Goal: Information Seeking & Learning: Learn about a topic

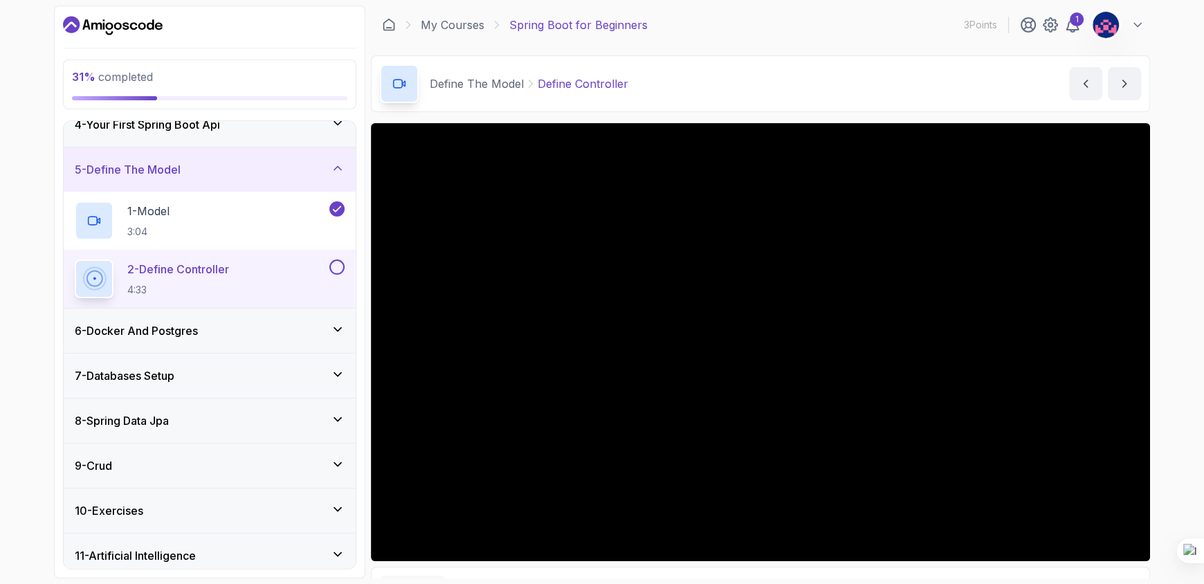
scroll to position [206, 0]
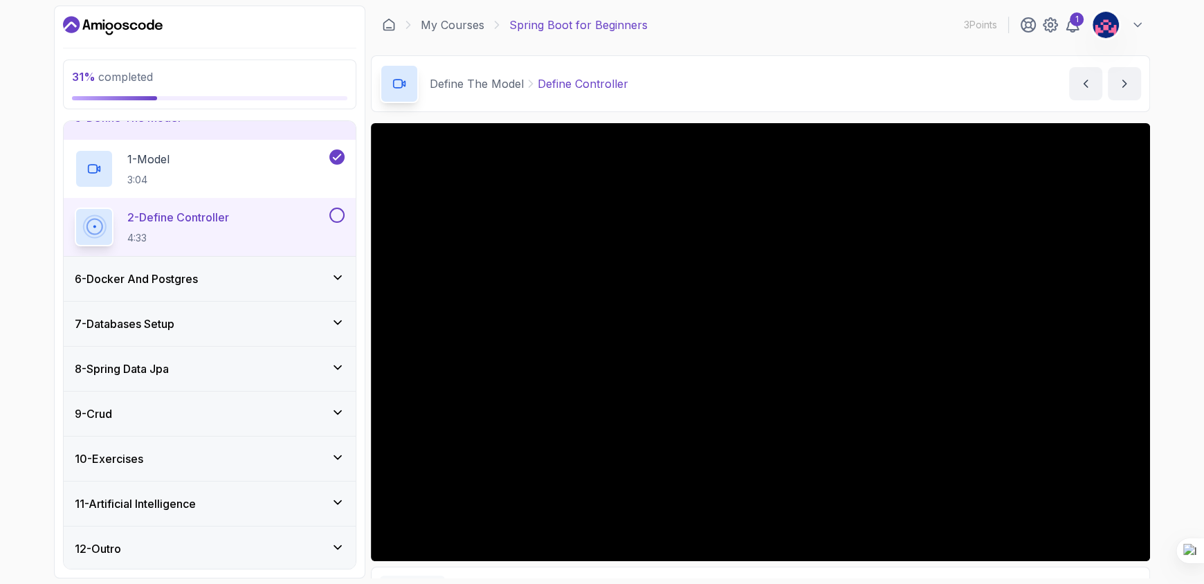
click at [251, 292] on div "6 - Docker And Postgres" at bounding box center [210, 279] width 292 height 44
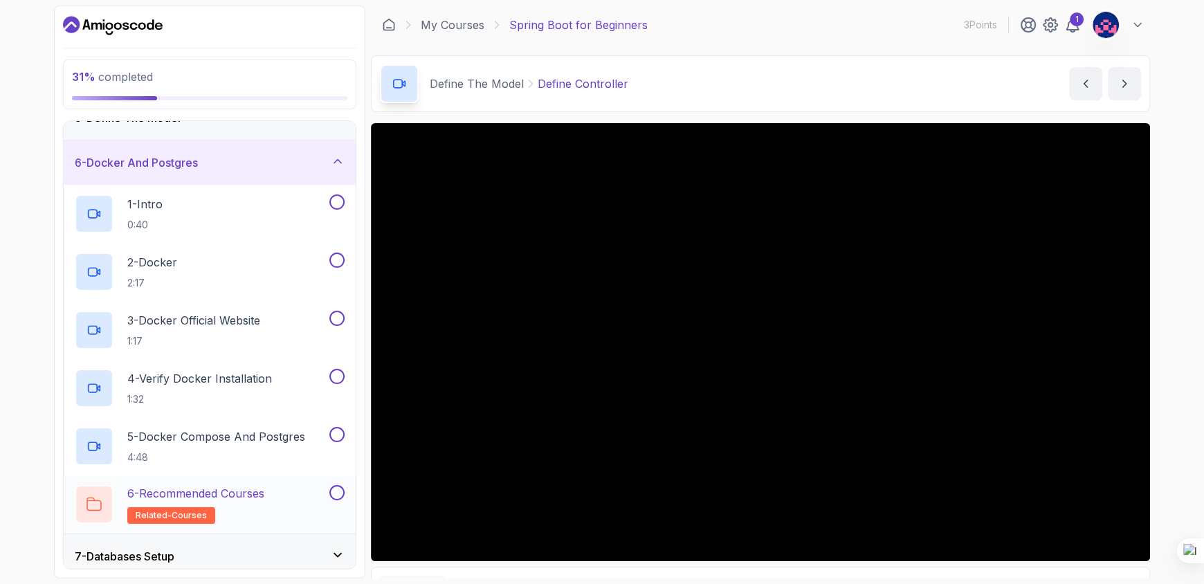
scroll to position [438, 0]
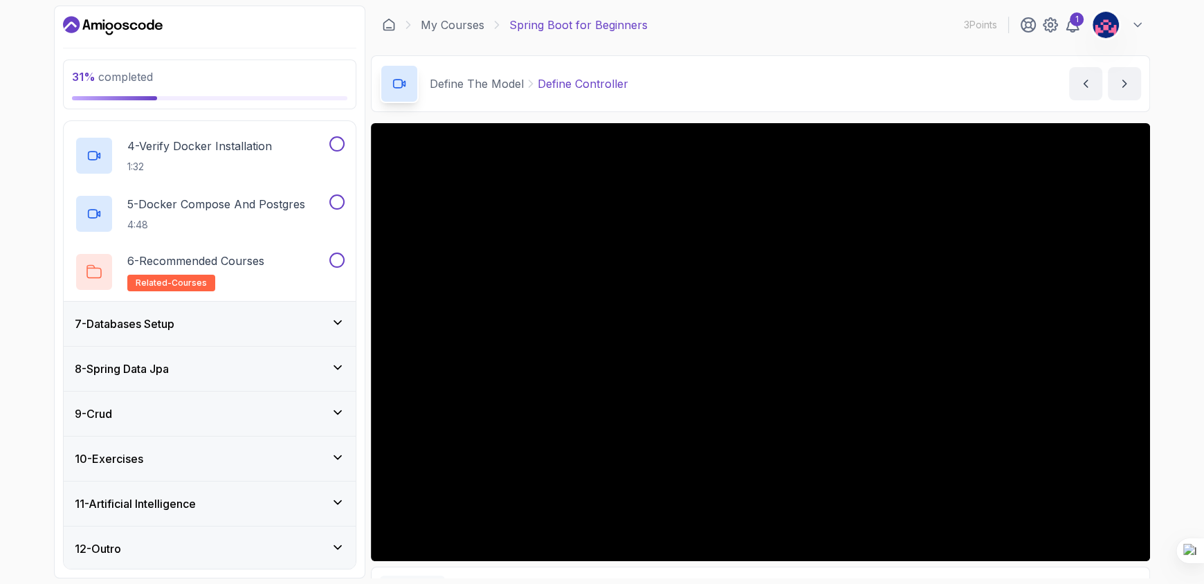
click at [237, 330] on div "7 - Databases Setup" at bounding box center [210, 324] width 270 height 17
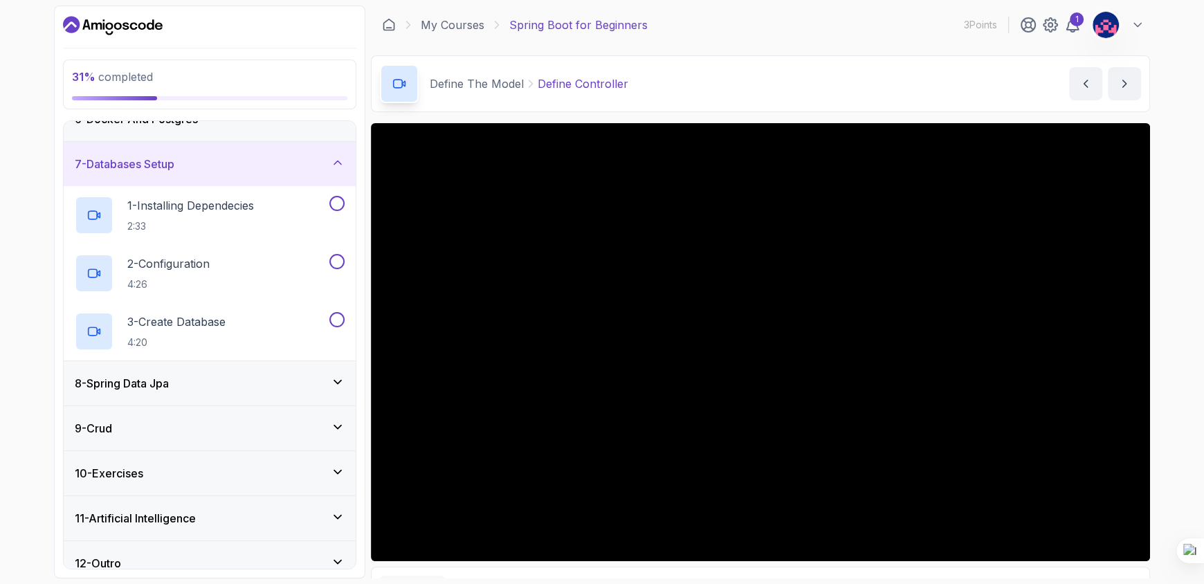
scroll to position [264, 0]
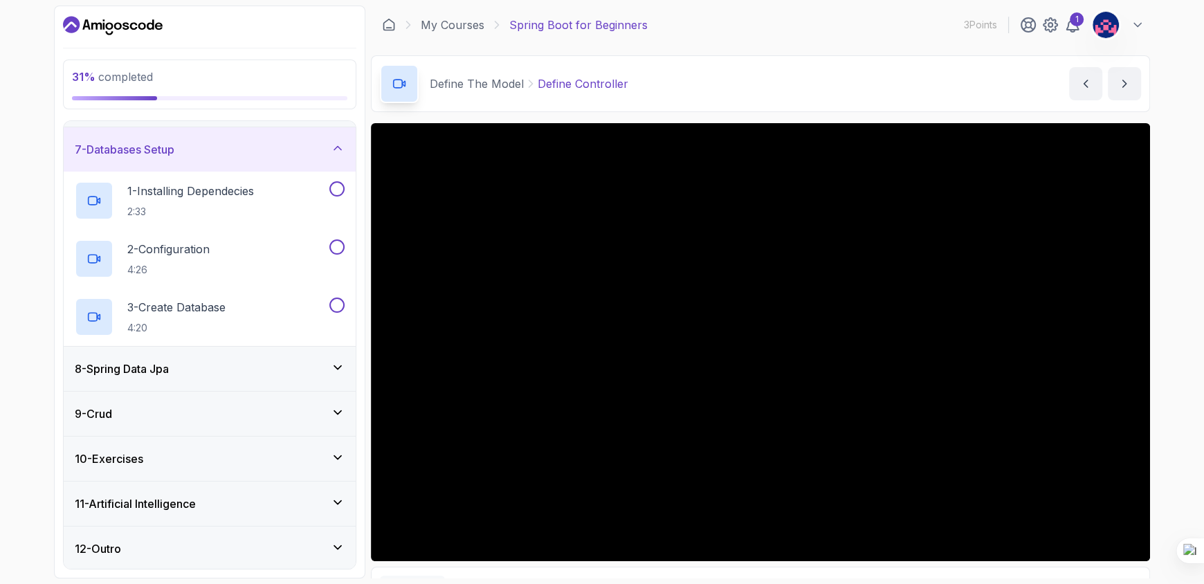
click at [212, 376] on div "8 - Spring Data Jpa" at bounding box center [210, 369] width 292 height 44
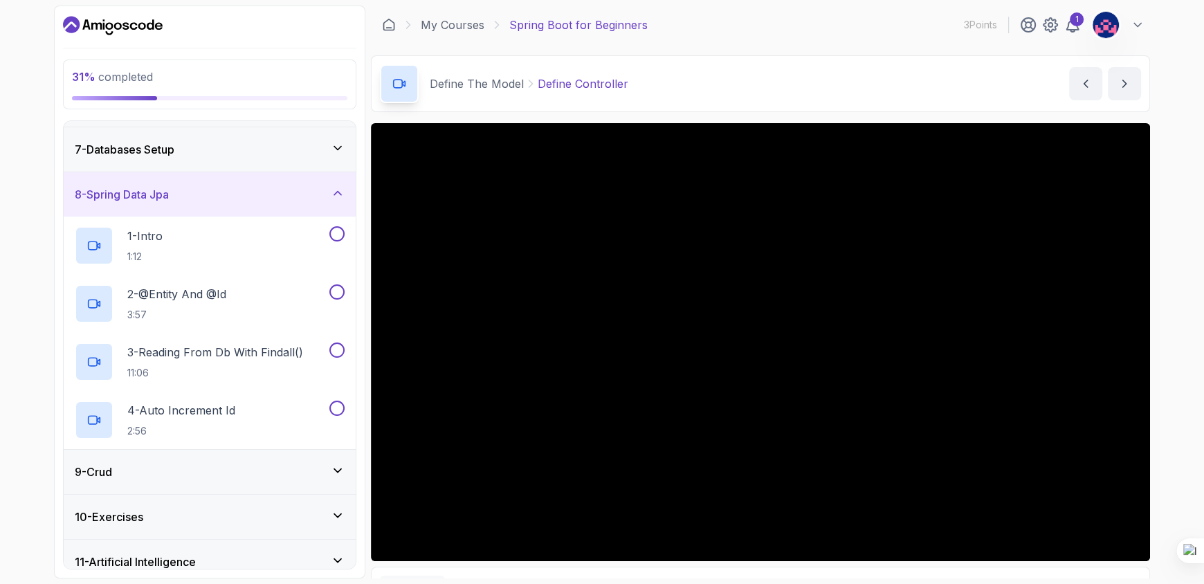
scroll to position [322, 0]
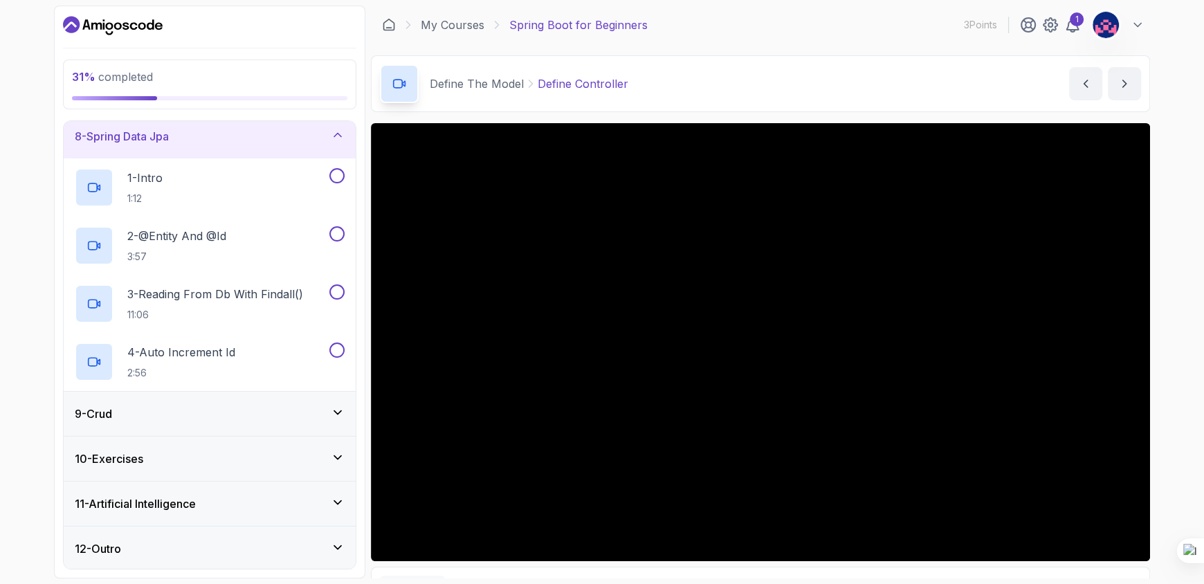
click at [199, 430] on div "9 - Crud" at bounding box center [210, 414] width 292 height 44
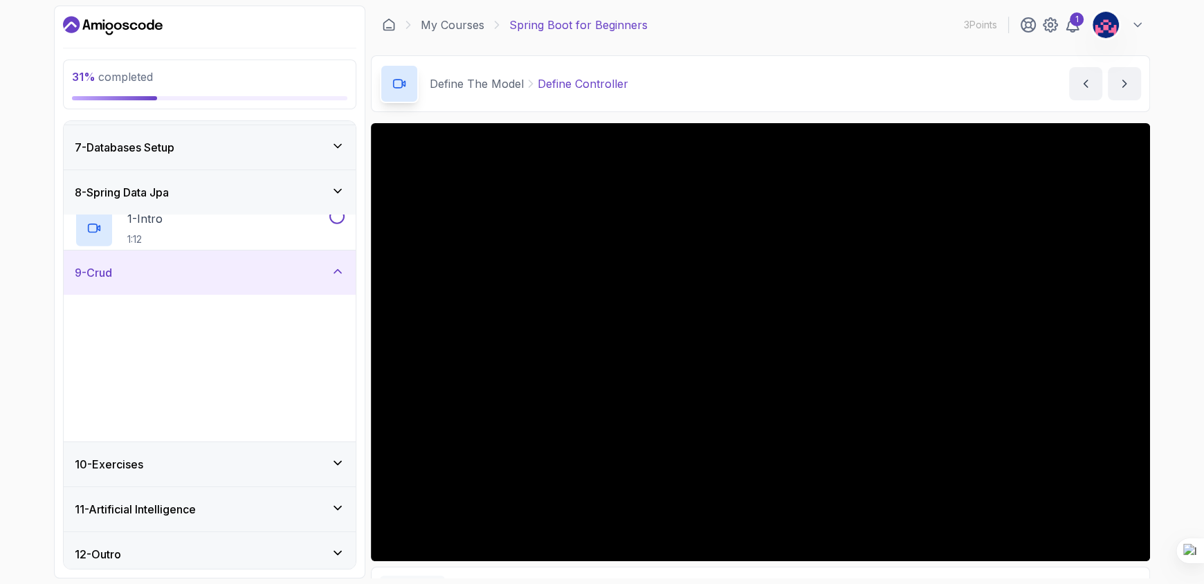
scroll to position [264, 0]
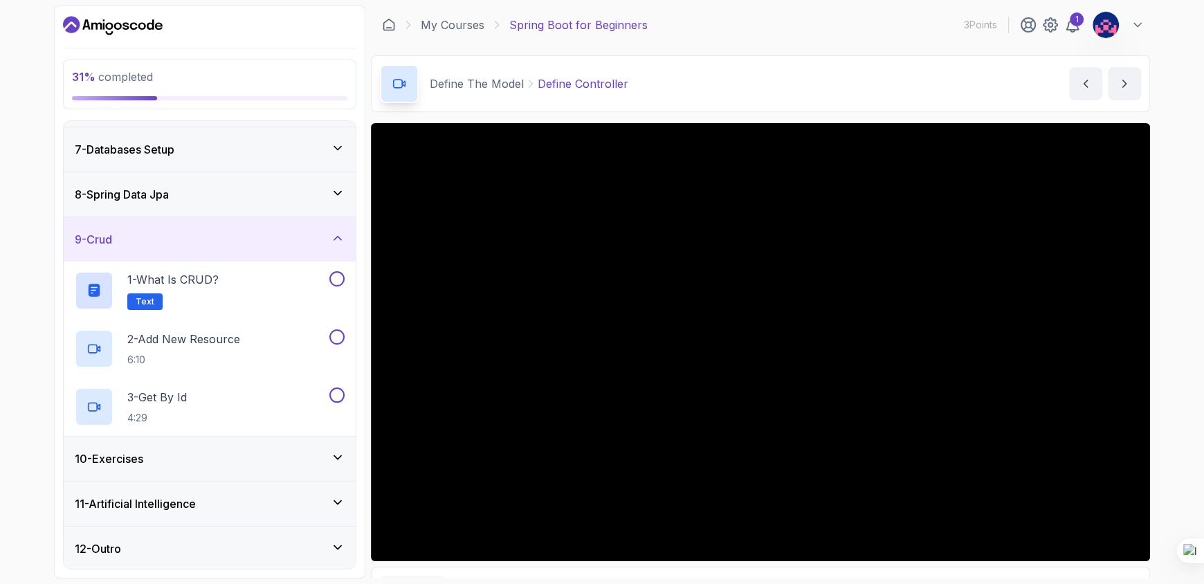
click at [189, 454] on div "10 - Exercises" at bounding box center [210, 458] width 270 height 17
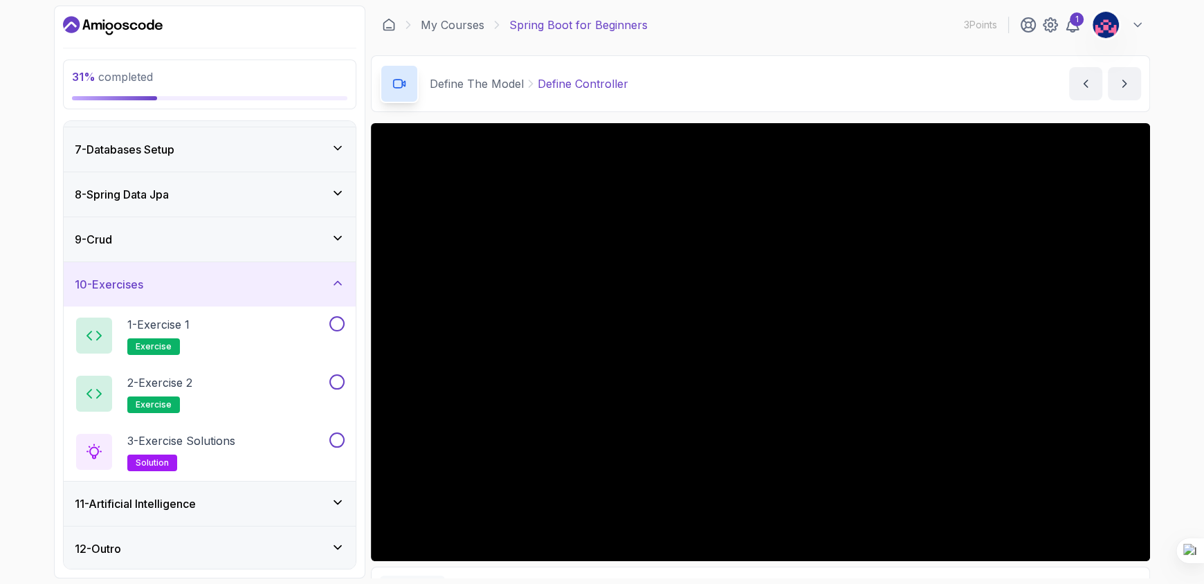
click at [181, 498] on h3 "11 - Artificial Intelligence" at bounding box center [135, 503] width 121 height 17
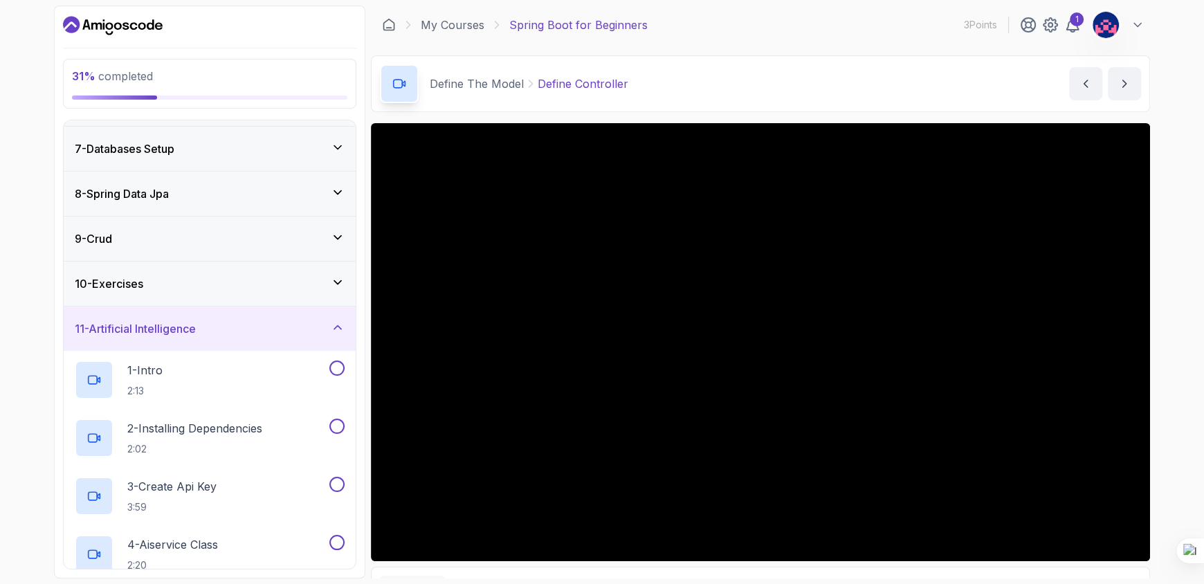
scroll to position [496, 0]
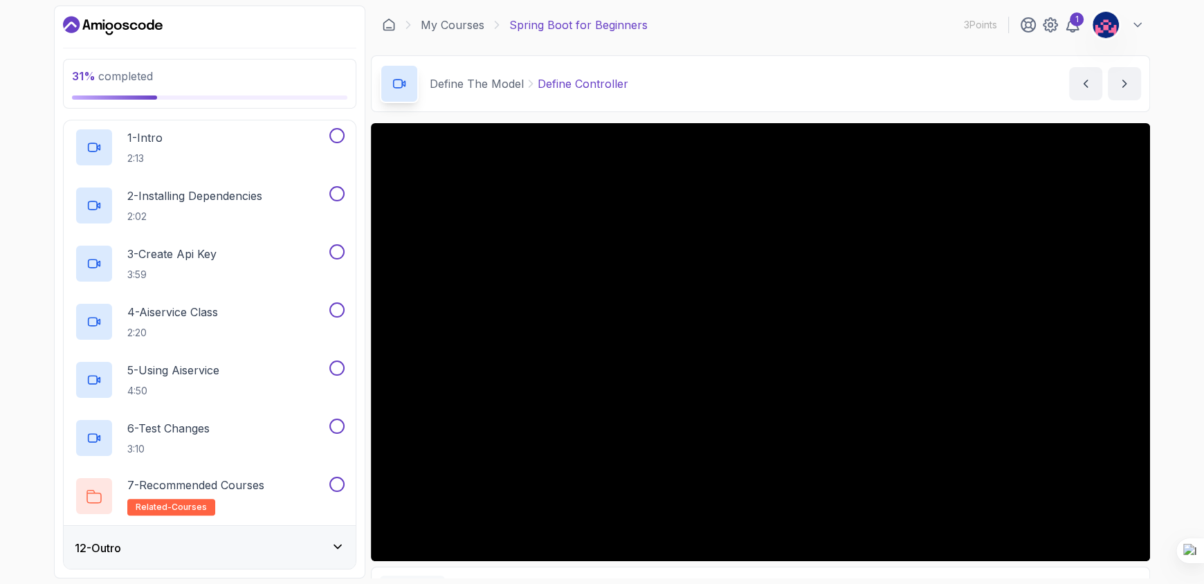
click at [208, 536] on div "12 - Outro" at bounding box center [210, 548] width 292 height 44
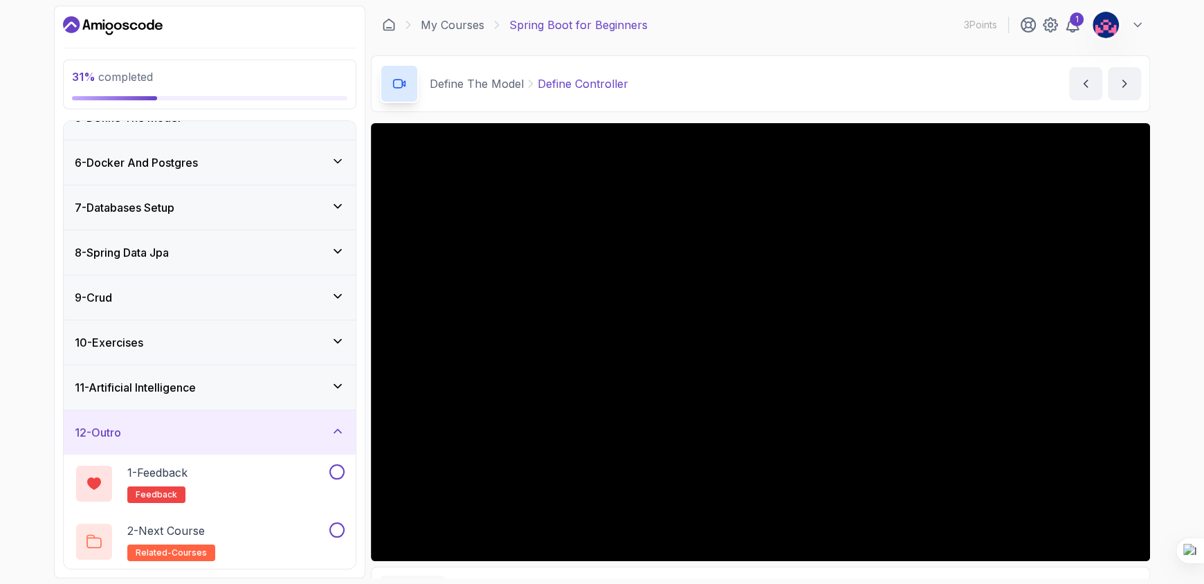
scroll to position [0, 0]
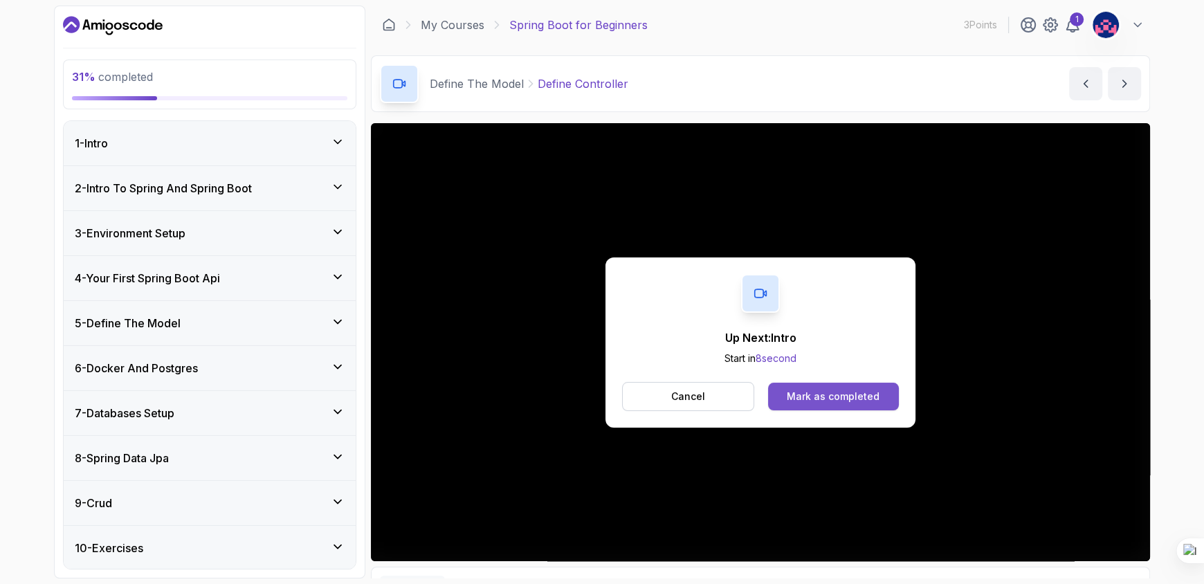
click at [831, 391] on div "Mark as completed" at bounding box center [833, 397] width 93 height 14
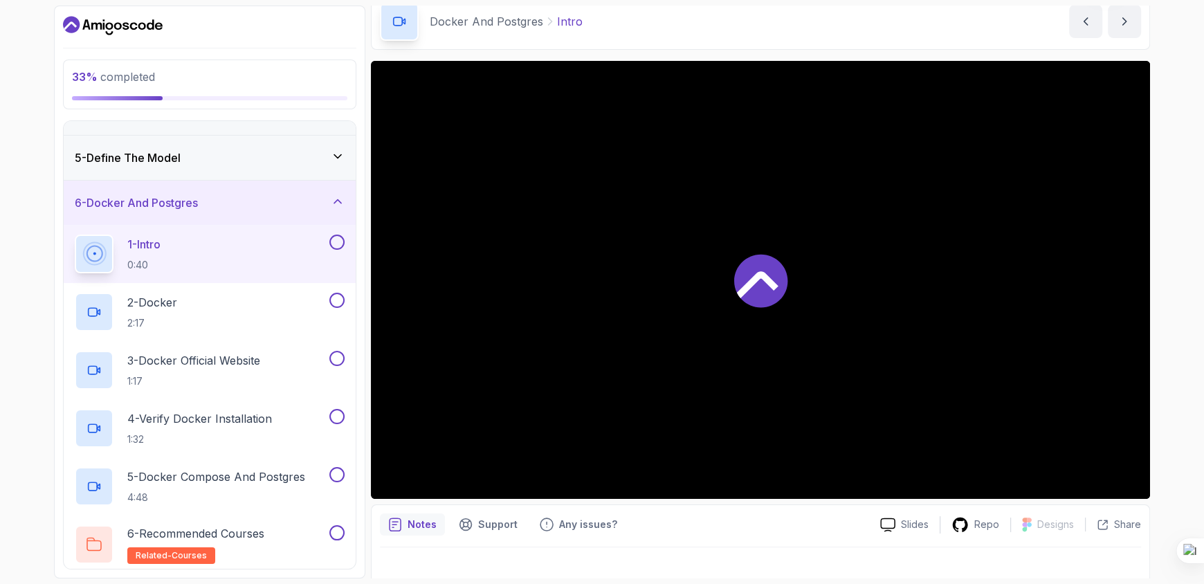
scroll to position [64, 0]
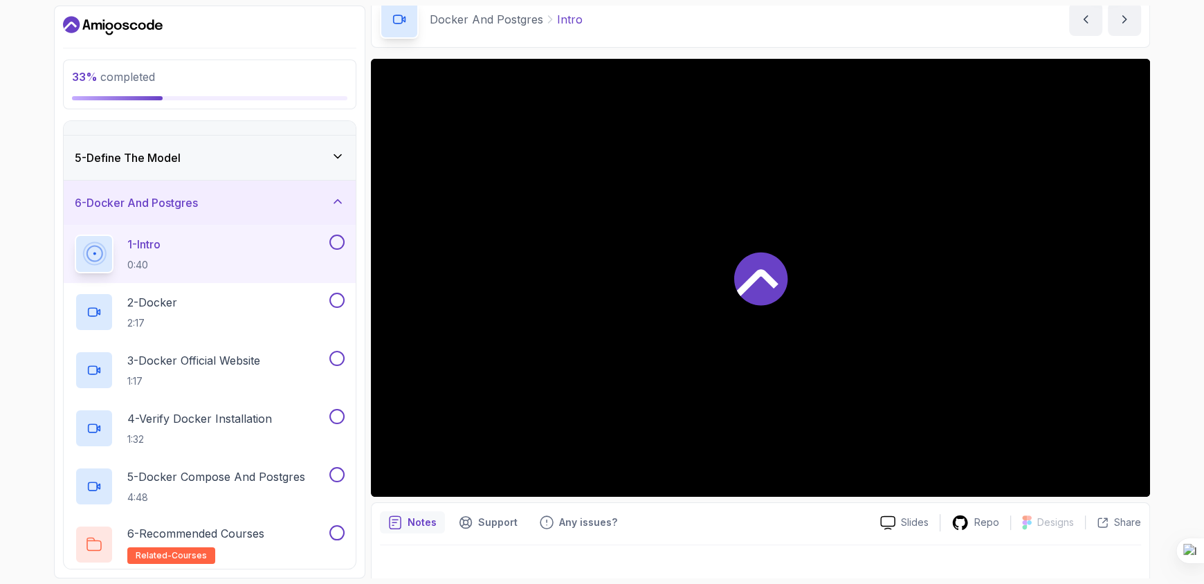
click at [686, 335] on div at bounding box center [760, 278] width 779 height 438
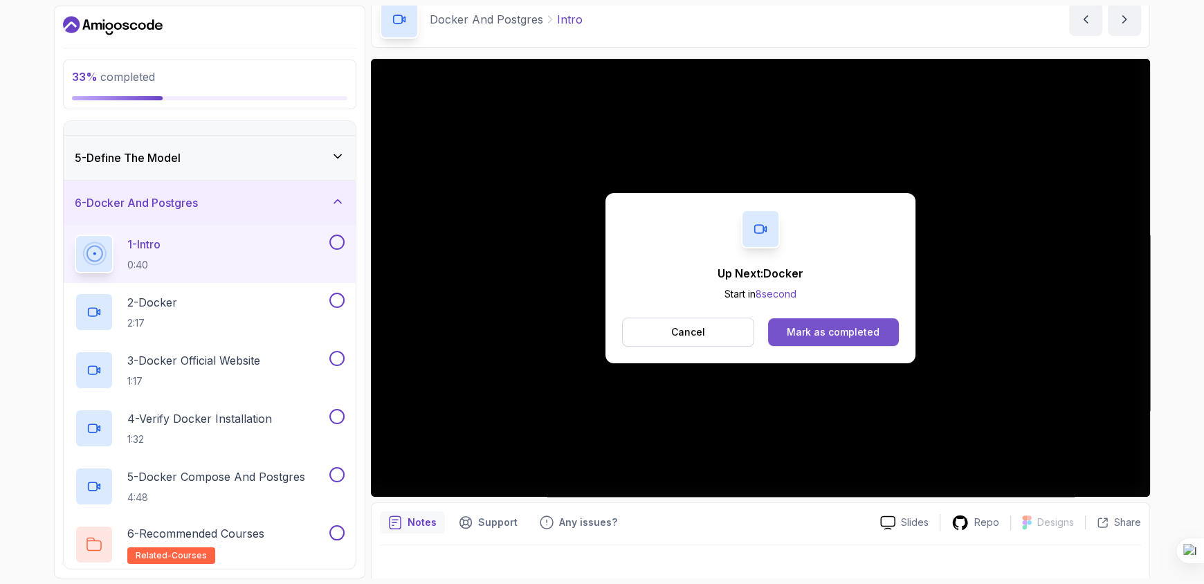
click at [806, 338] on div "Mark as completed" at bounding box center [833, 332] width 93 height 14
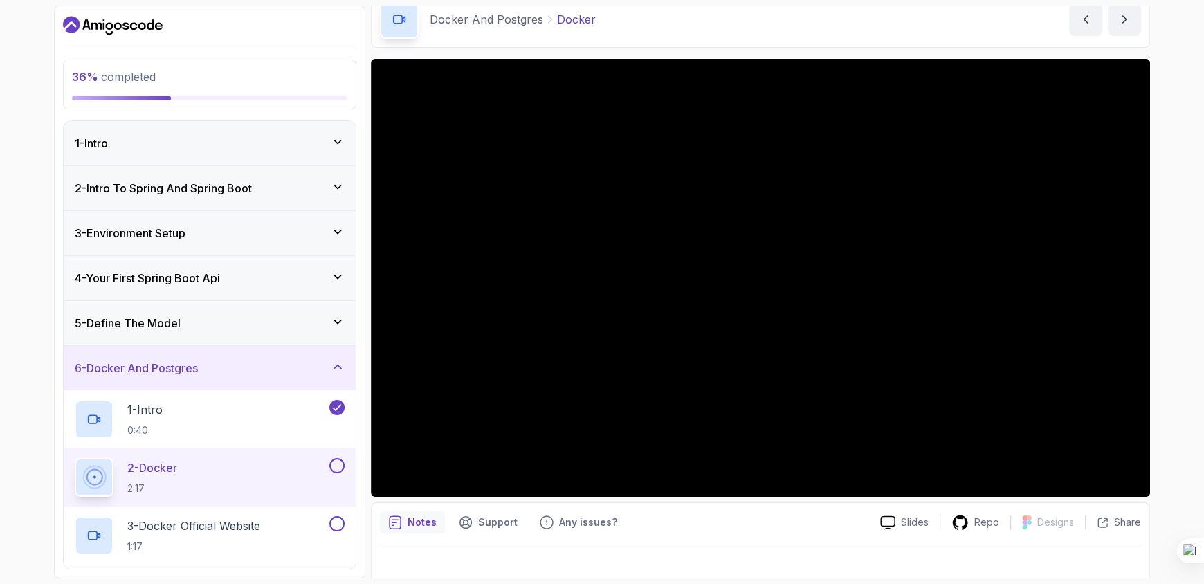
click at [325, 318] on div "5 - Define The Model" at bounding box center [210, 323] width 270 height 17
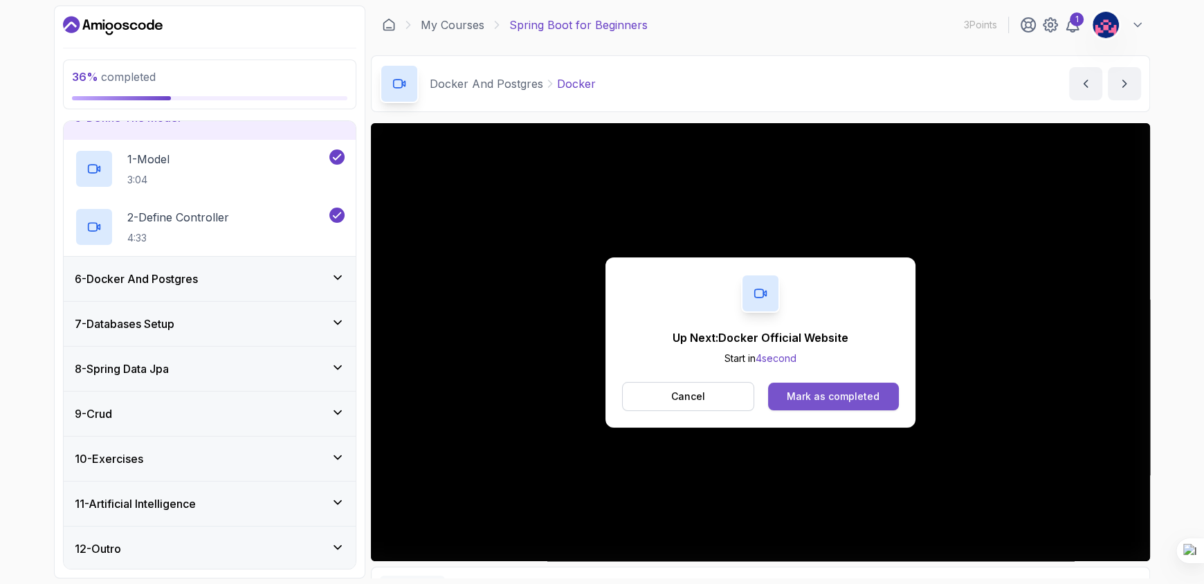
click at [801, 399] on div "Mark as completed" at bounding box center [833, 397] width 93 height 14
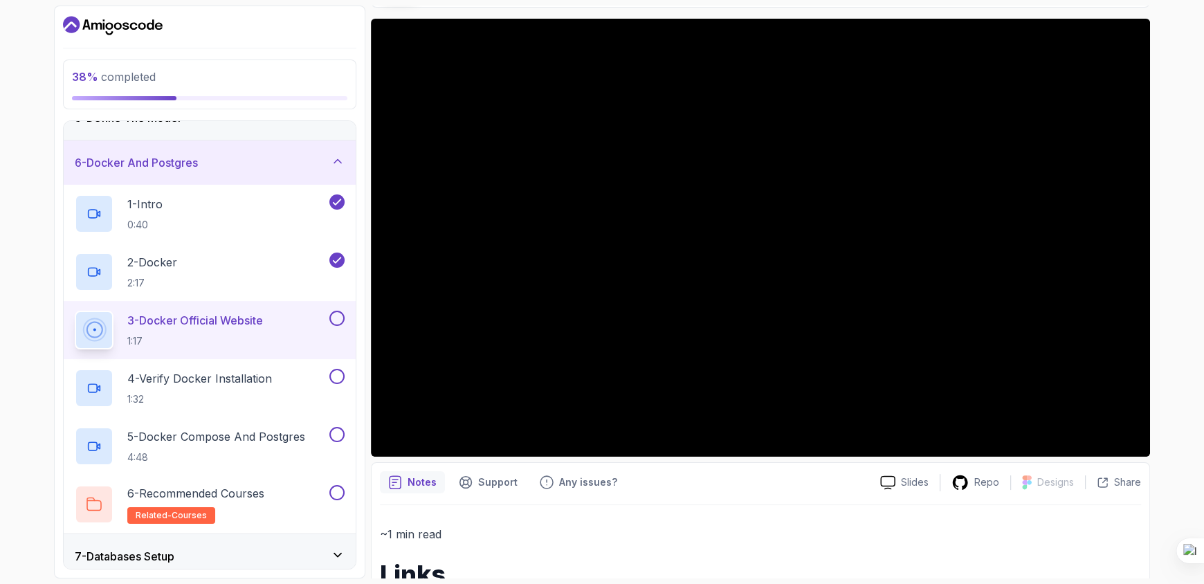
scroll to position [113, 0]
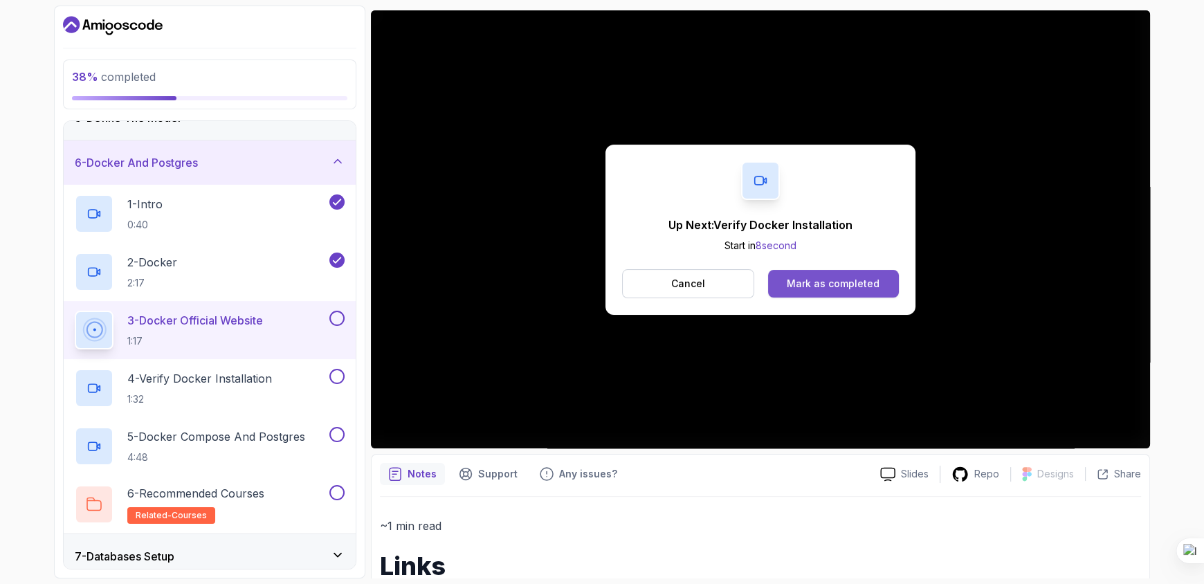
click at [797, 275] on button "Mark as completed" at bounding box center [833, 284] width 131 height 28
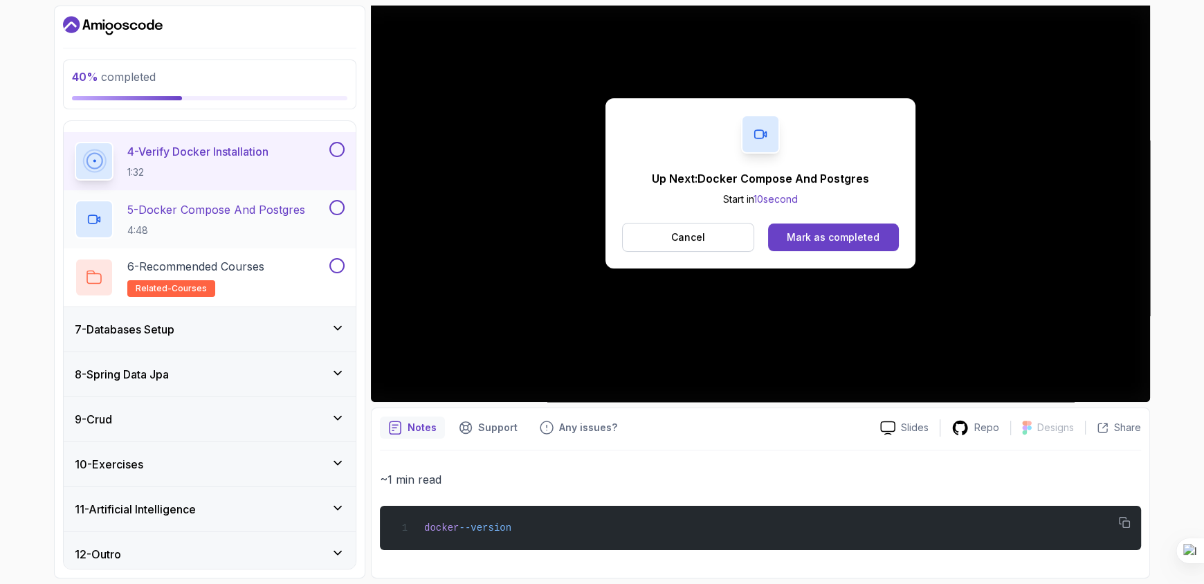
scroll to position [438, 0]
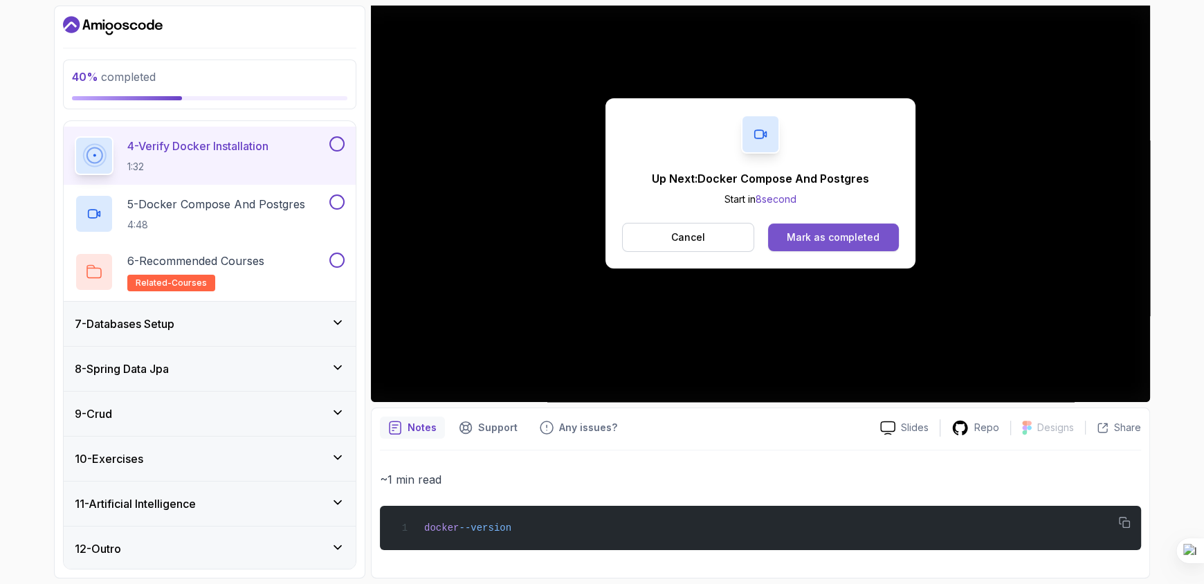
click at [862, 240] on div "Mark as completed" at bounding box center [833, 237] width 93 height 14
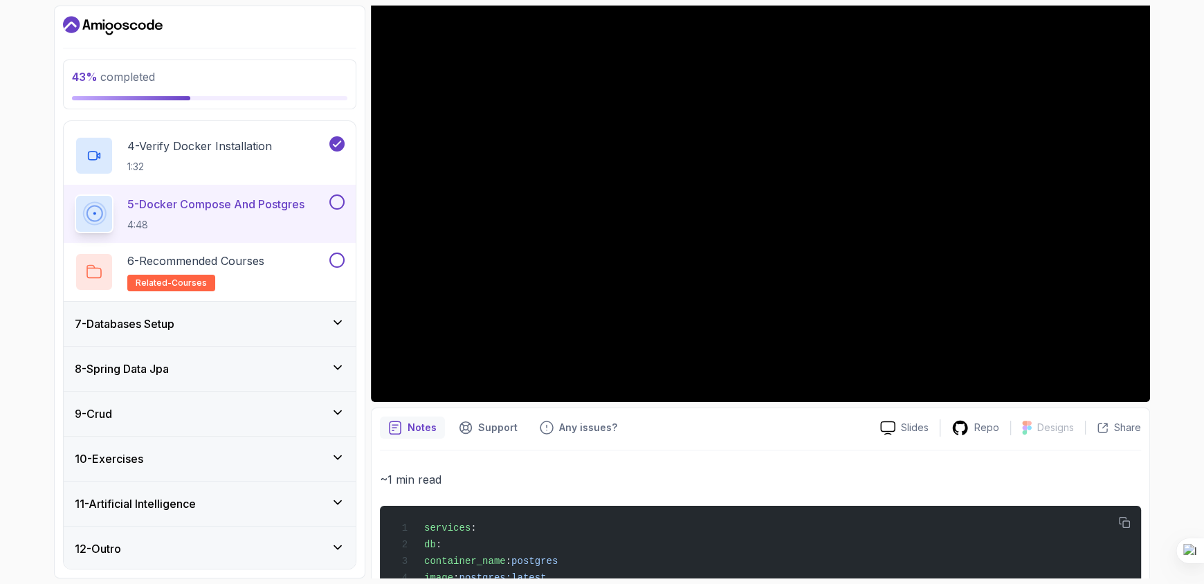
click at [317, 320] on div "7 - Databases Setup" at bounding box center [210, 324] width 270 height 17
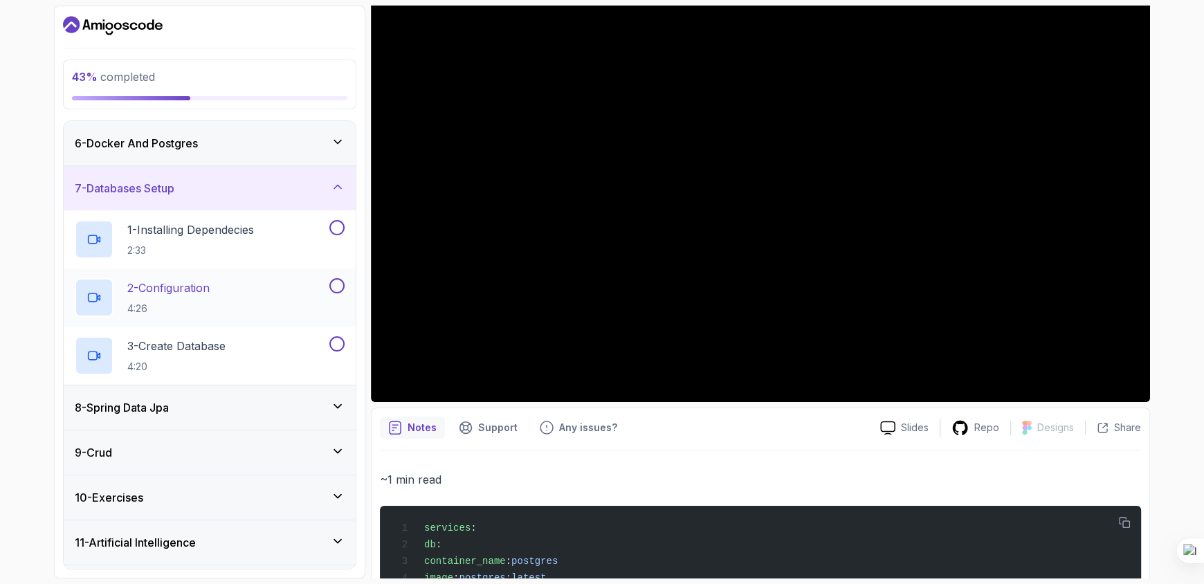
scroll to position [264, 0]
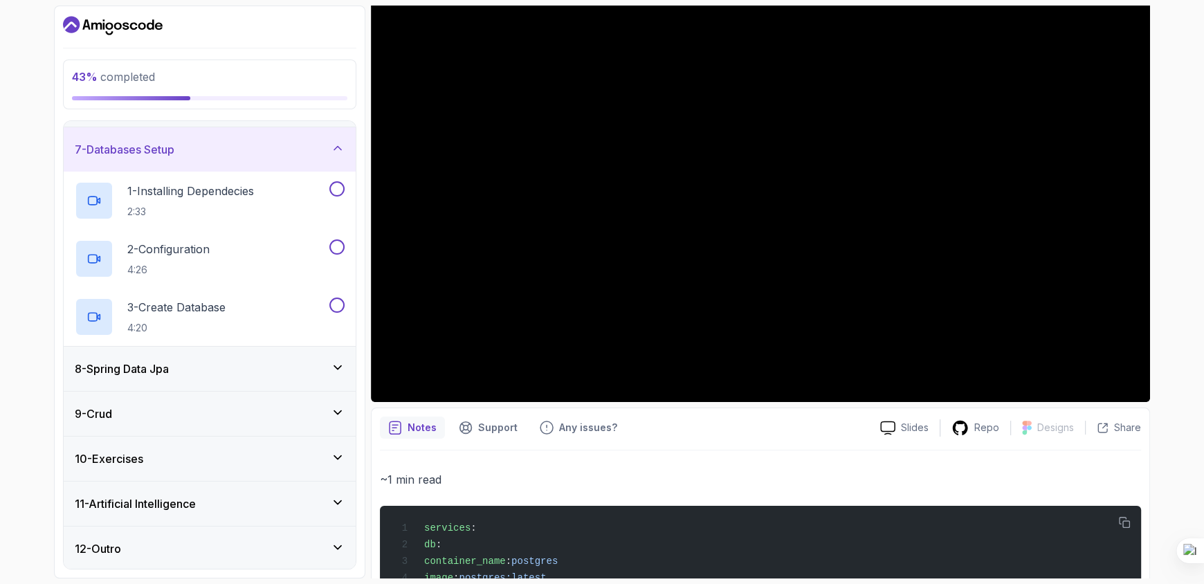
click at [307, 375] on div "8 - Spring Data Jpa" at bounding box center [210, 369] width 270 height 17
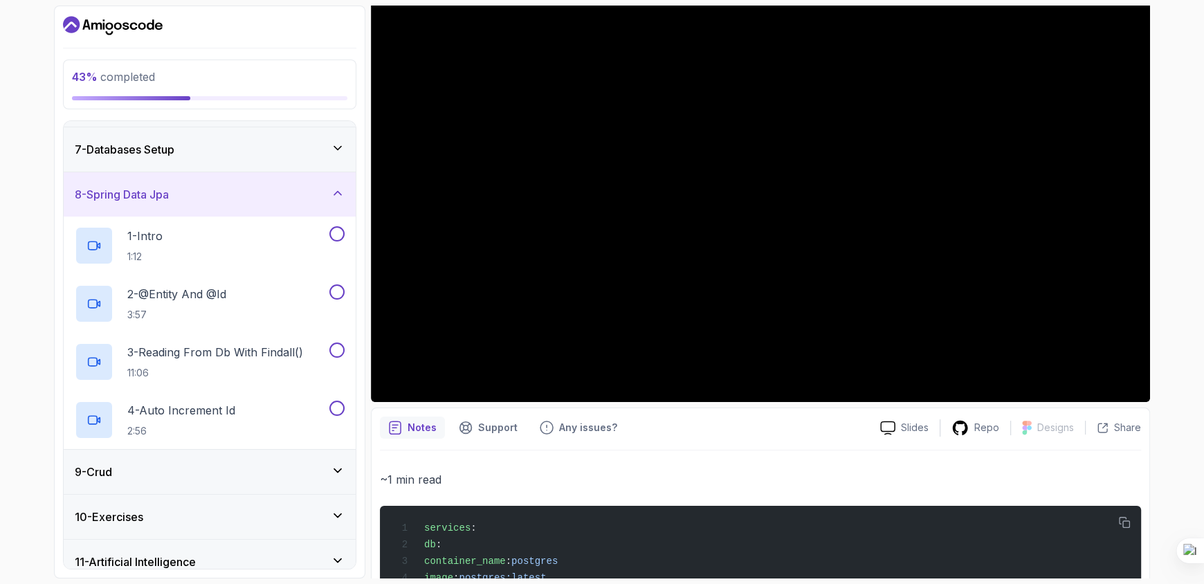
scroll to position [322, 0]
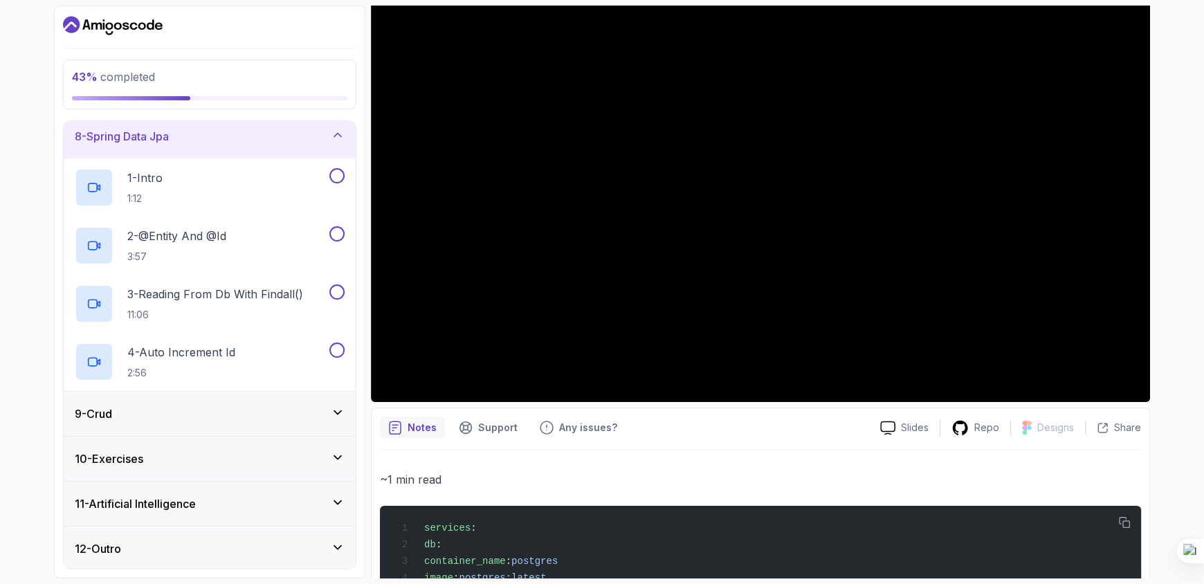
click at [174, 417] on div "9 - Crud" at bounding box center [210, 414] width 270 height 17
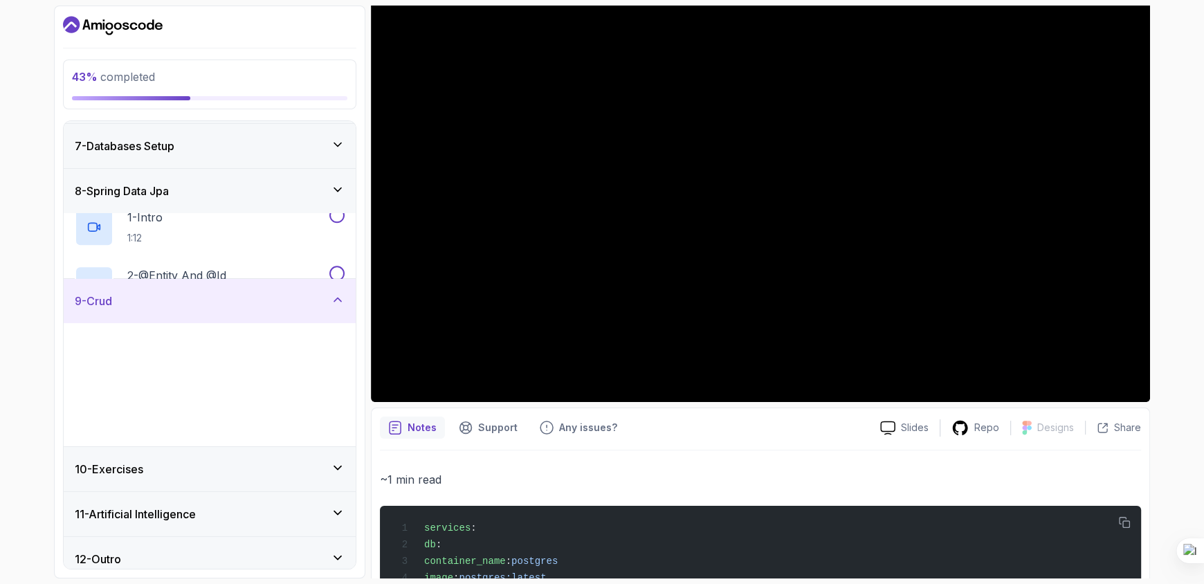
scroll to position [264, 0]
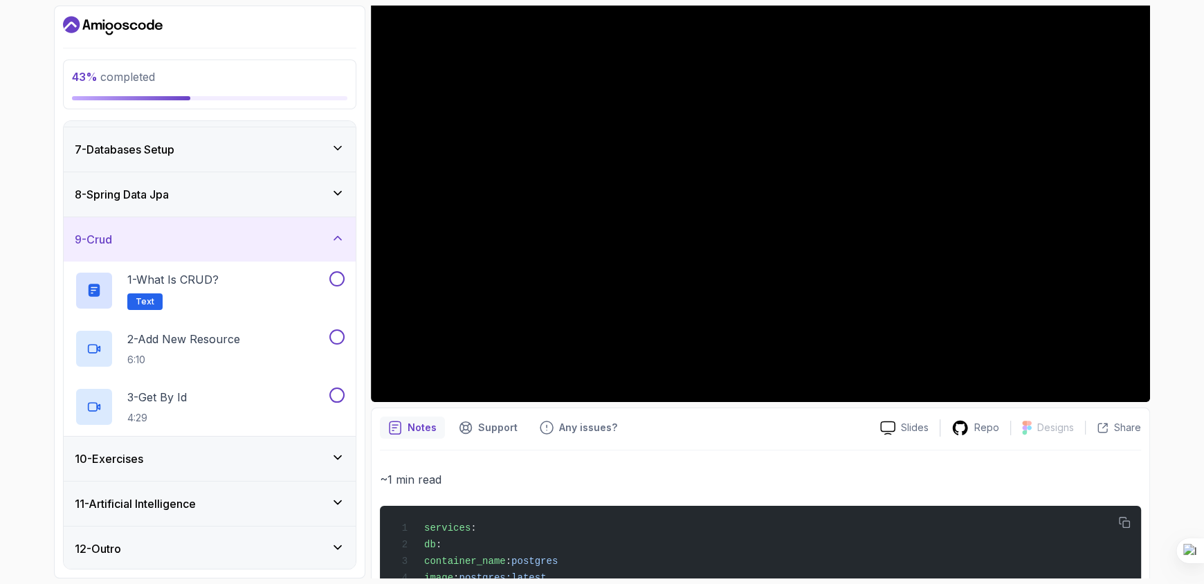
click at [186, 465] on div "10 - Exercises" at bounding box center [210, 458] width 270 height 17
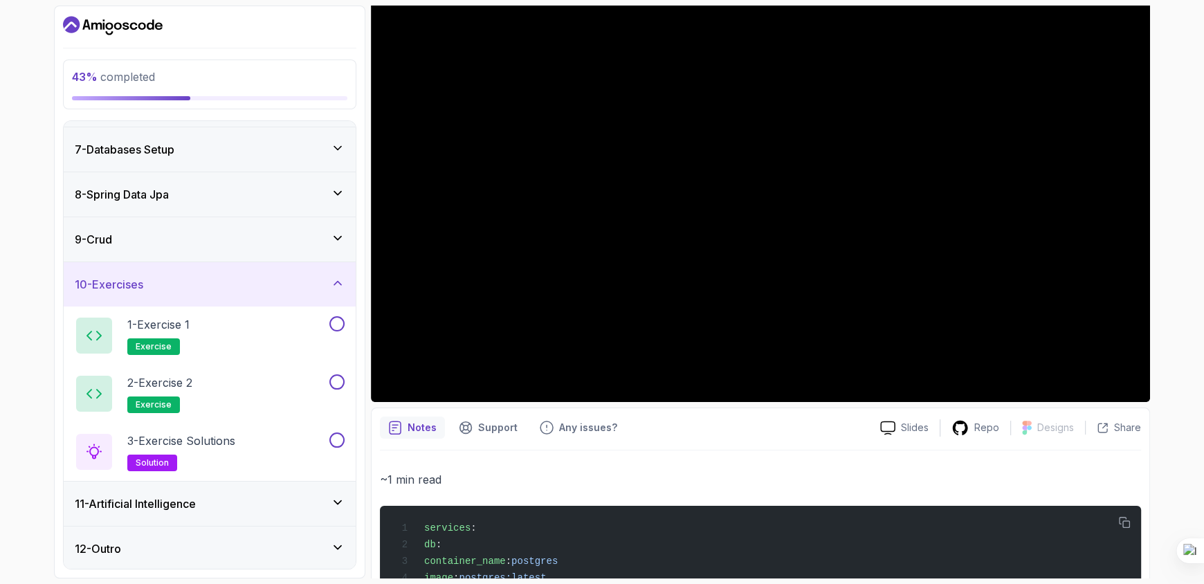
click at [179, 504] on h3 "11 - Artificial Intelligence" at bounding box center [135, 503] width 121 height 17
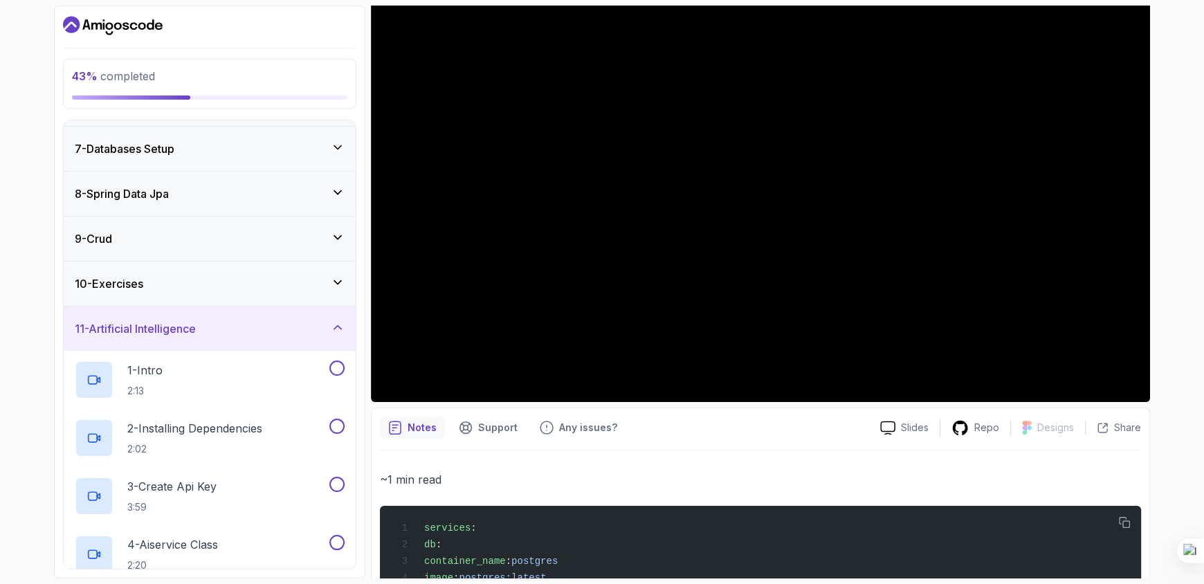
scroll to position [0, 0]
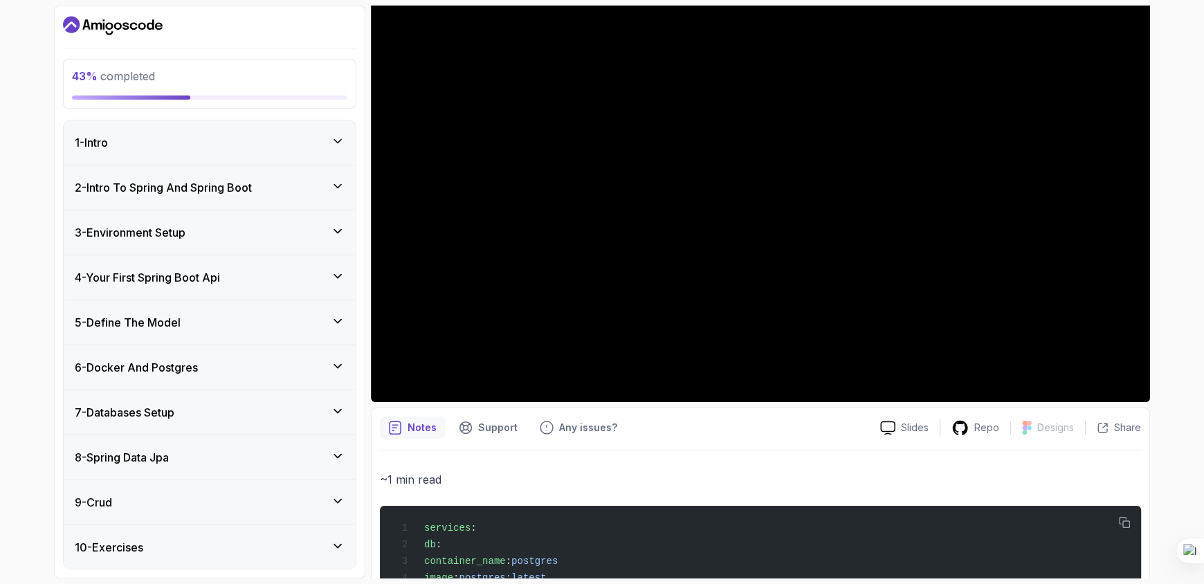
click at [289, 385] on div "6 - Docker And Postgres" at bounding box center [210, 367] width 292 height 44
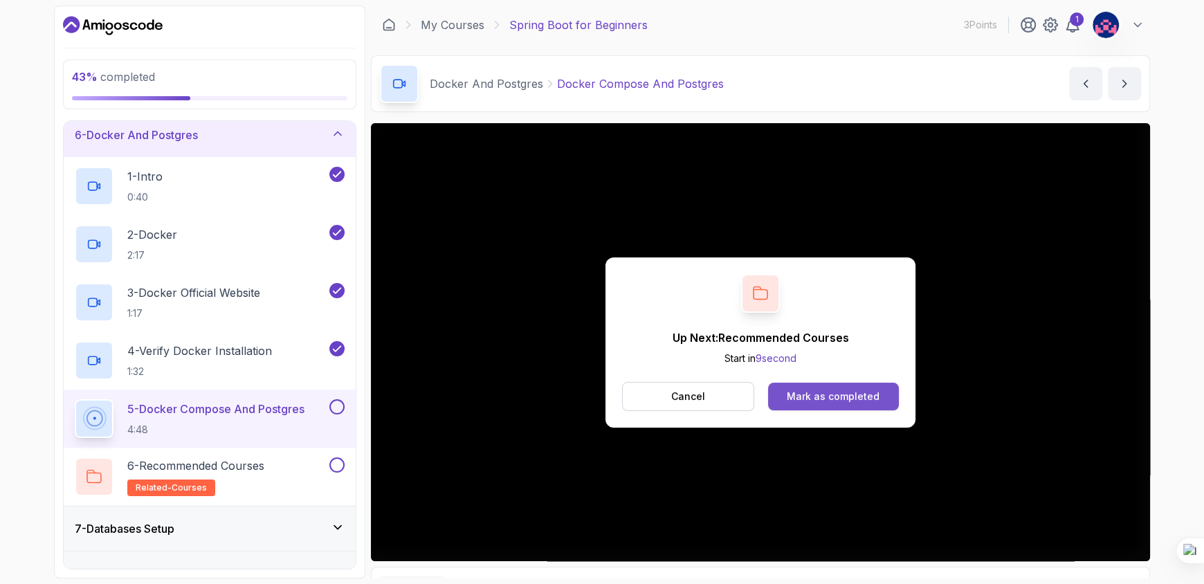
click at [834, 394] on div "Mark as completed" at bounding box center [833, 397] width 93 height 14
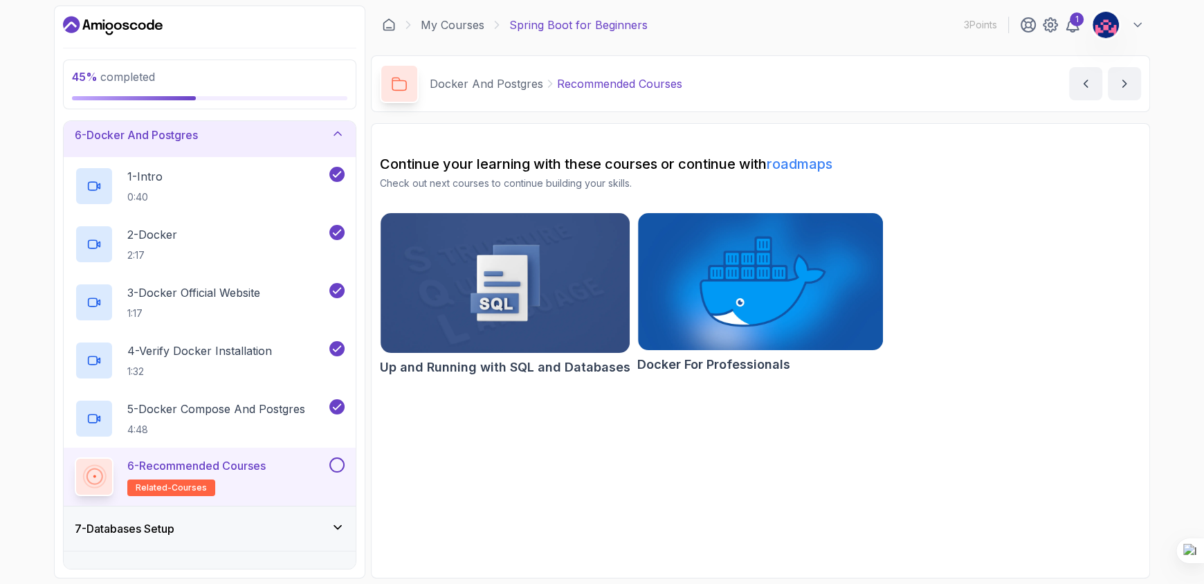
click at [334, 467] on button at bounding box center [336, 464] width 15 height 15
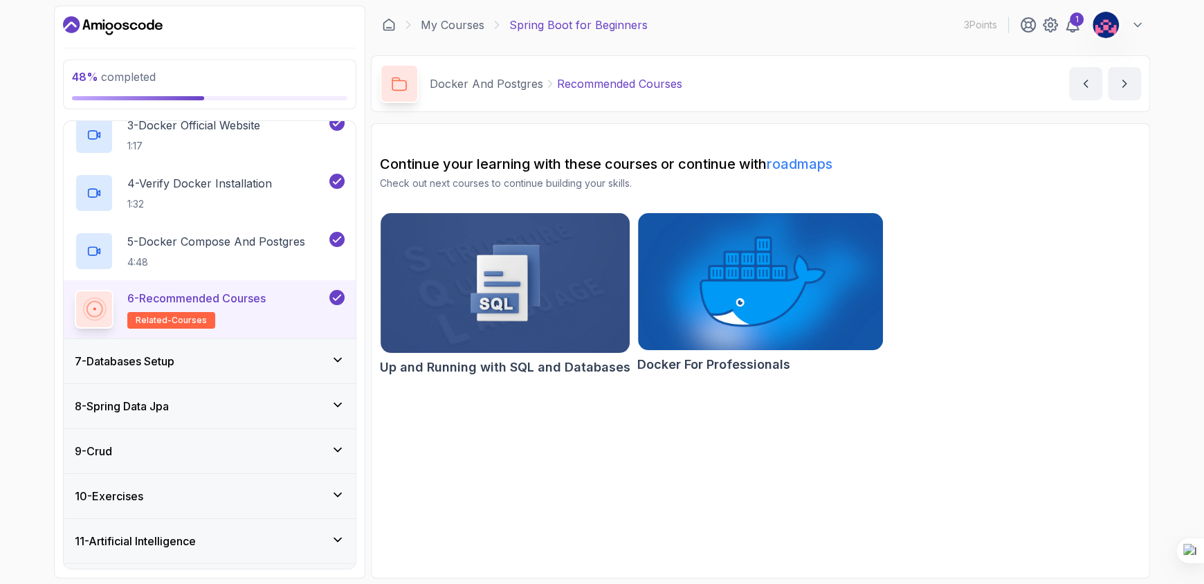
scroll to position [402, 0]
click at [165, 359] on h3 "7 - Databases Setup" at bounding box center [125, 360] width 100 height 17
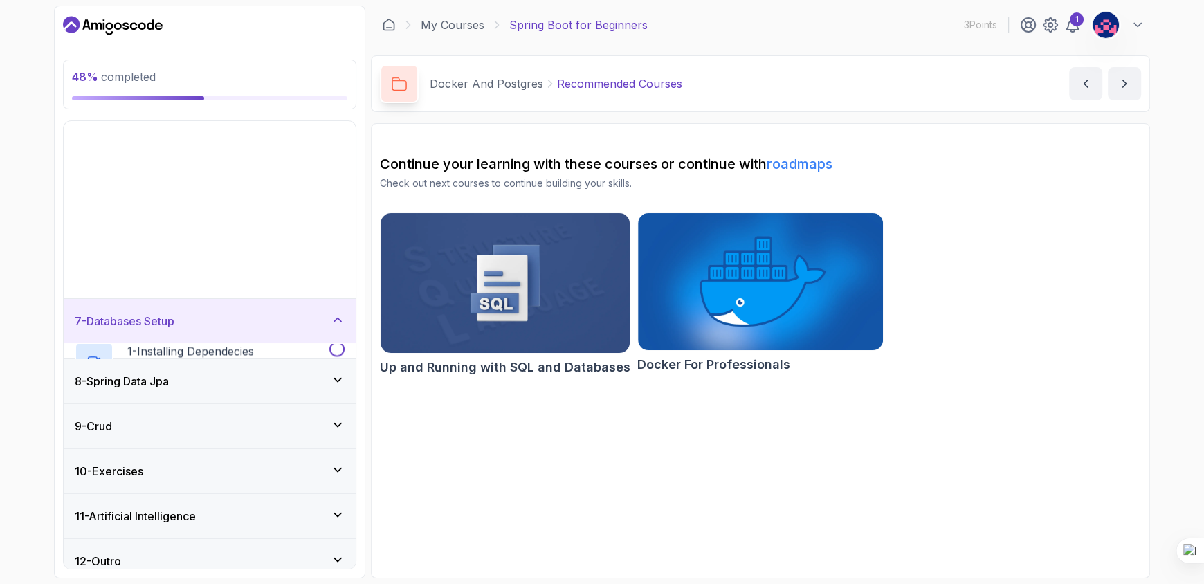
scroll to position [90, 0]
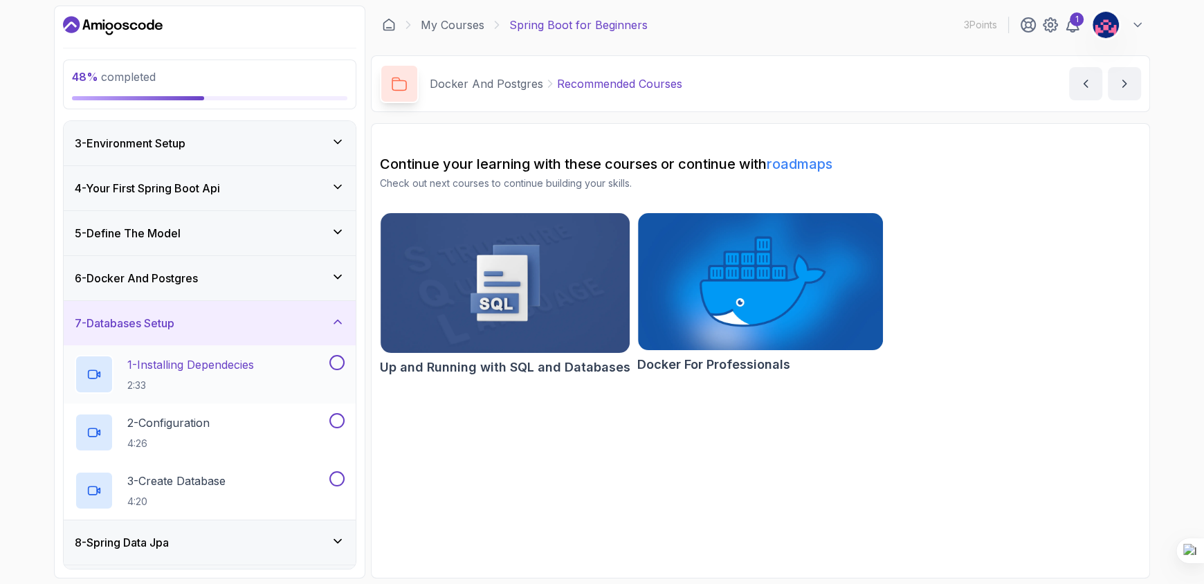
click at [174, 388] on p "2:33" at bounding box center [190, 386] width 127 height 14
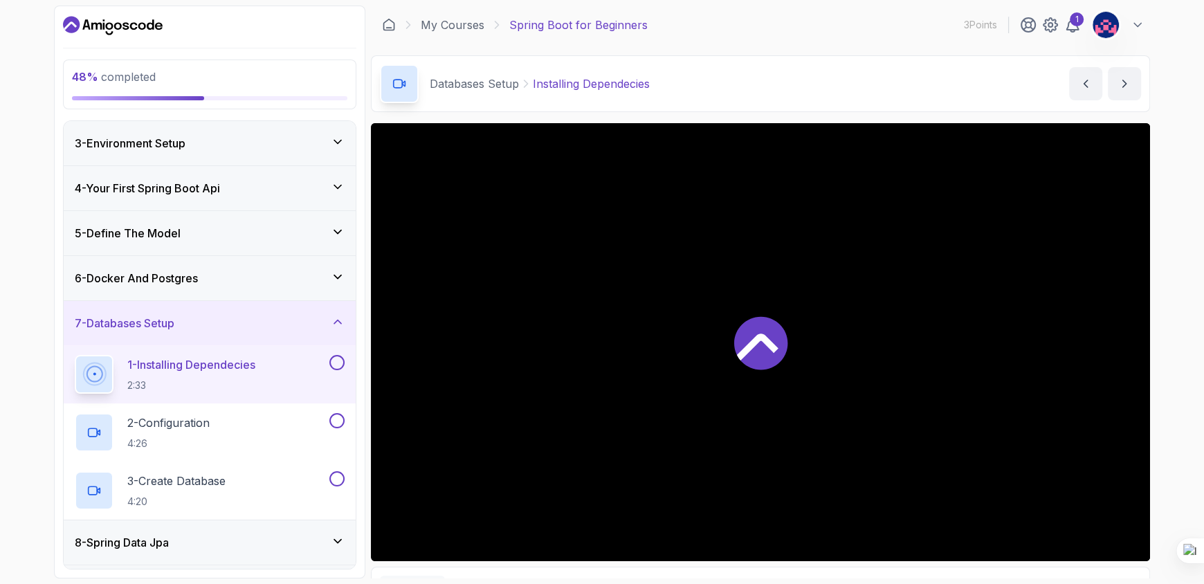
click at [498, 421] on div at bounding box center [760, 342] width 779 height 438
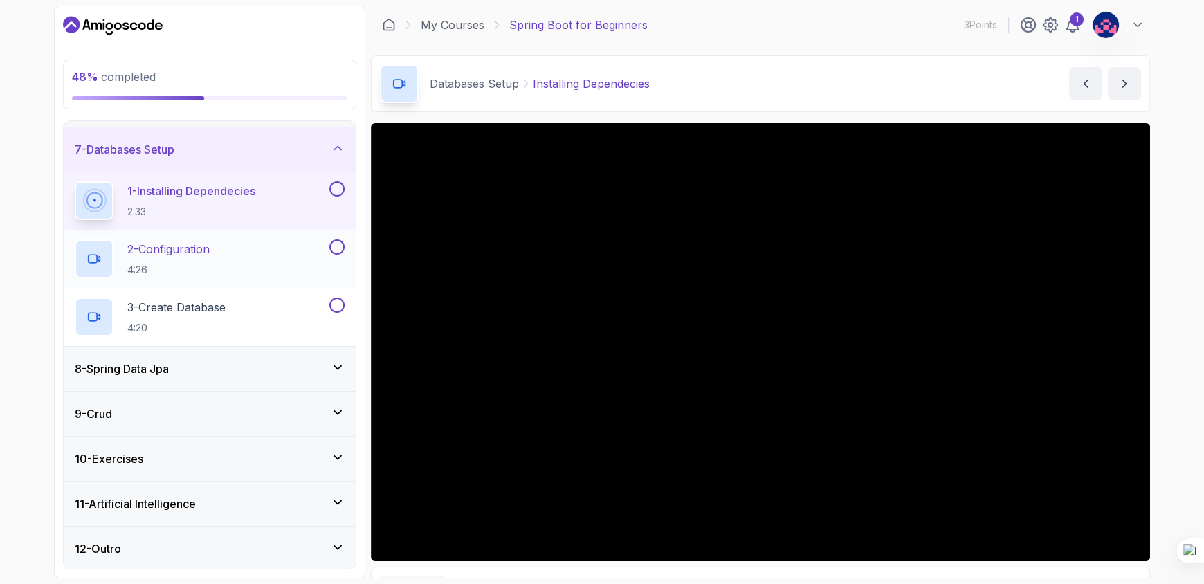
click at [201, 258] on h2 "2 - Configuration 4:26" at bounding box center [168, 259] width 82 height 36
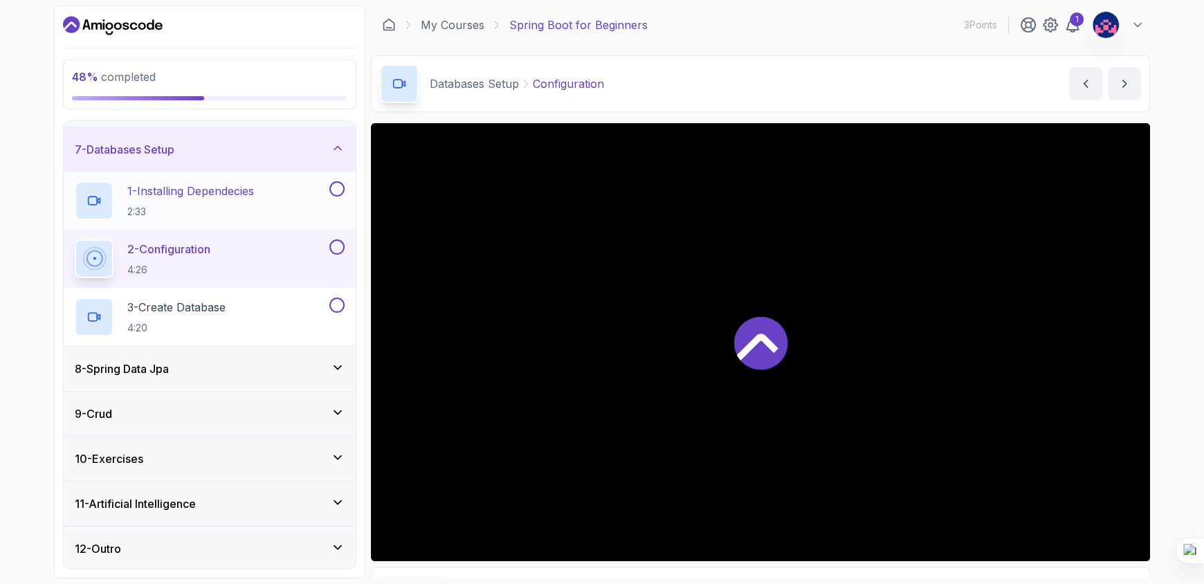
click at [335, 185] on button at bounding box center [336, 188] width 15 height 15
click at [338, 241] on button at bounding box center [336, 246] width 15 height 15
click at [283, 320] on div "3 - Create Database 4:20" at bounding box center [201, 317] width 252 height 39
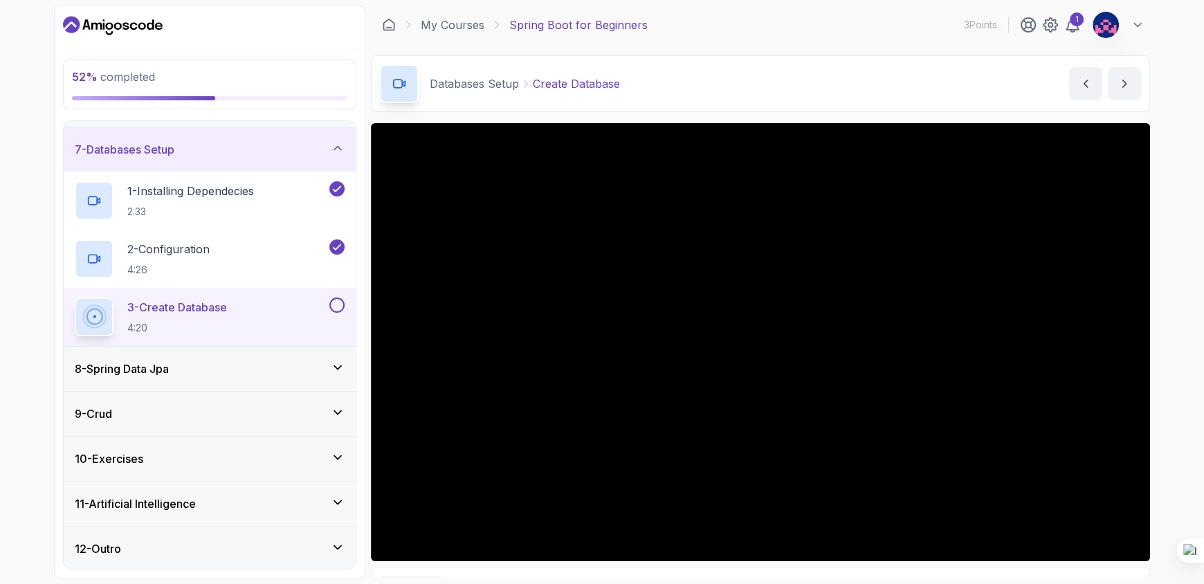
click at [333, 302] on button at bounding box center [336, 305] width 15 height 15
click at [236, 372] on div "8 - Spring Data Jpa" at bounding box center [210, 369] width 270 height 17
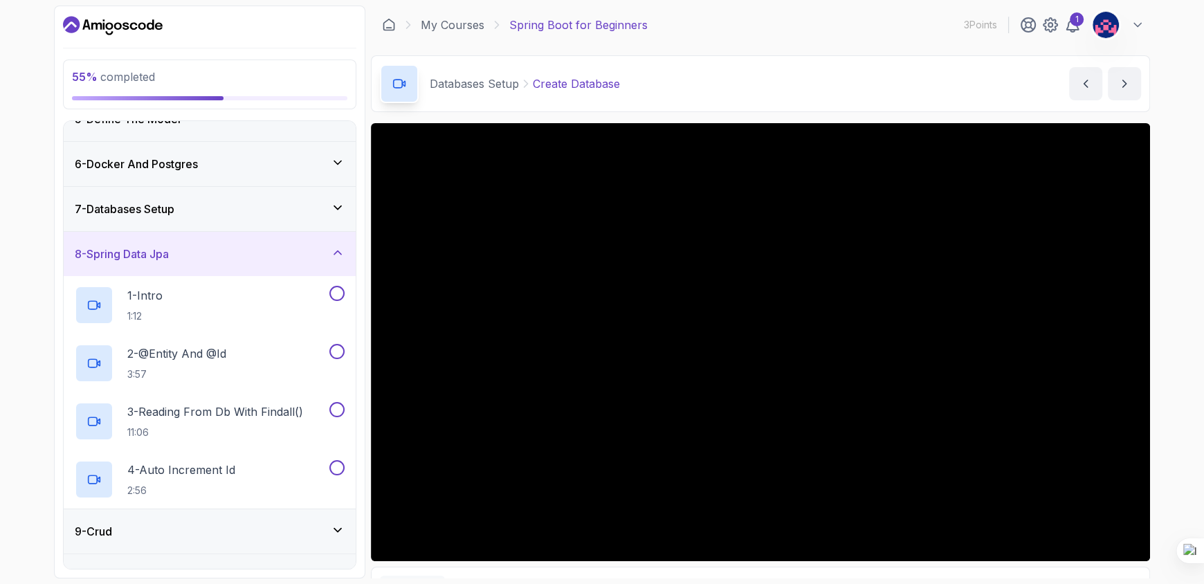
scroll to position [203, 0]
click at [160, 299] on p "1 - Intro" at bounding box center [144, 296] width 35 height 17
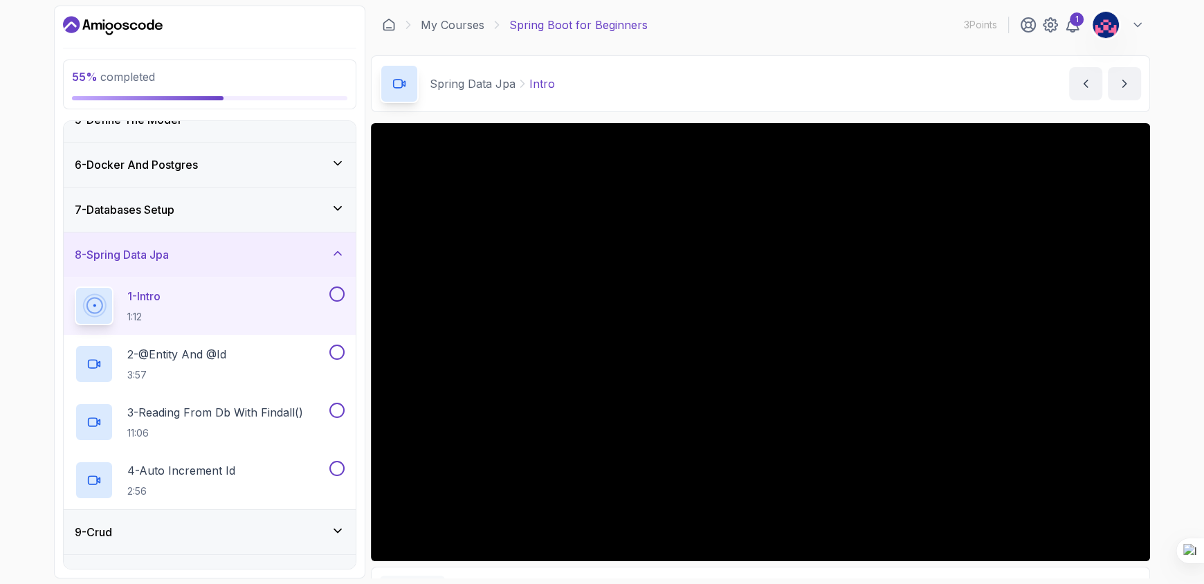
click at [336, 293] on button at bounding box center [336, 293] width 15 height 15
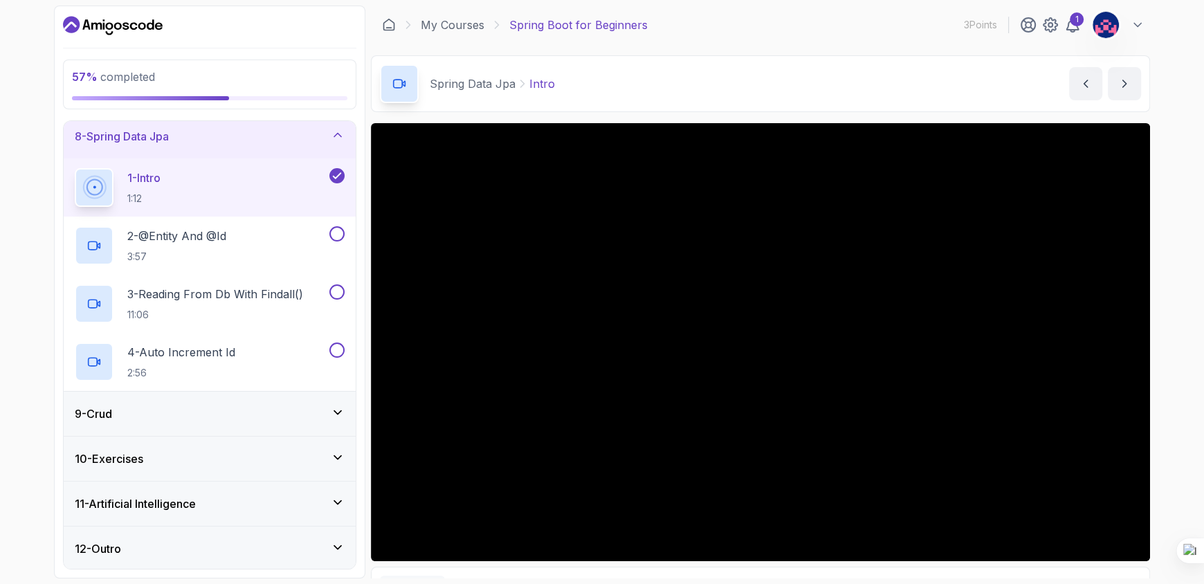
click at [271, 414] on div "9 - Crud" at bounding box center [210, 414] width 270 height 17
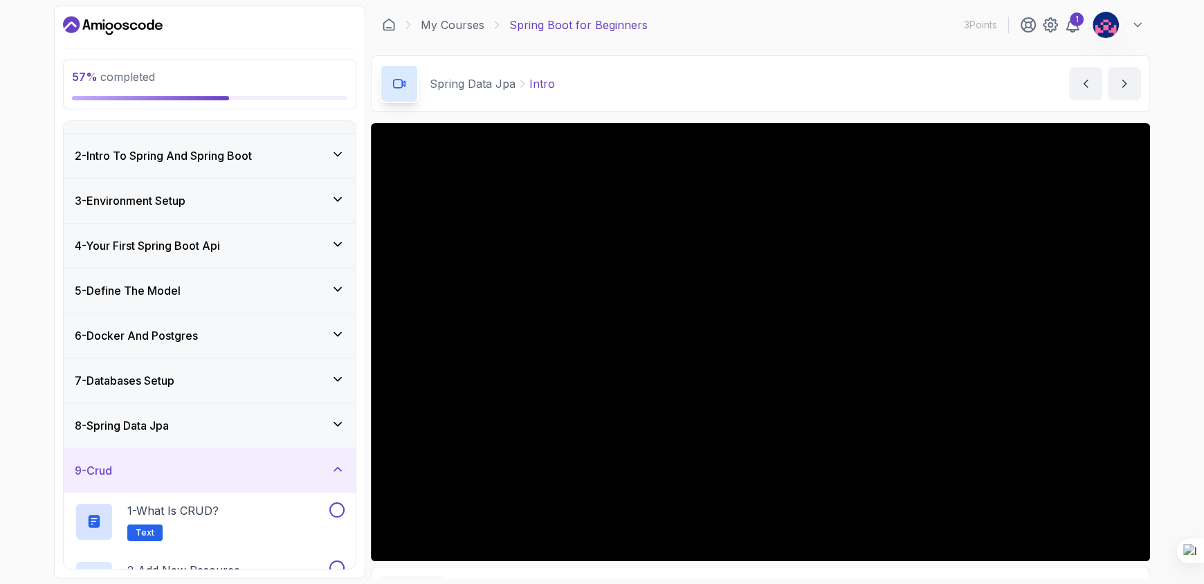
scroll to position [0, 0]
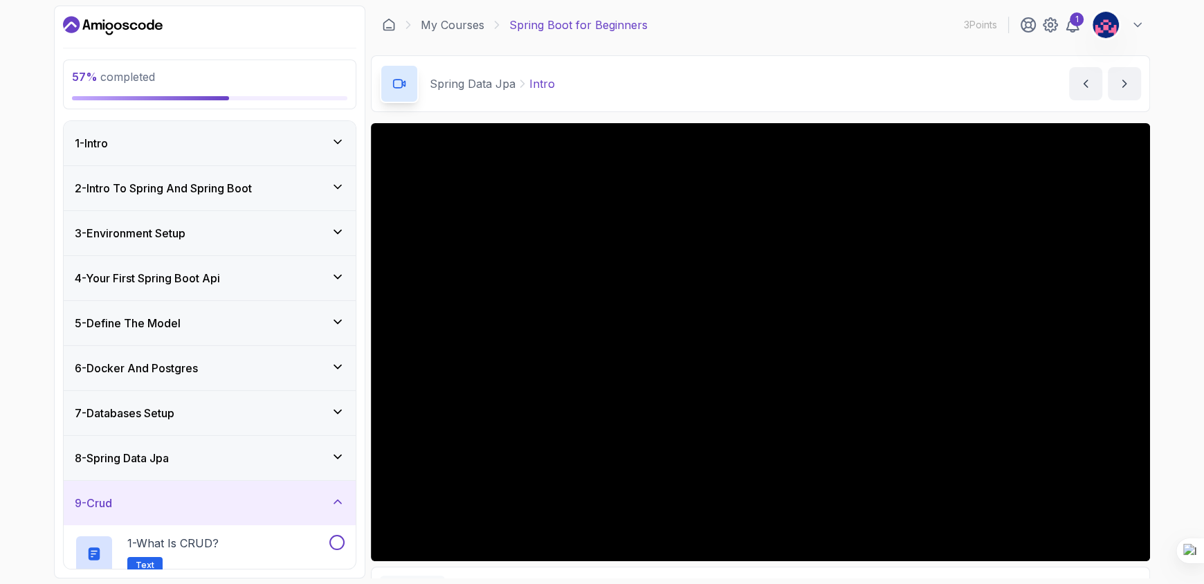
click at [255, 446] on div "8 - Spring Data Jpa" at bounding box center [210, 458] width 292 height 44
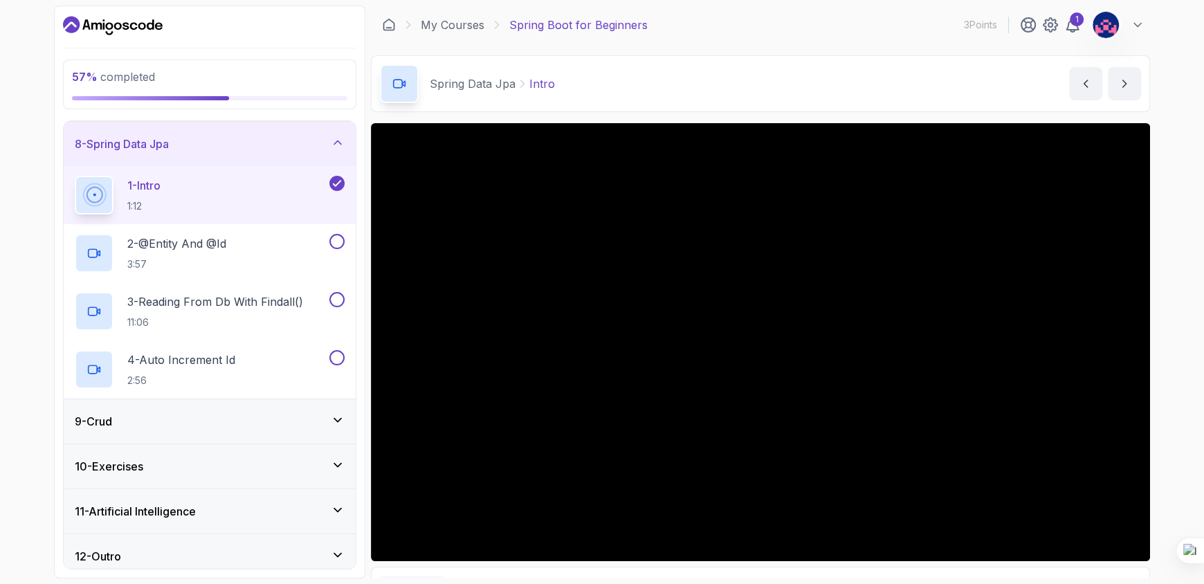
scroll to position [322, 0]
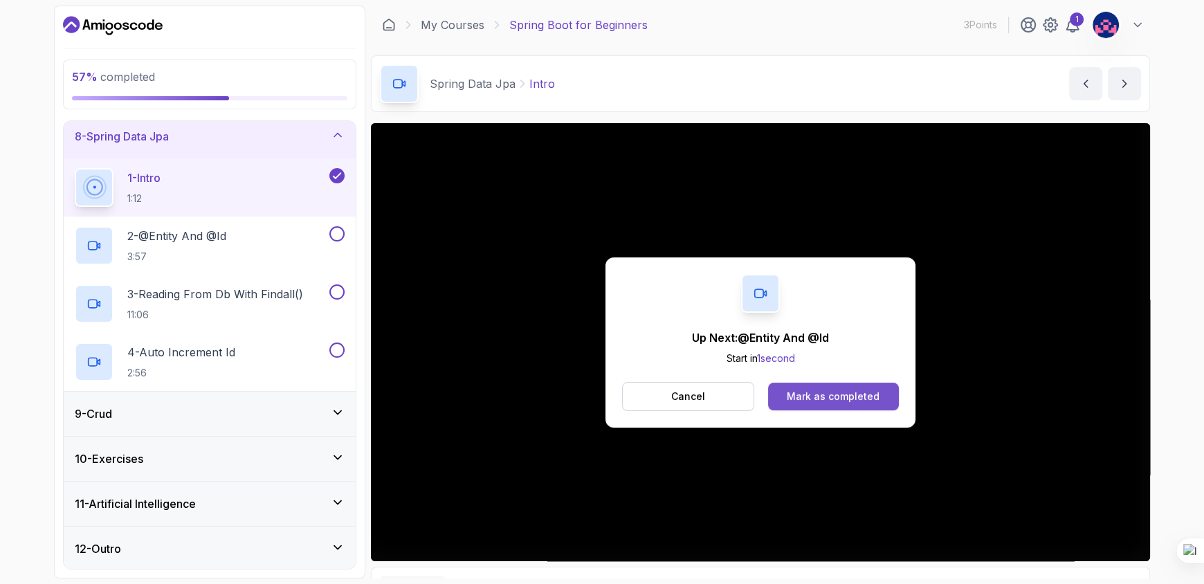
click at [834, 400] on div "Mark as completed" at bounding box center [833, 397] width 93 height 14
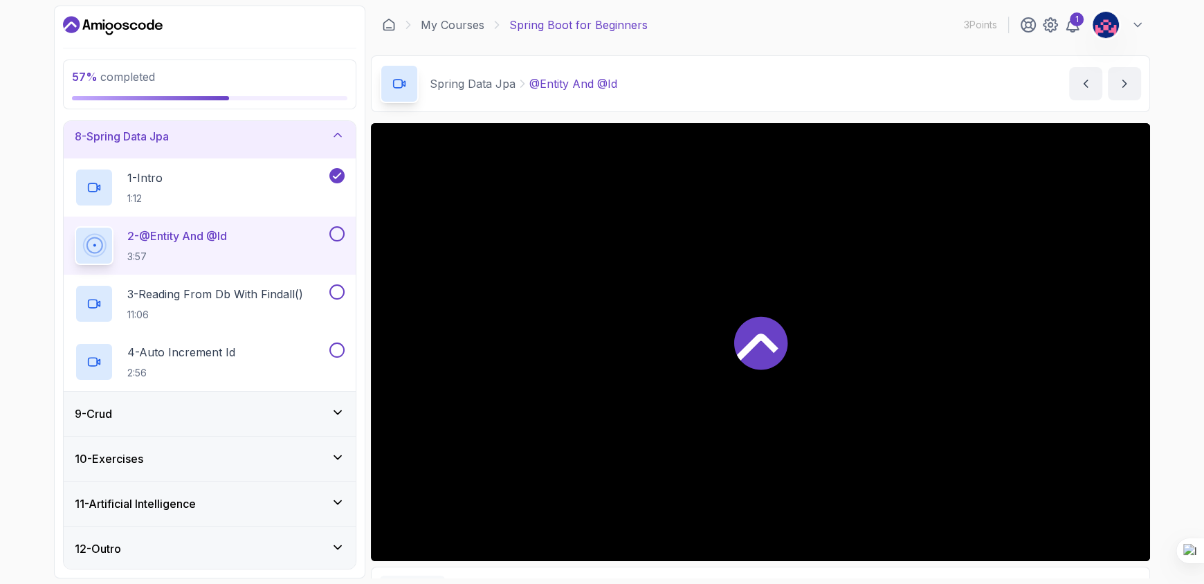
click at [834, 400] on div at bounding box center [760, 342] width 779 height 438
click at [331, 232] on button at bounding box center [336, 233] width 15 height 15
click at [233, 311] on p "11:06" at bounding box center [215, 315] width 176 height 14
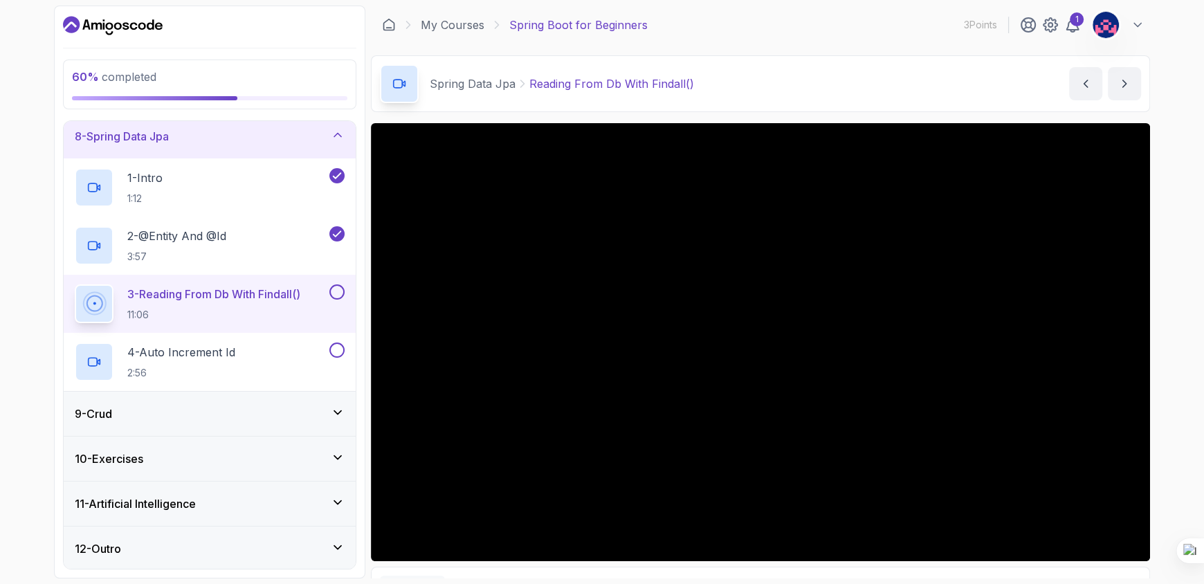
click at [338, 293] on button at bounding box center [336, 291] width 15 height 15
click at [254, 352] on div "4 - Auto Increment Id 2:56" at bounding box center [201, 362] width 252 height 39
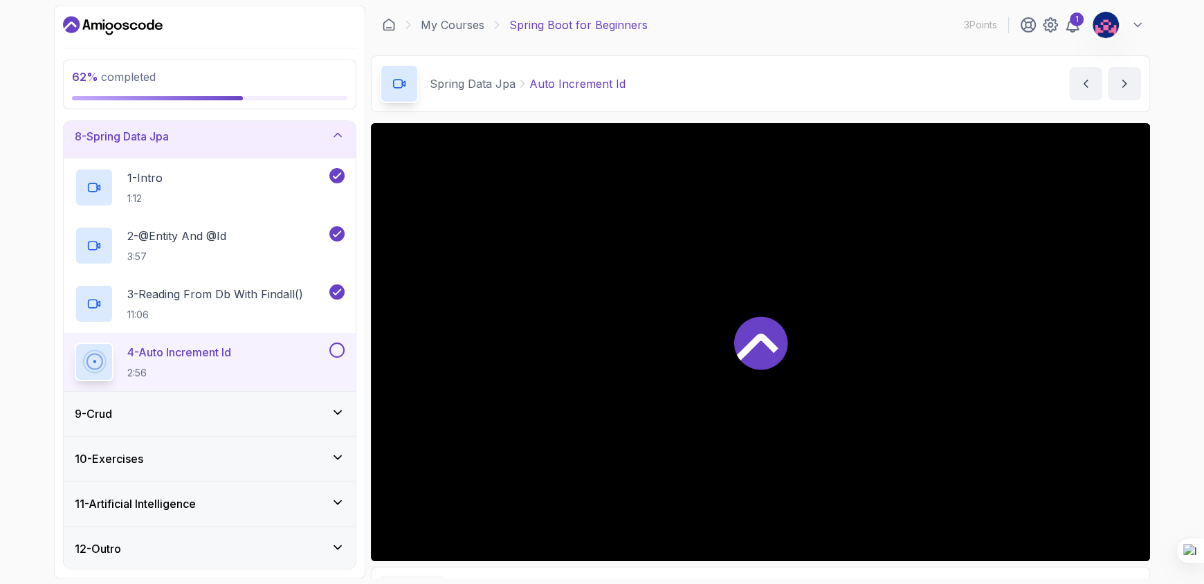
click at [339, 346] on button at bounding box center [336, 350] width 15 height 15
click at [837, 411] on div at bounding box center [760, 342] width 779 height 438
click at [179, 406] on div "9 - Crud" at bounding box center [210, 414] width 270 height 17
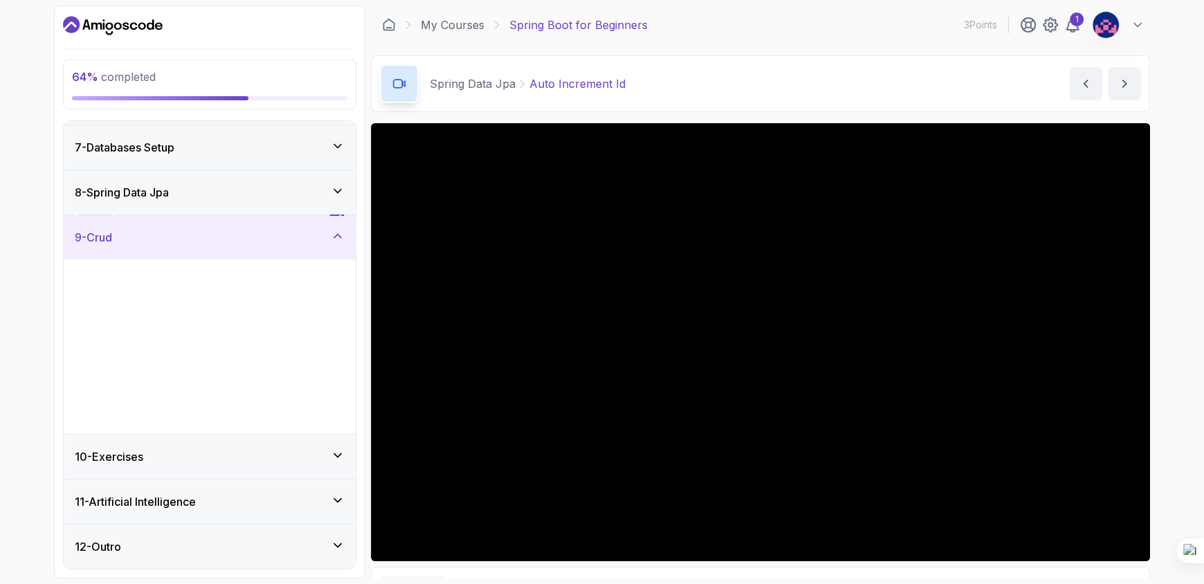
scroll to position [264, 0]
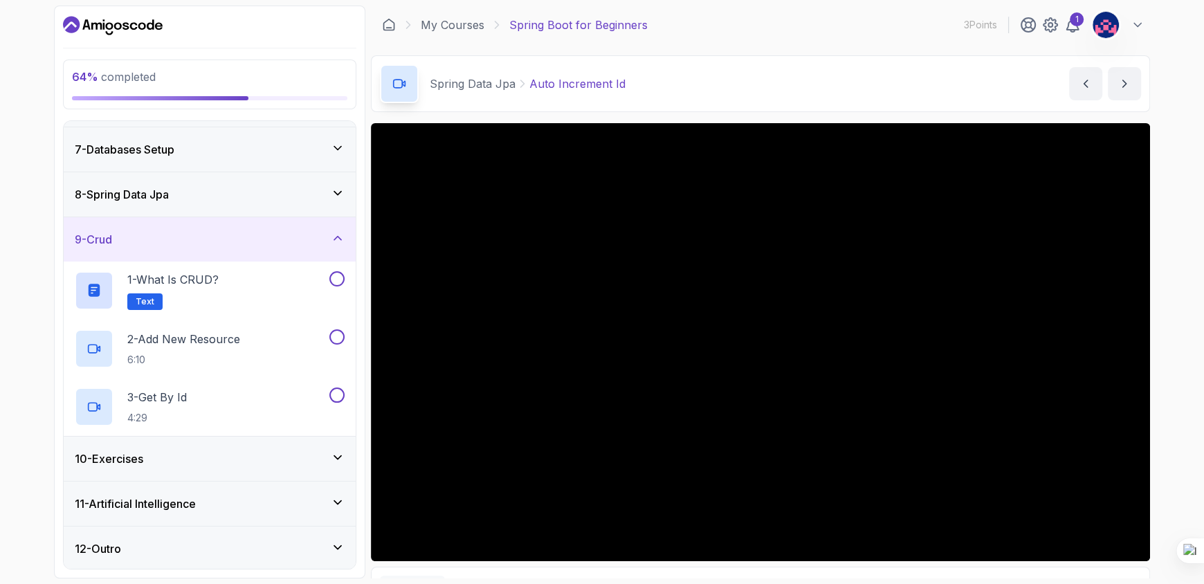
click at [203, 197] on div "8 - Spring Data Jpa" at bounding box center [210, 194] width 270 height 17
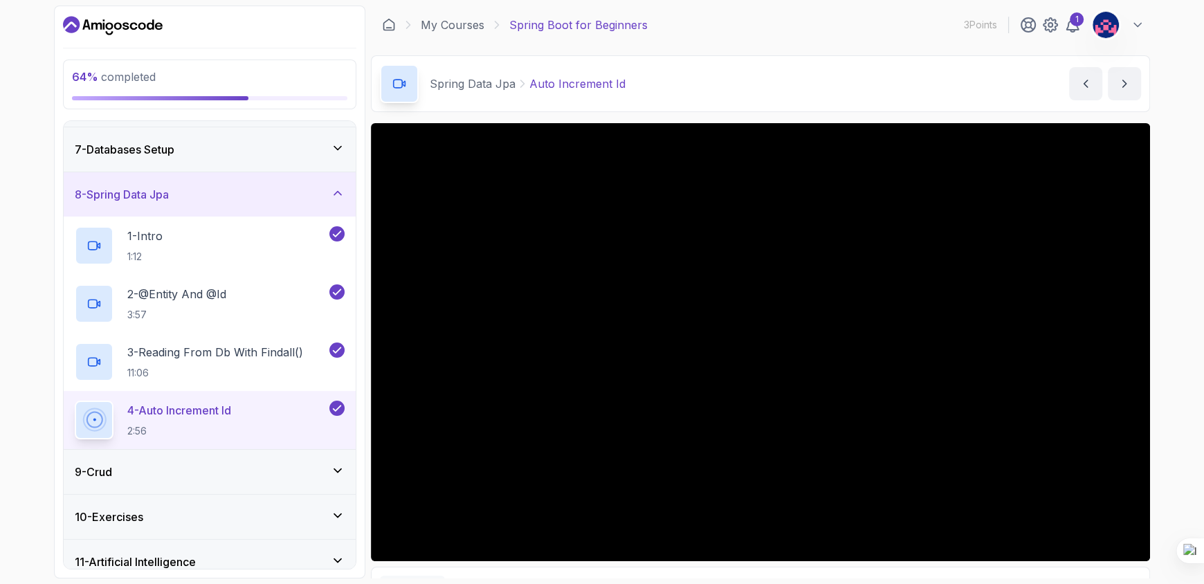
scroll to position [322, 0]
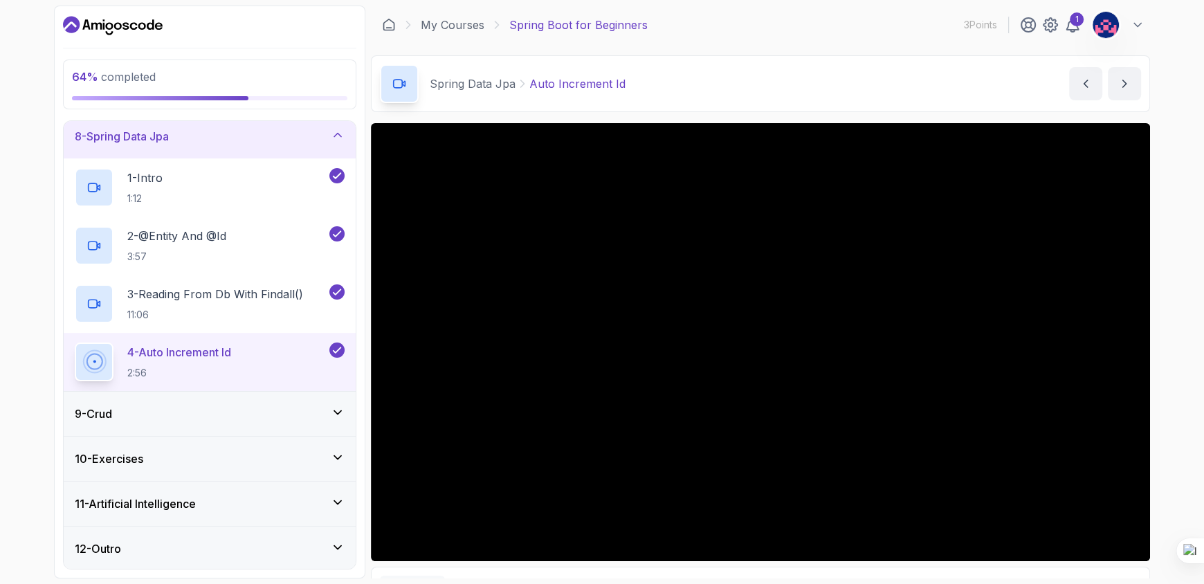
click at [172, 417] on div "9 - Crud" at bounding box center [210, 414] width 270 height 17
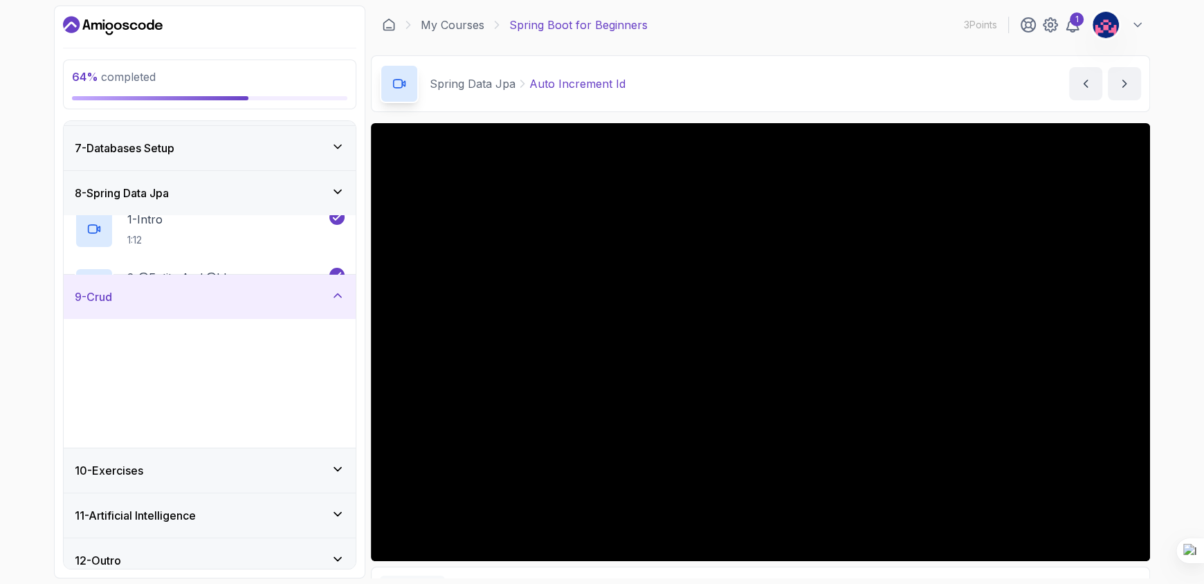
scroll to position [264, 0]
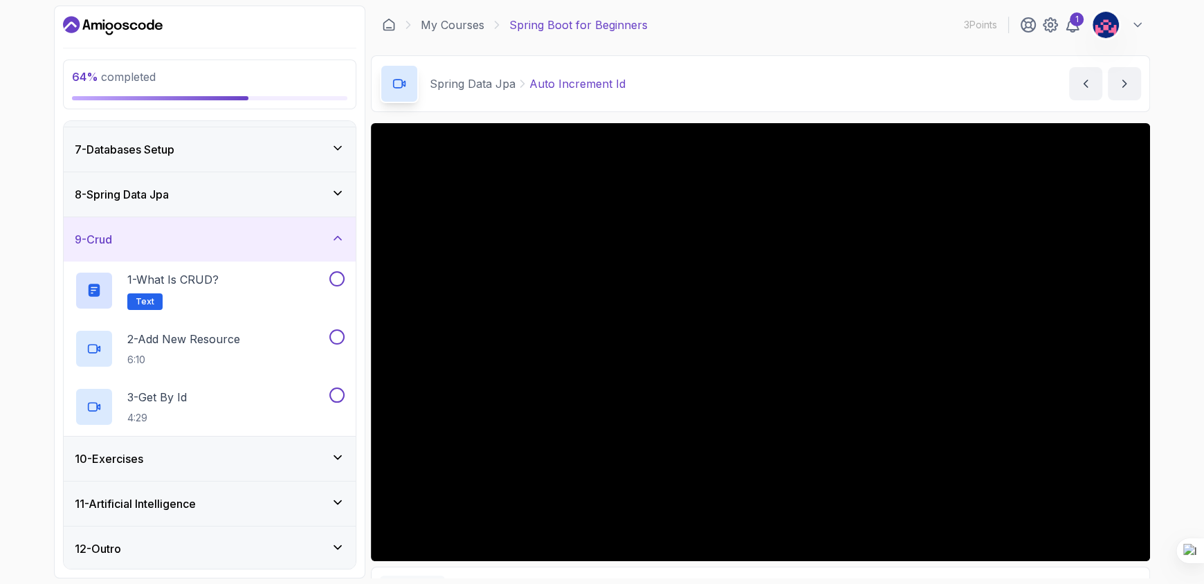
click at [282, 243] on div "9 - Crud" at bounding box center [210, 239] width 270 height 17
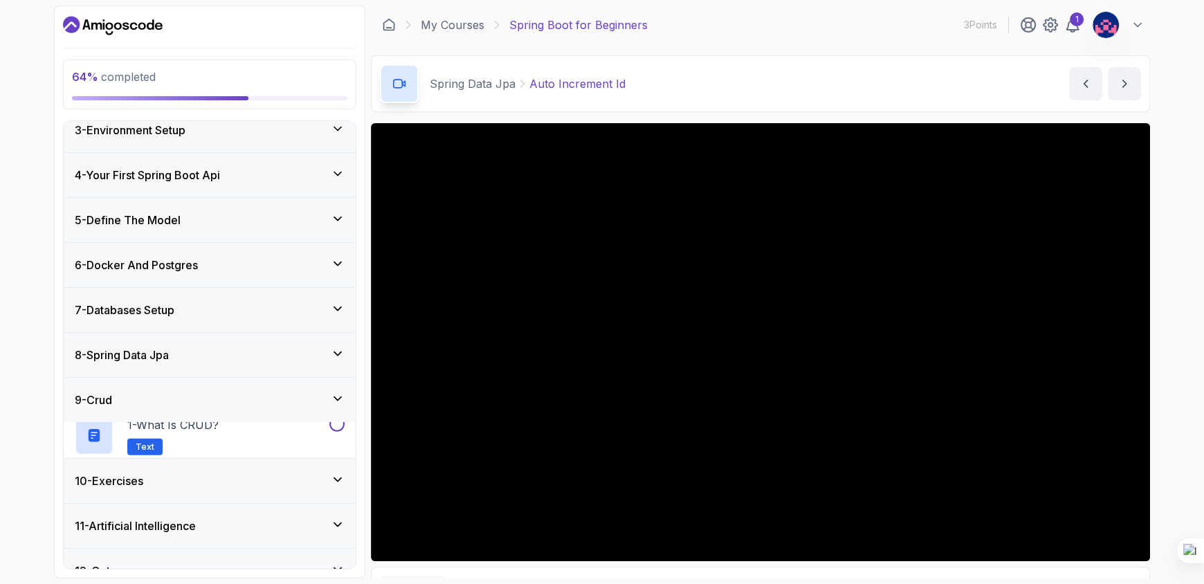
scroll to position [90, 0]
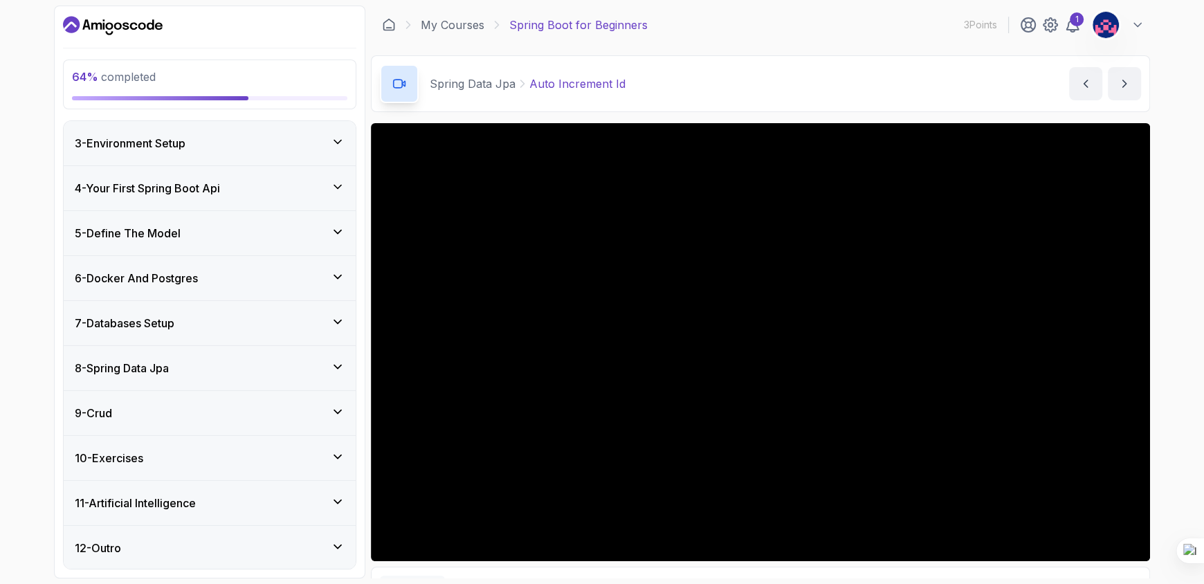
click at [266, 364] on div "8 - Spring Data Jpa" at bounding box center [210, 368] width 270 height 17
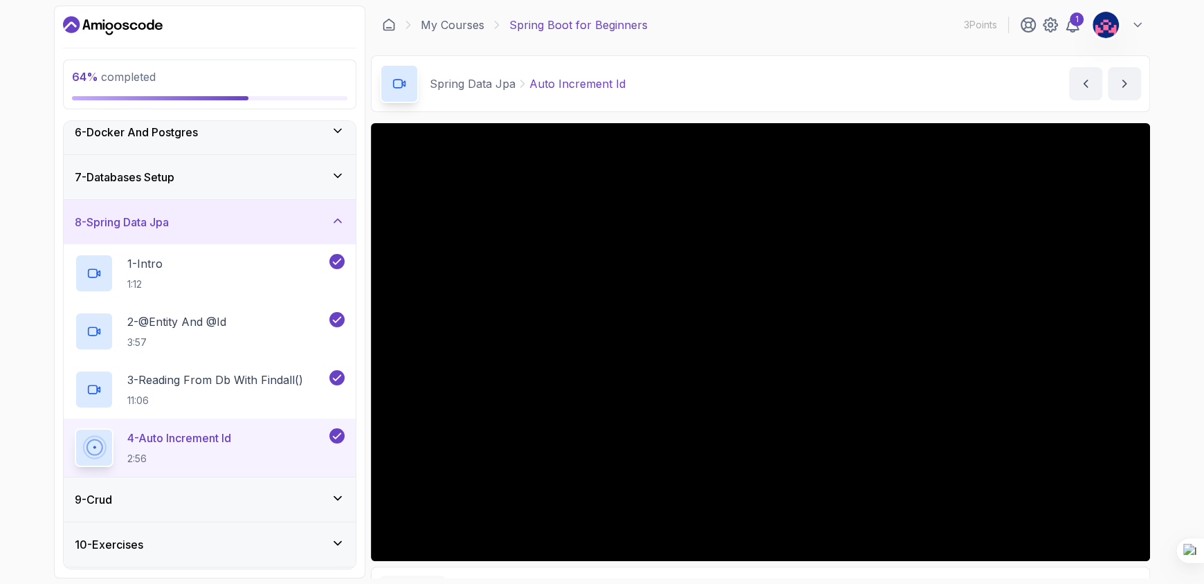
scroll to position [322, 0]
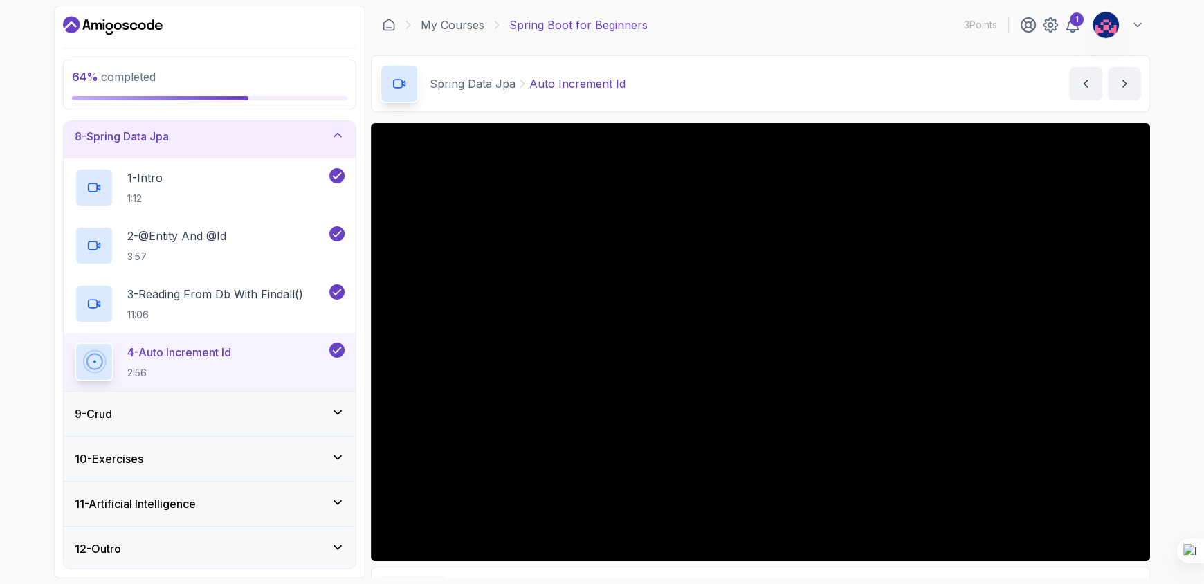
click at [221, 426] on div "9 - Crud" at bounding box center [210, 414] width 292 height 44
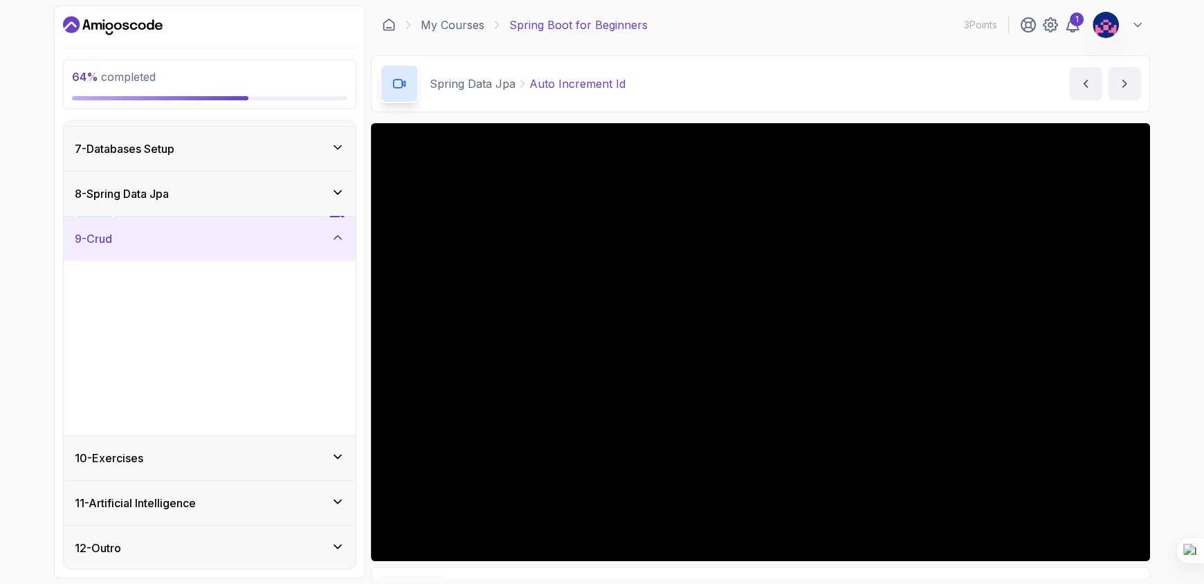
scroll to position [264, 0]
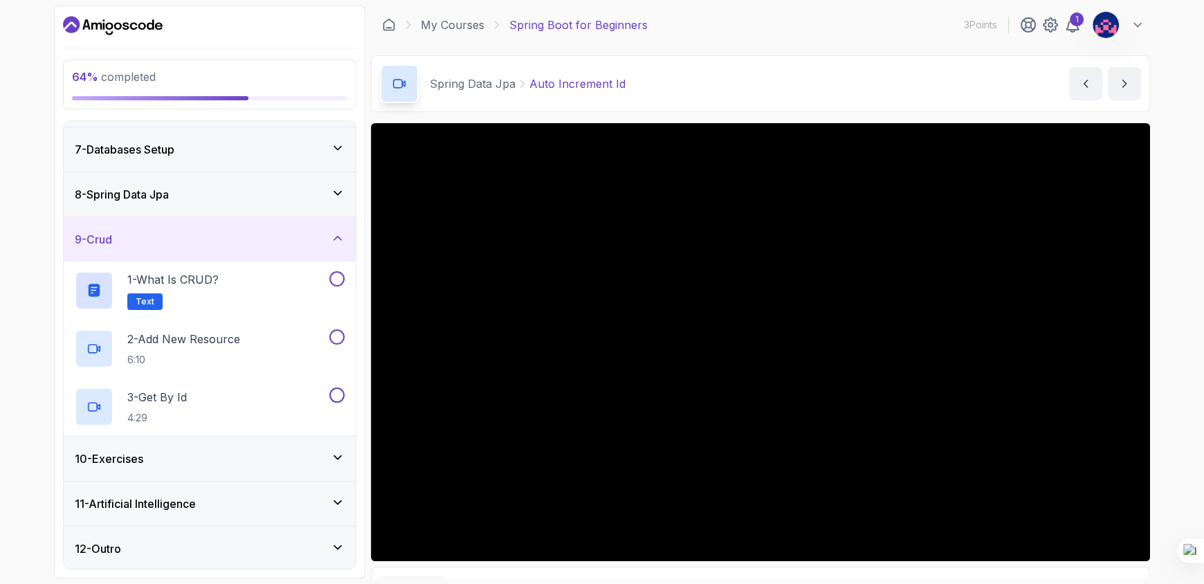
click at [225, 210] on div "8 - Spring Data Jpa" at bounding box center [210, 194] width 292 height 44
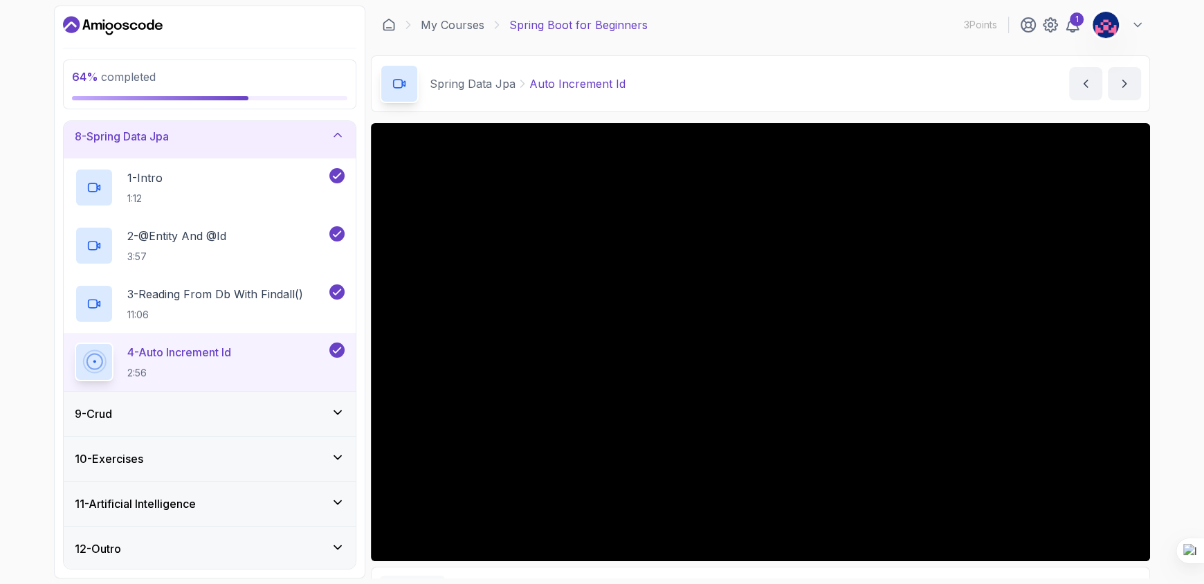
click at [226, 417] on div "9 - Crud" at bounding box center [210, 414] width 270 height 17
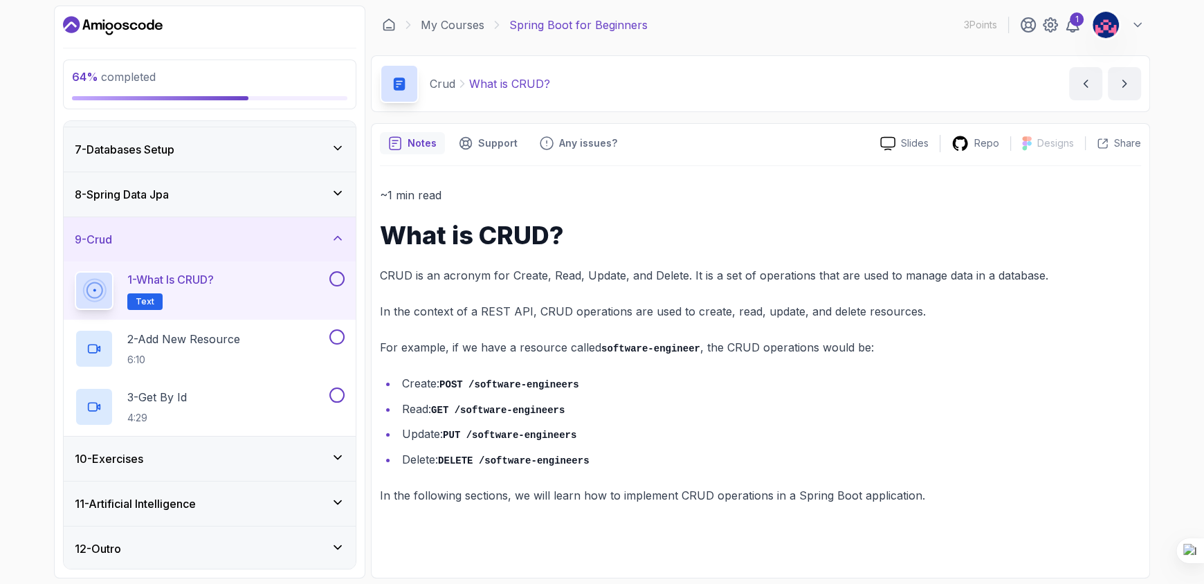
click at [339, 277] on button at bounding box center [336, 278] width 15 height 15
click at [260, 352] on div "2 - Add New Resource 6:10" at bounding box center [201, 348] width 252 height 39
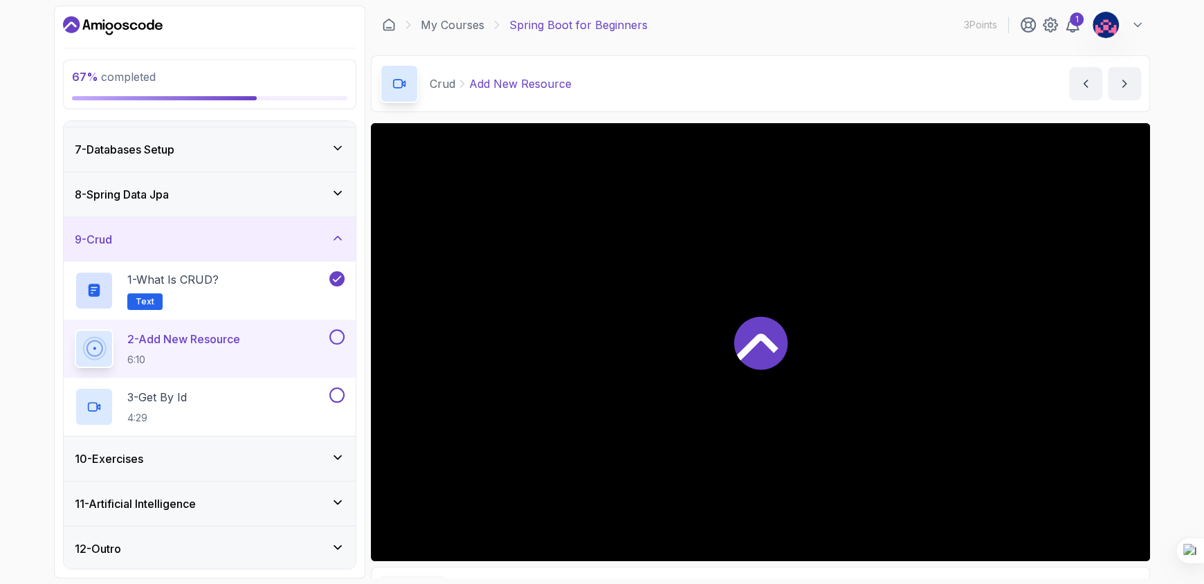
click at [773, 354] on icon at bounding box center [760, 342] width 53 height 53
click at [334, 345] on button "2 - Add New Resource 6:10" at bounding box center [210, 348] width 270 height 39
click at [336, 343] on button at bounding box center [336, 336] width 15 height 15
click at [266, 409] on div "3 - Get By Id 4:29" at bounding box center [201, 407] width 252 height 39
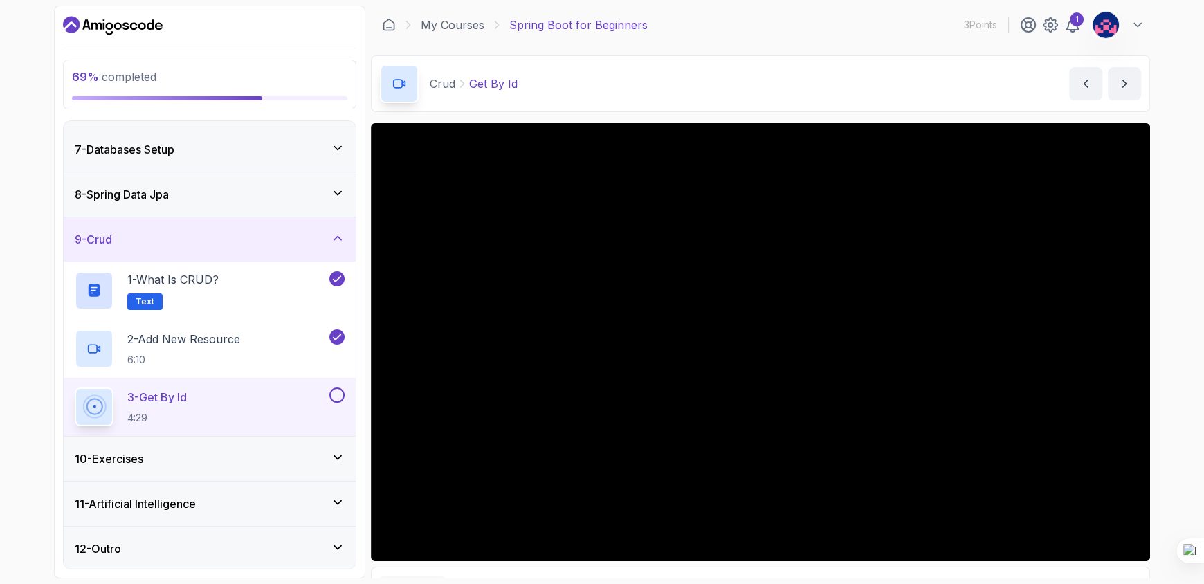
click at [336, 396] on button at bounding box center [336, 395] width 15 height 15
click at [289, 473] on div "10 - Exercises" at bounding box center [210, 459] width 292 height 44
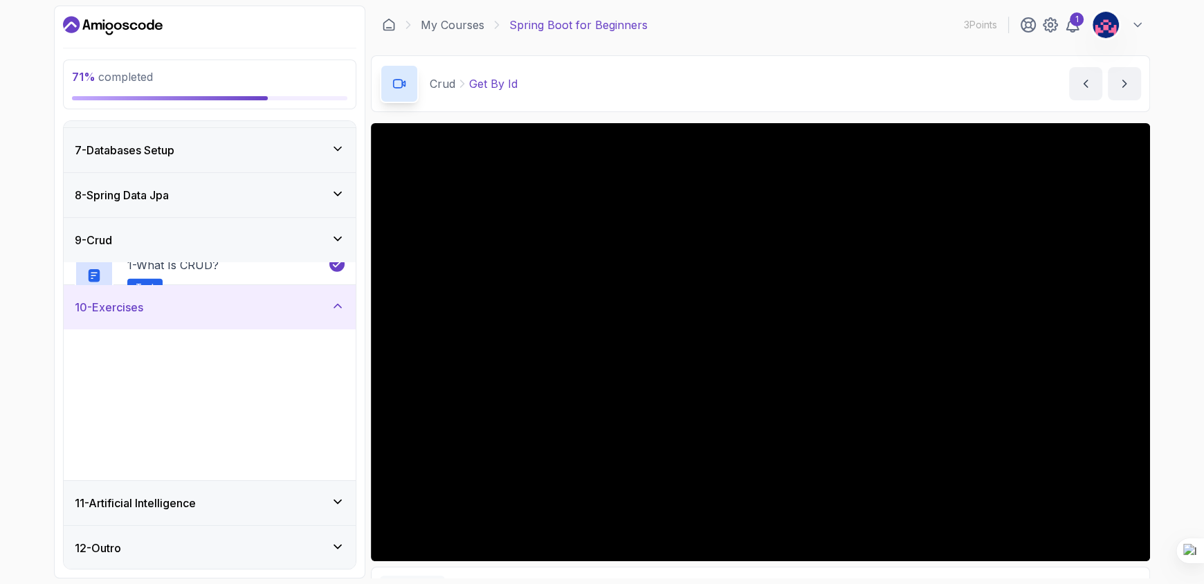
scroll to position [264, 0]
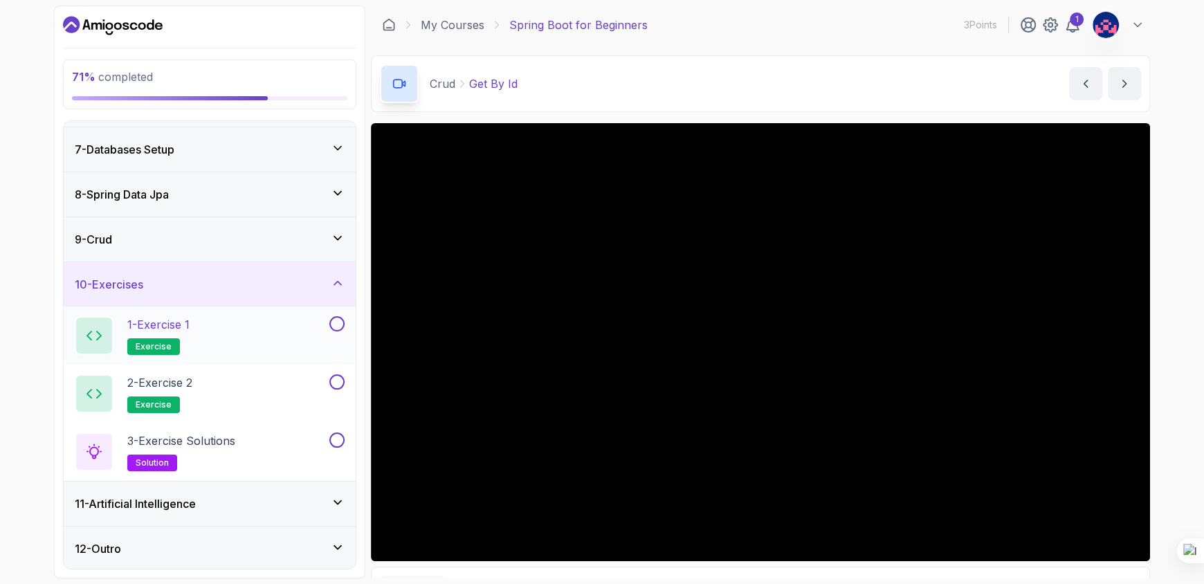
click at [233, 332] on div "1 - Exercise 1 exercise" at bounding box center [201, 335] width 252 height 39
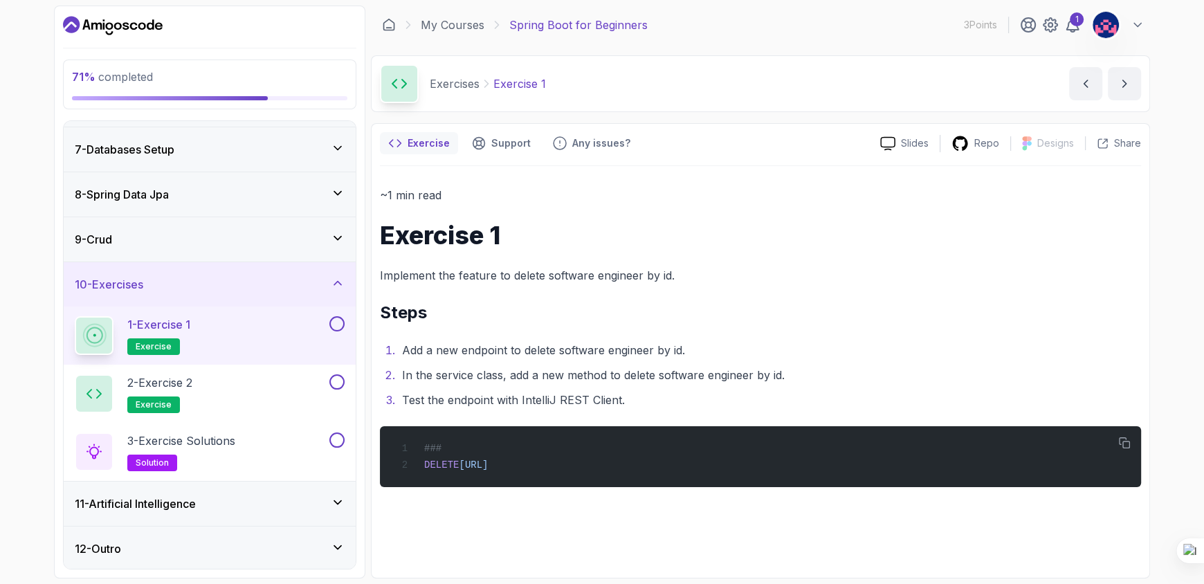
click at [336, 322] on button at bounding box center [336, 323] width 15 height 15
click at [1116, 444] on button "button" at bounding box center [1124, 443] width 22 height 22
click at [340, 323] on button at bounding box center [336, 323] width 15 height 15
click at [192, 379] on p "2 - Exercise 2" at bounding box center [159, 382] width 65 height 17
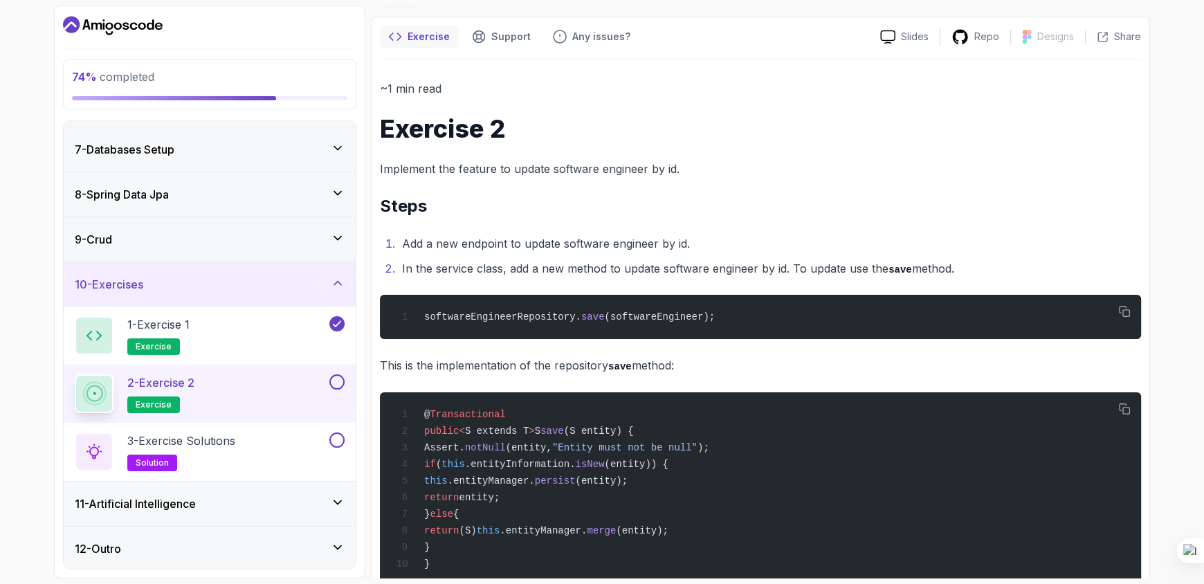
scroll to position [115, 0]
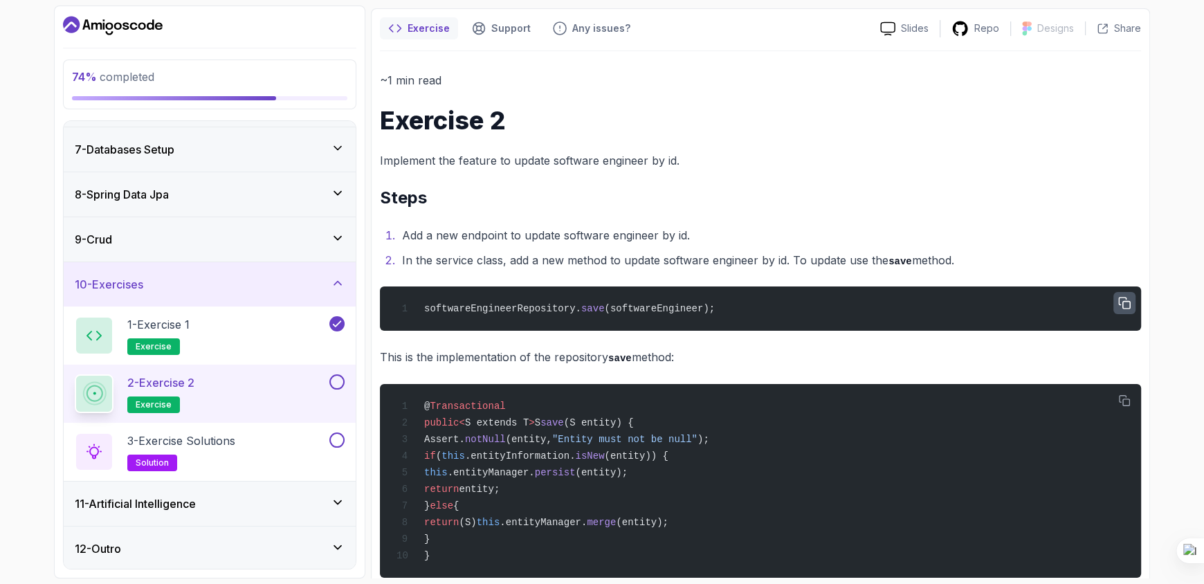
click at [1119, 299] on icon "button" at bounding box center [1124, 303] width 11 height 11
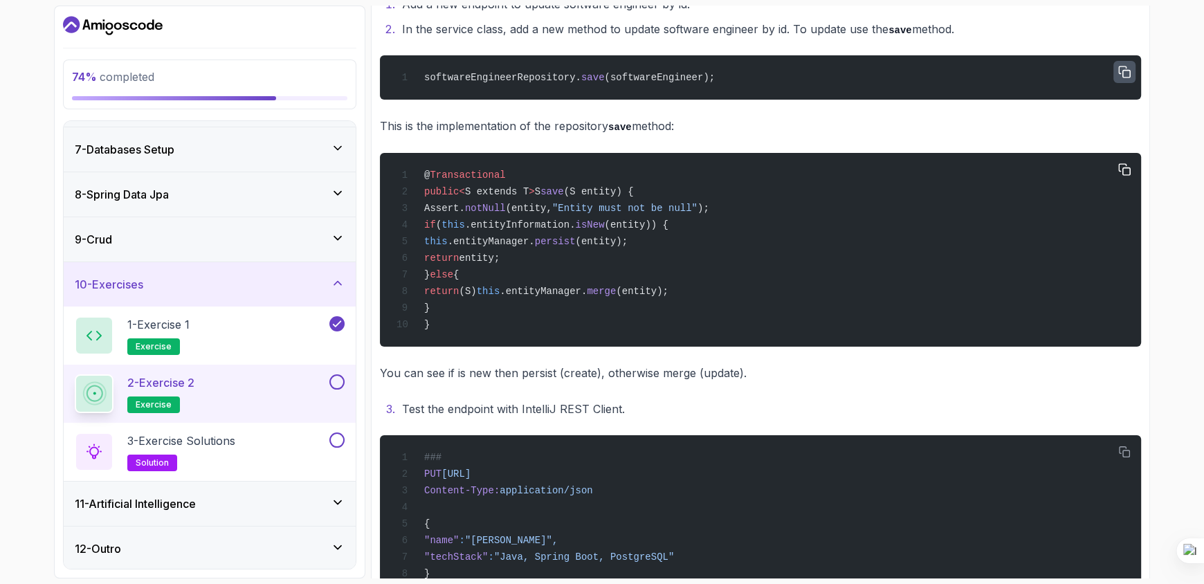
scroll to position [347, 0]
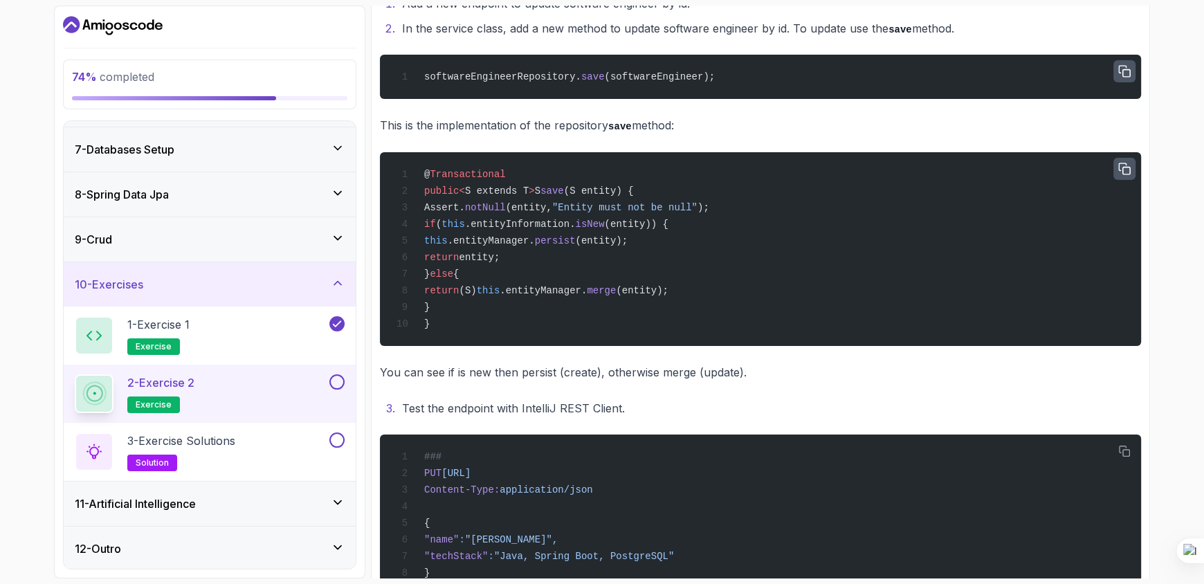
click at [1122, 173] on icon "button" at bounding box center [1124, 169] width 12 height 12
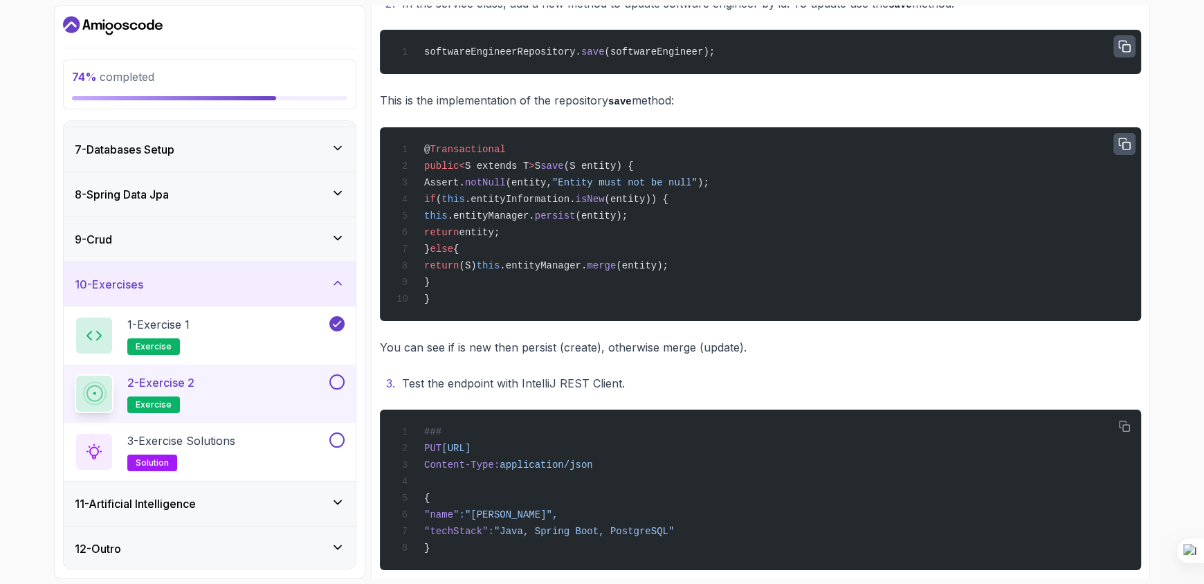
scroll to position [402, 0]
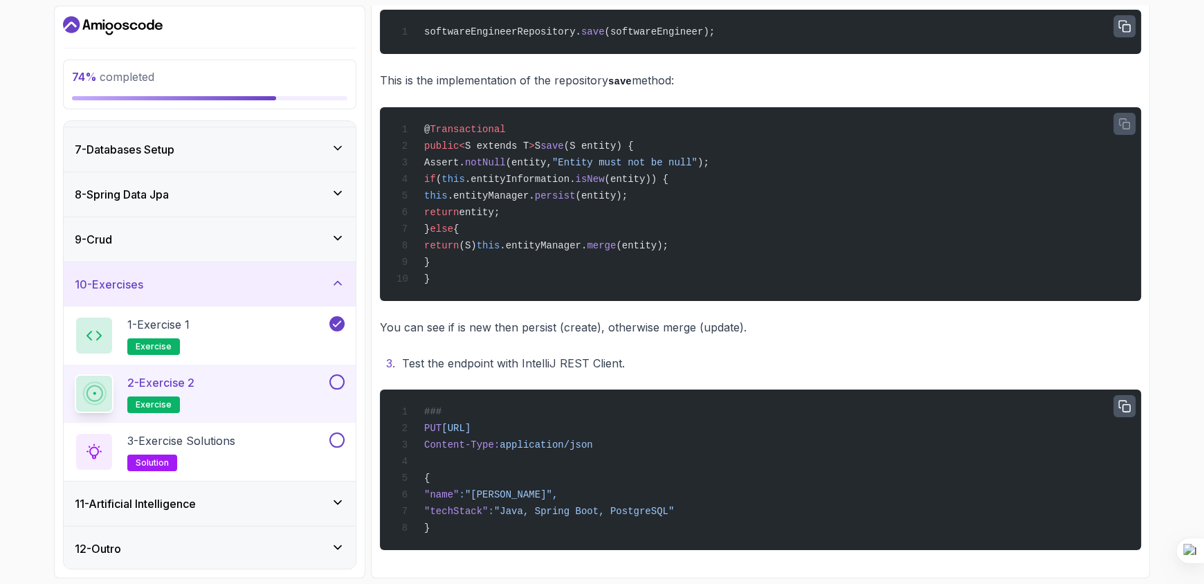
click at [1125, 405] on icon "button" at bounding box center [1124, 406] width 12 height 12
click at [338, 381] on button at bounding box center [336, 381] width 15 height 15
click at [231, 443] on p "3 - Exercise Solutions" at bounding box center [181, 441] width 108 height 17
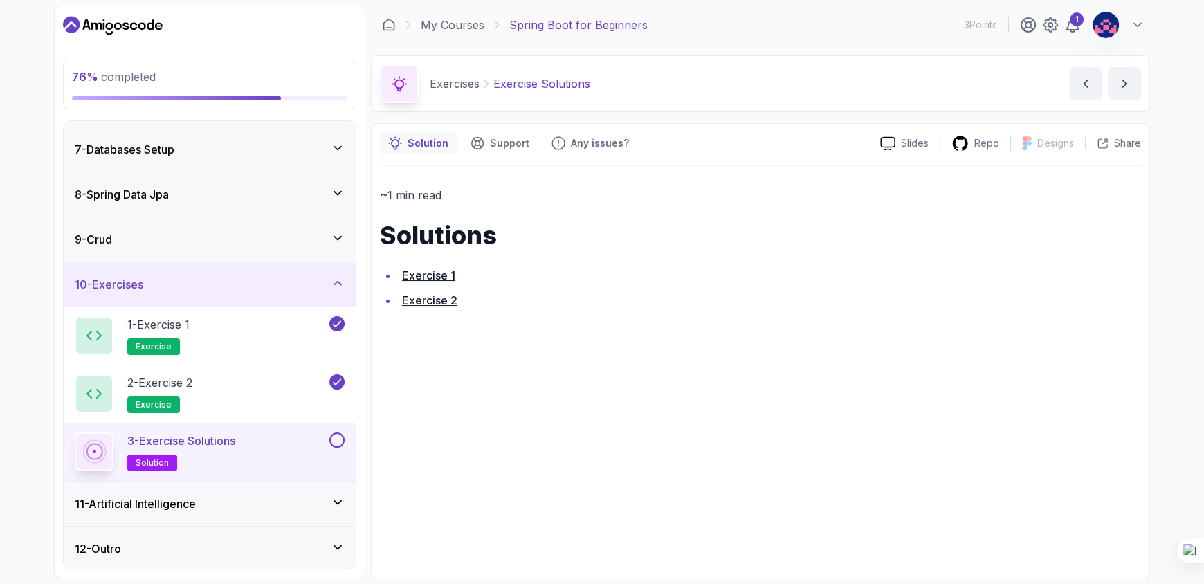
click at [421, 275] on link "Exercise 1" at bounding box center [428, 275] width 53 height 14
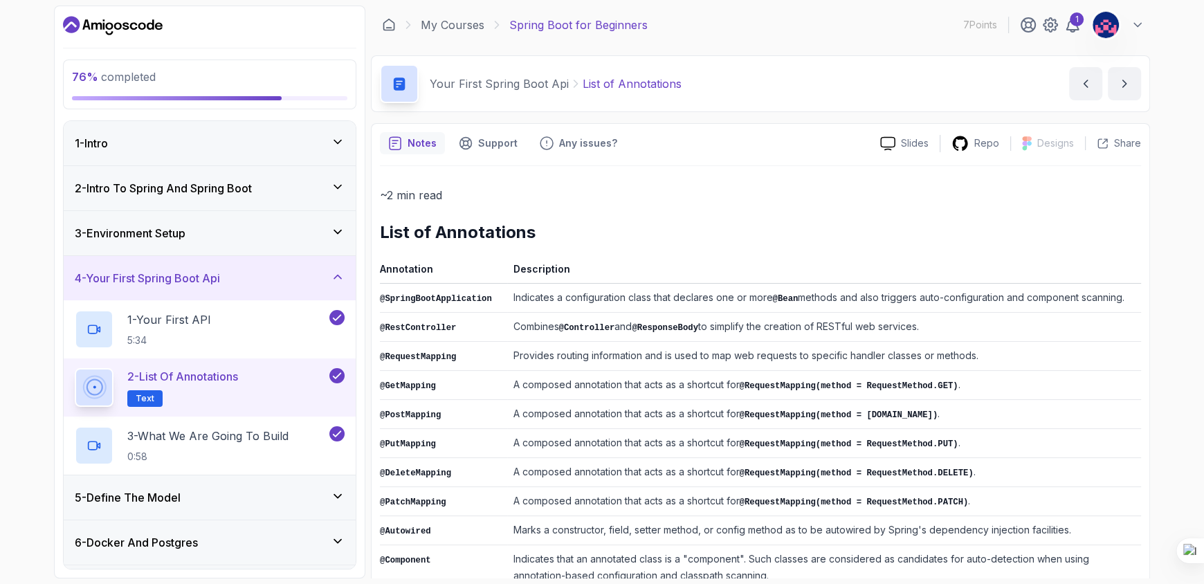
scroll to position [264, 0]
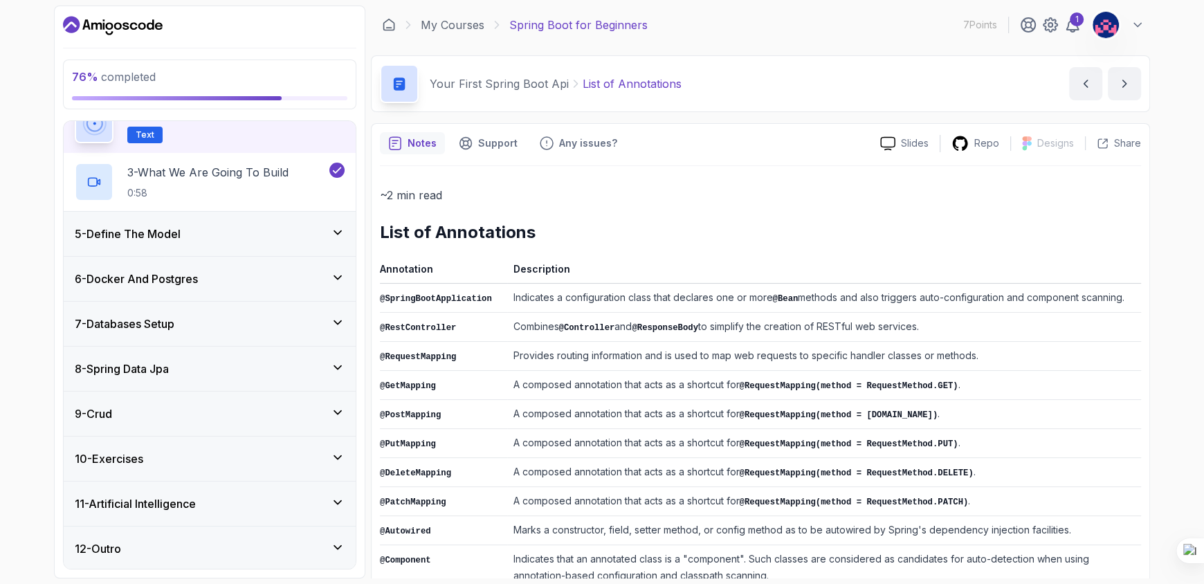
click at [122, 455] on h3 "10 - Exercises" at bounding box center [109, 458] width 69 height 17
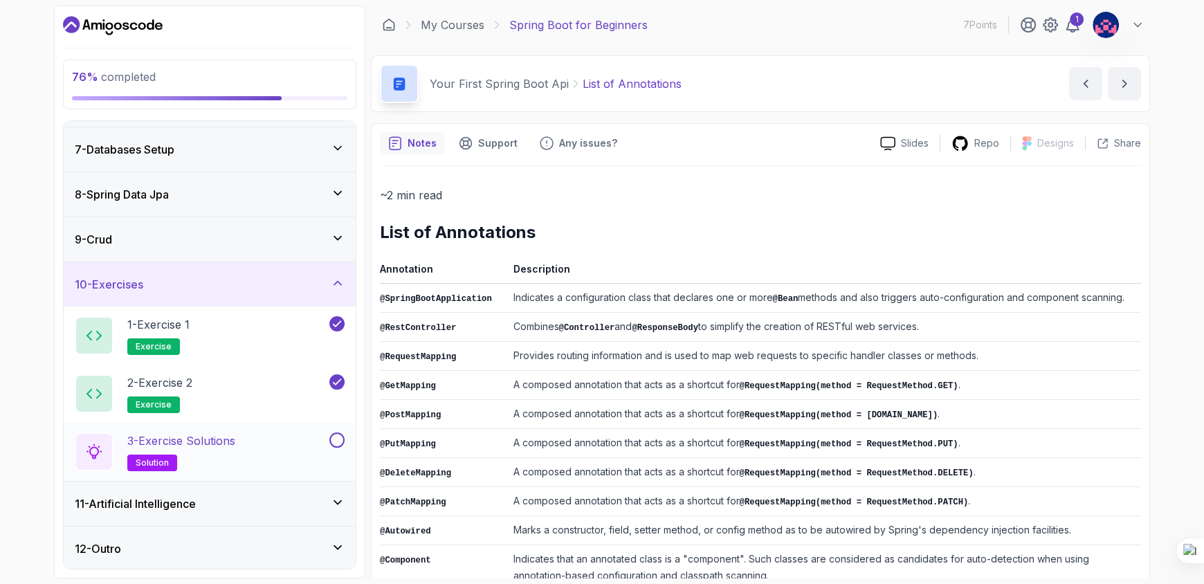
click at [337, 439] on button at bounding box center [336, 440] width 15 height 15
click at [213, 495] on div "11 - Artificial Intelligence" at bounding box center [210, 503] width 270 height 17
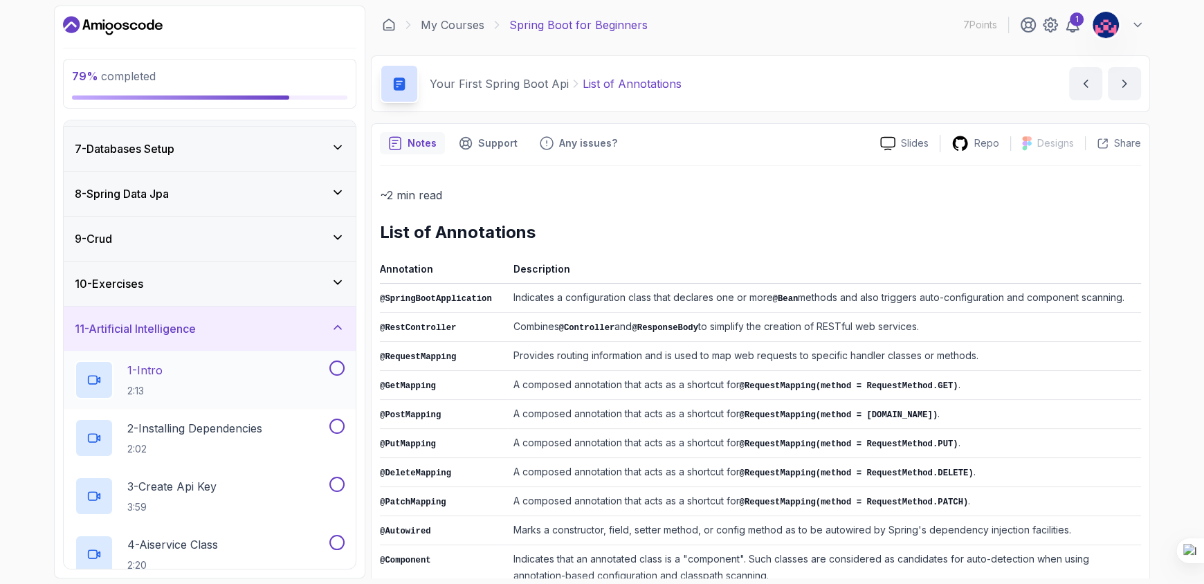
click at [206, 365] on div "1 - Intro 2:13" at bounding box center [201, 380] width 252 height 39
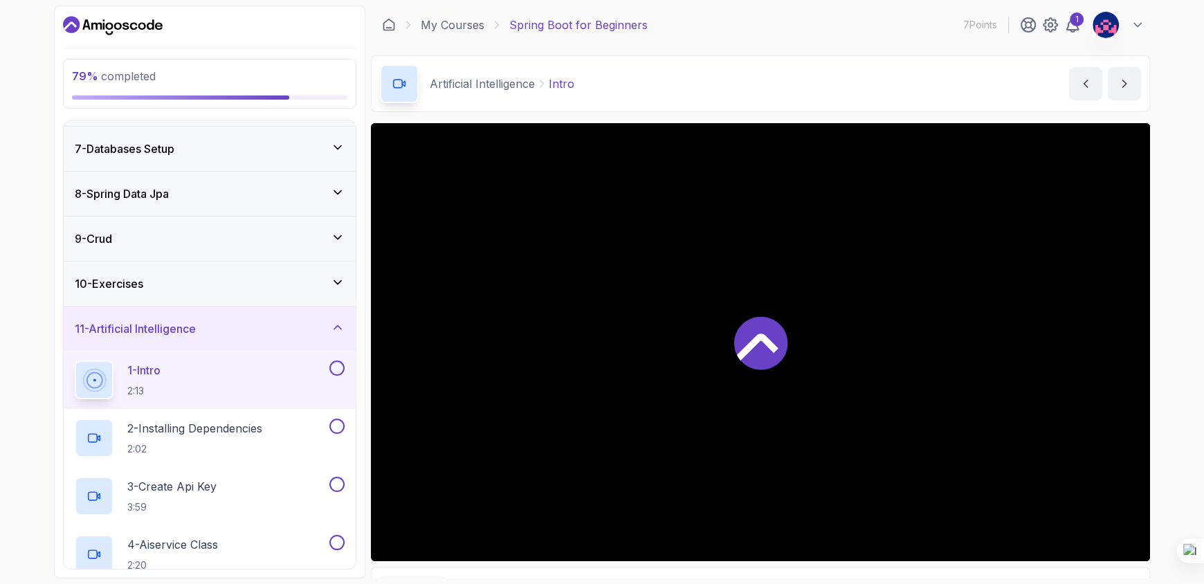
click at [716, 383] on div at bounding box center [760, 342] width 779 height 438
click at [341, 368] on button at bounding box center [336, 368] width 15 height 15
click at [324, 433] on div "2 - Installing Dependencies 2:02" at bounding box center [201, 438] width 252 height 39
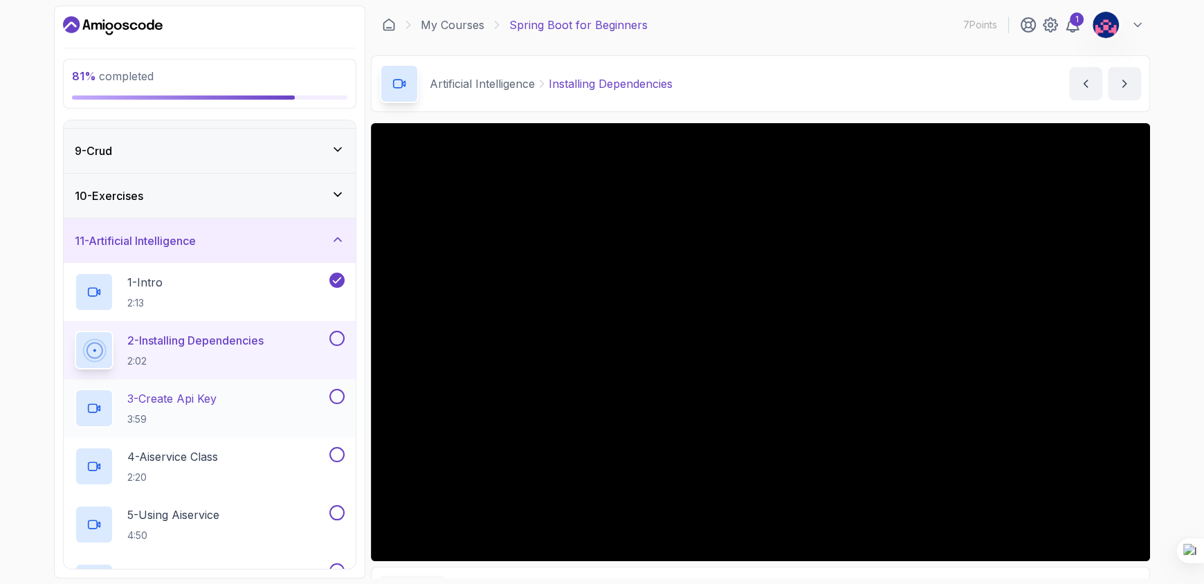
scroll to position [496, 0]
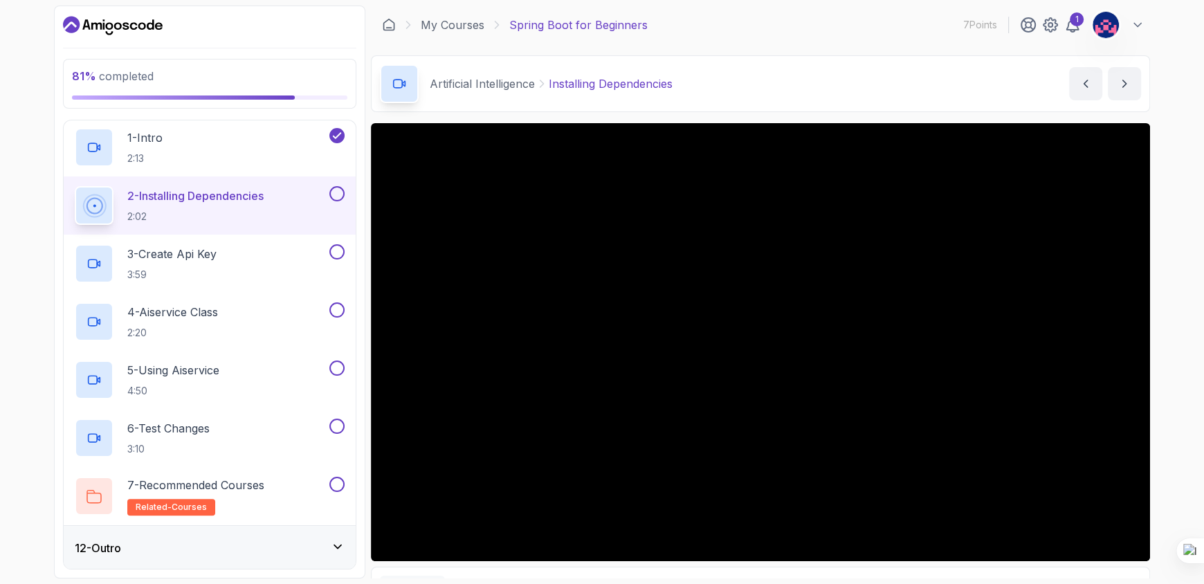
click at [226, 554] on div "12 - Outro" at bounding box center [210, 548] width 270 height 17
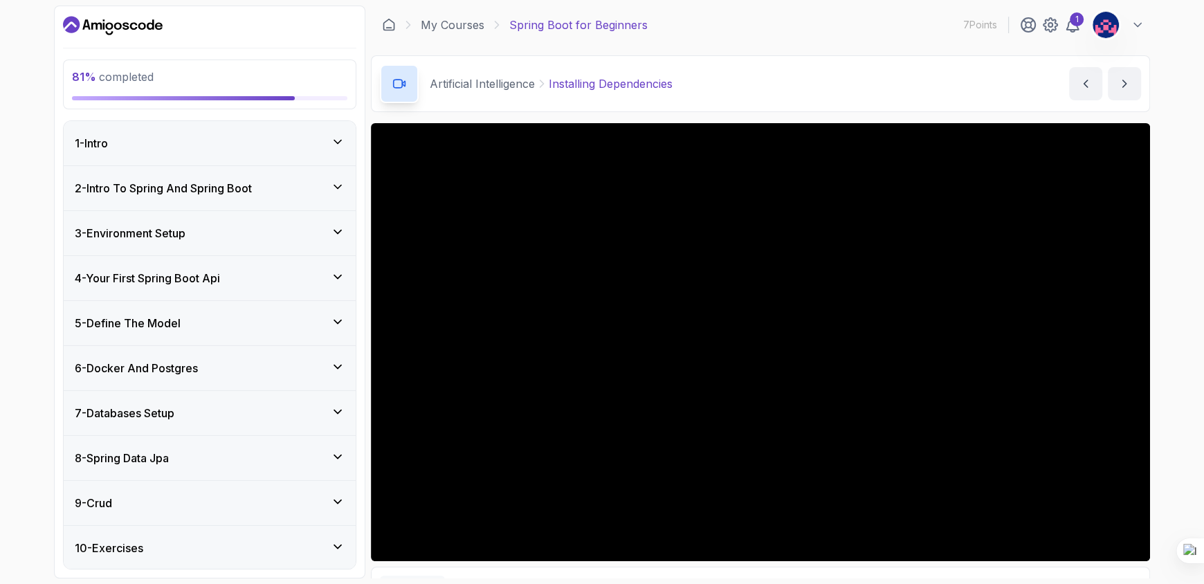
scroll to position [206, 0]
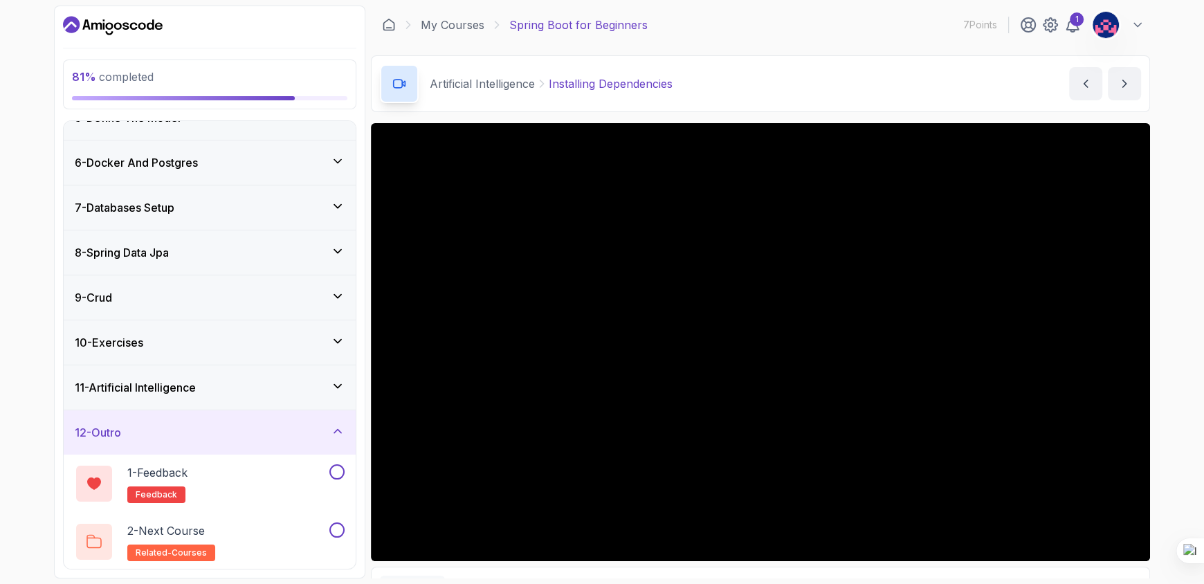
click at [242, 372] on div "11 - Artificial Intelligence" at bounding box center [210, 387] width 292 height 44
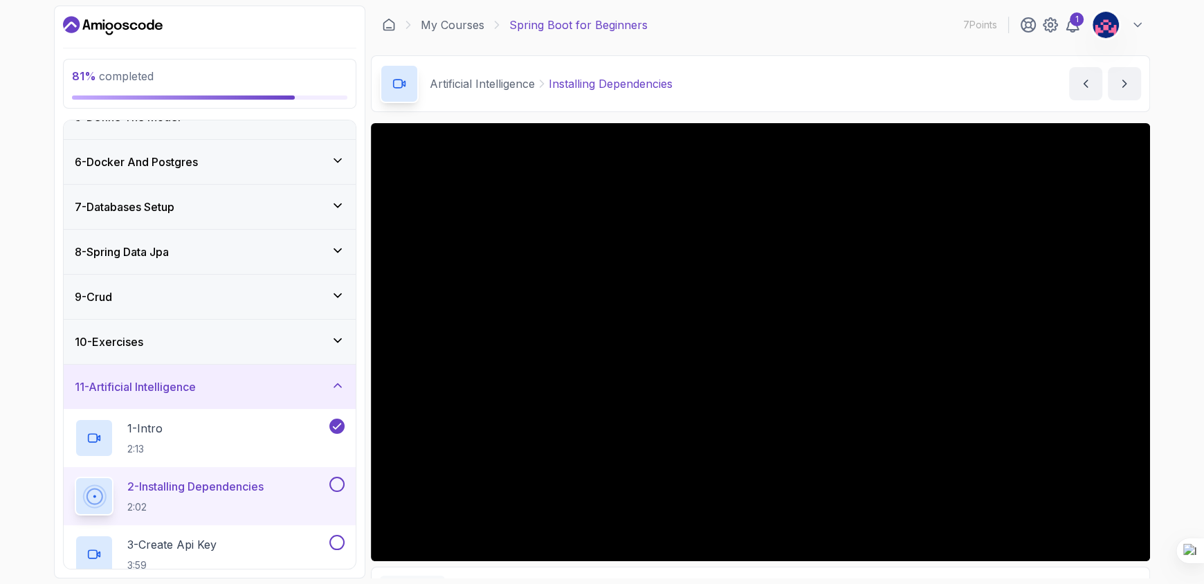
scroll to position [79, 0]
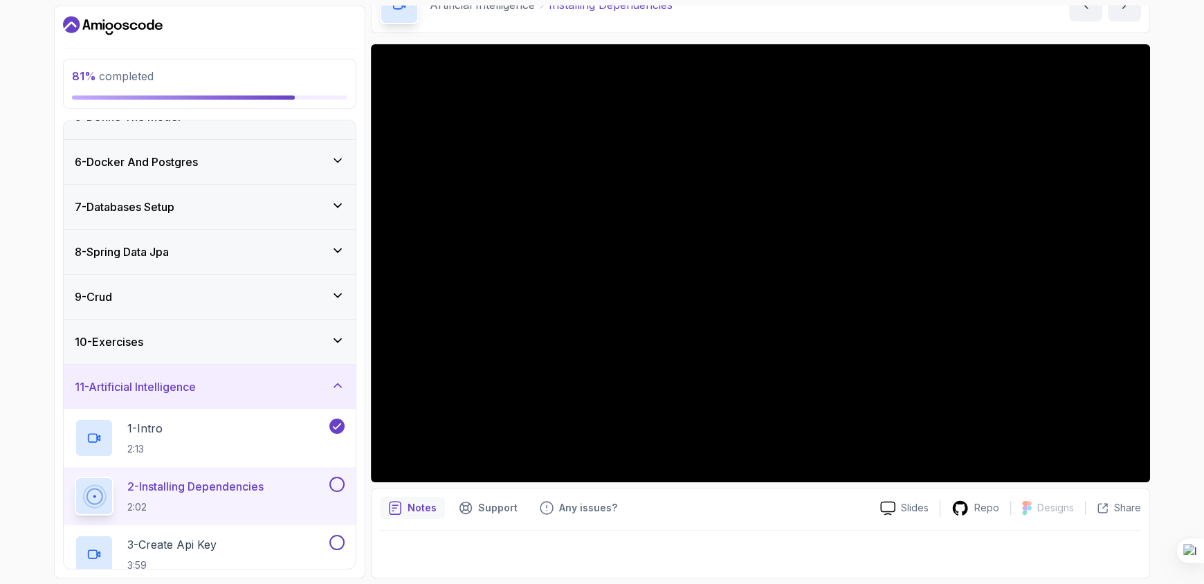
click at [331, 480] on button at bounding box center [336, 484] width 15 height 15
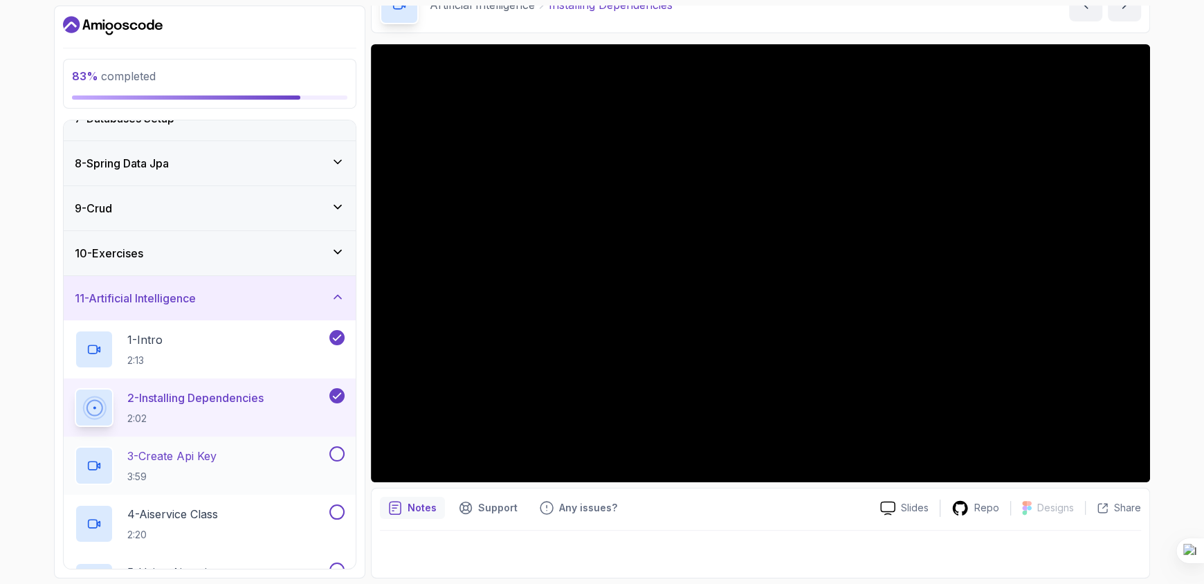
click at [226, 455] on div "3 - Create Api Key 3:59" at bounding box center [201, 465] width 252 height 39
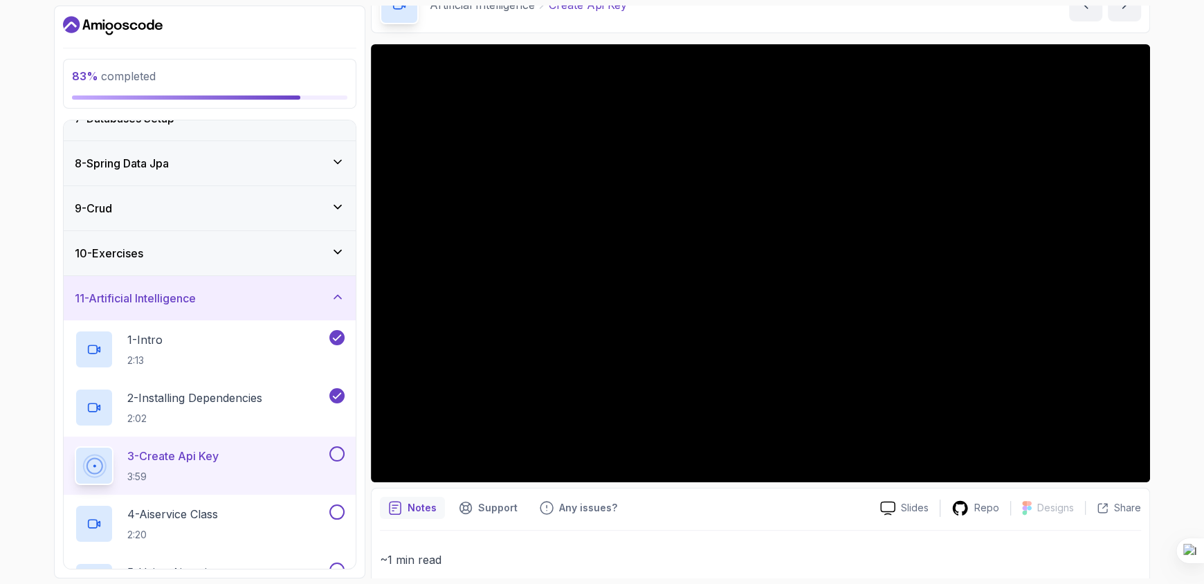
click at [338, 455] on button at bounding box center [336, 453] width 15 height 15
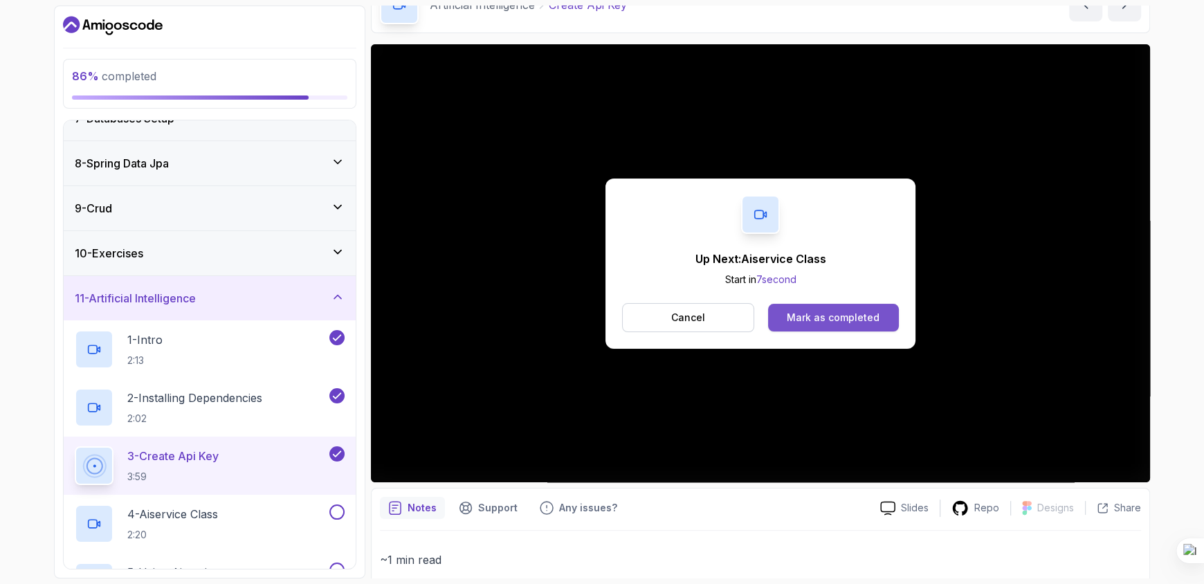
click at [792, 309] on button "Mark as completed" at bounding box center [833, 318] width 131 height 28
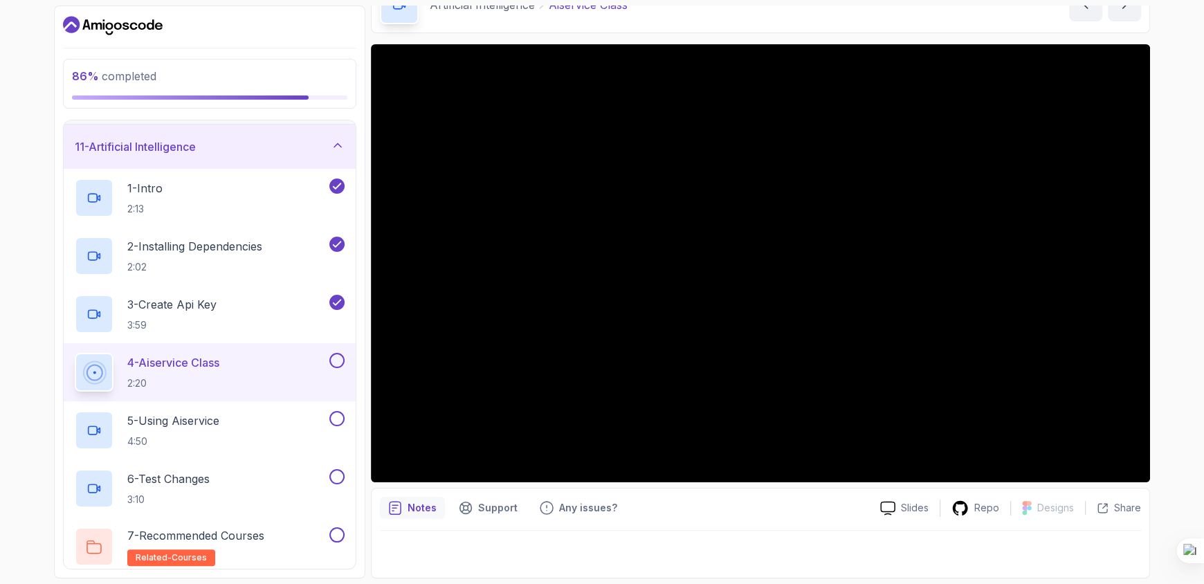
scroll to position [496, 0]
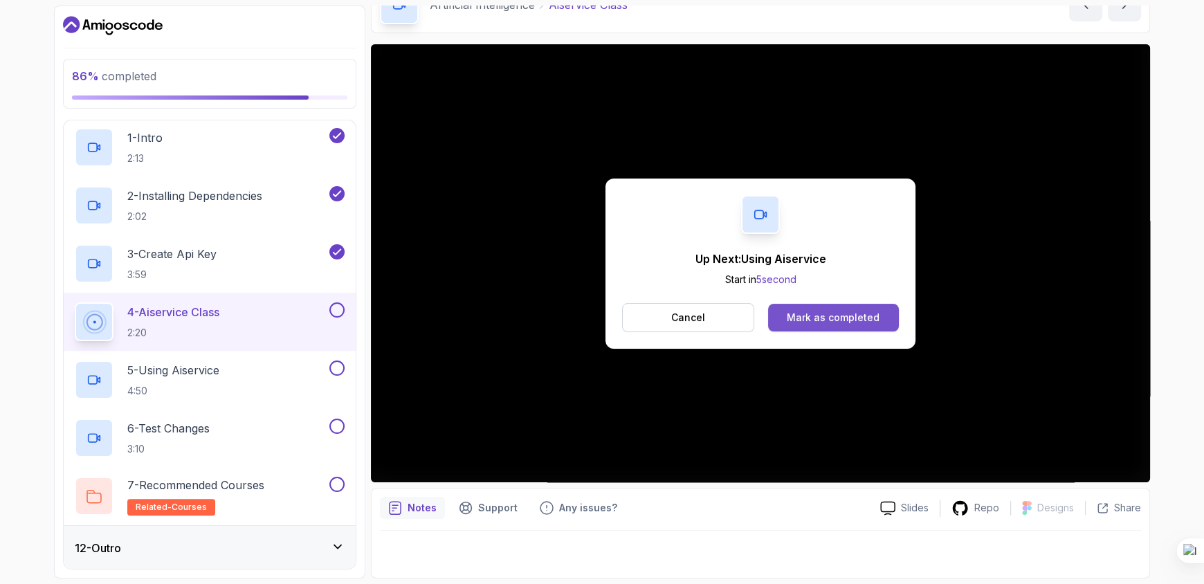
click at [858, 313] on div "Mark as completed" at bounding box center [833, 318] width 93 height 14
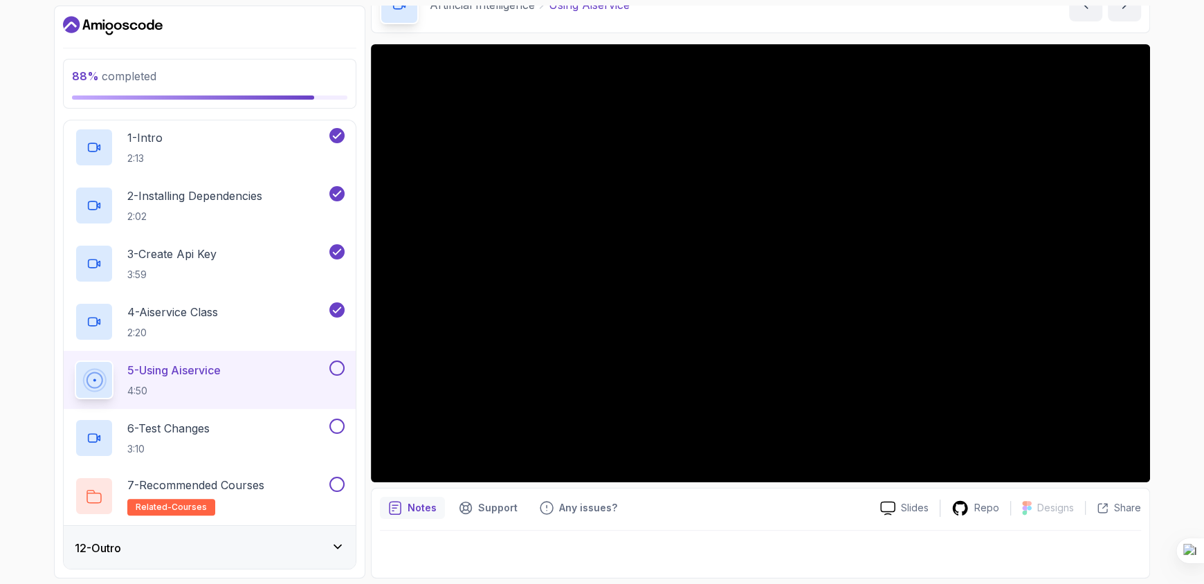
click at [334, 371] on button at bounding box center [336, 368] width 15 height 15
click at [271, 440] on div "6 - Test Changes 3:10" at bounding box center [201, 438] width 252 height 39
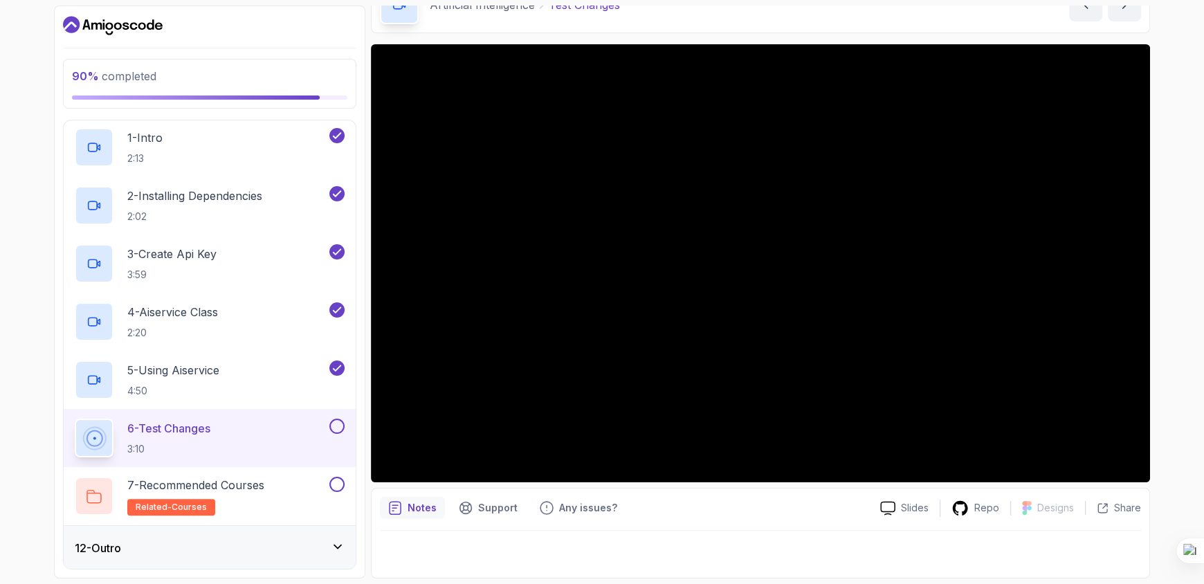
click at [342, 427] on button at bounding box center [336, 426] width 15 height 15
click at [332, 425] on icon at bounding box center [337, 426] width 12 height 14
click at [316, 493] on div "7 - Recommended Courses related-courses" at bounding box center [201, 496] width 252 height 39
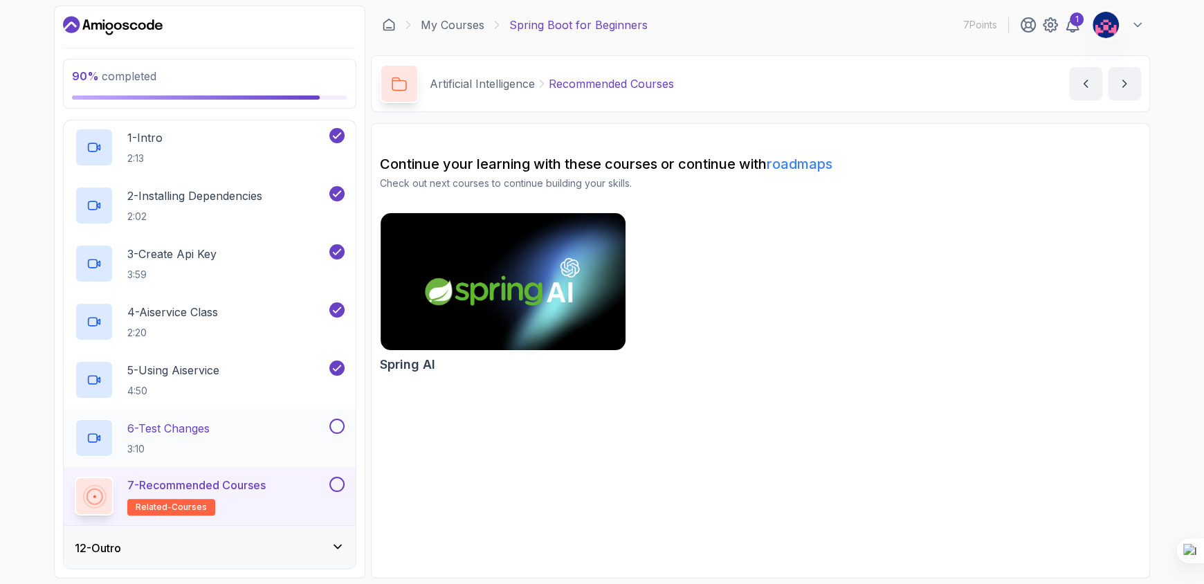
click at [274, 415] on div "6 - Test Changes 3:10" at bounding box center [210, 438] width 292 height 58
click at [345, 426] on div "6 - Test Changes 3:10" at bounding box center [210, 438] width 292 height 58
click at [338, 426] on button at bounding box center [336, 426] width 15 height 15
click at [194, 430] on p "6 - Test Changes" at bounding box center [168, 428] width 82 height 17
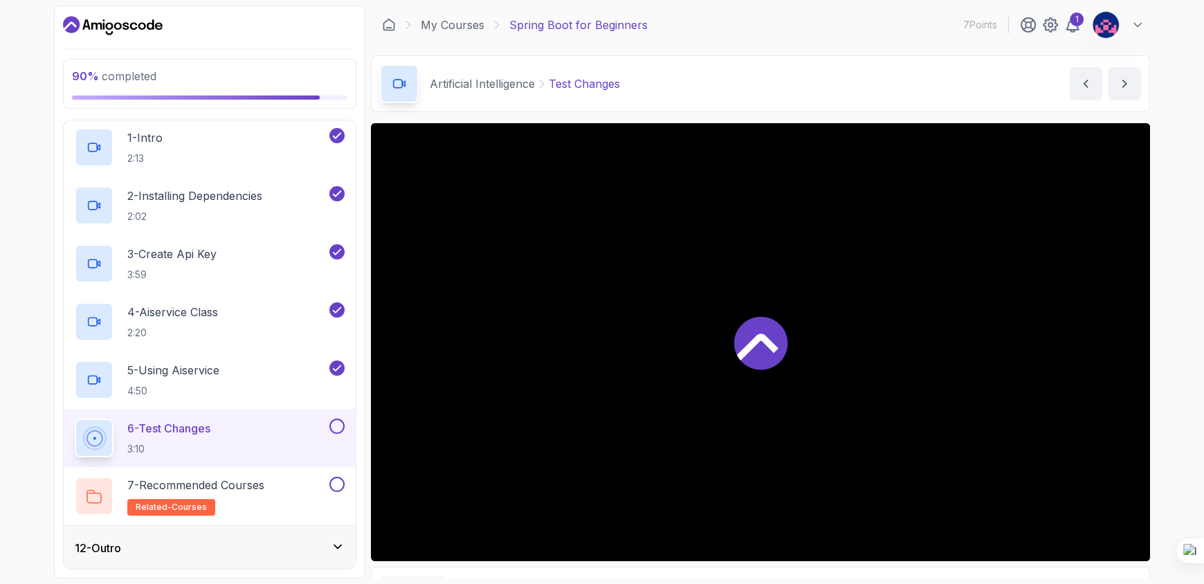
click at [337, 429] on button at bounding box center [336, 426] width 15 height 15
click at [300, 494] on div "7 - Recommended Courses related-courses" at bounding box center [201, 496] width 252 height 39
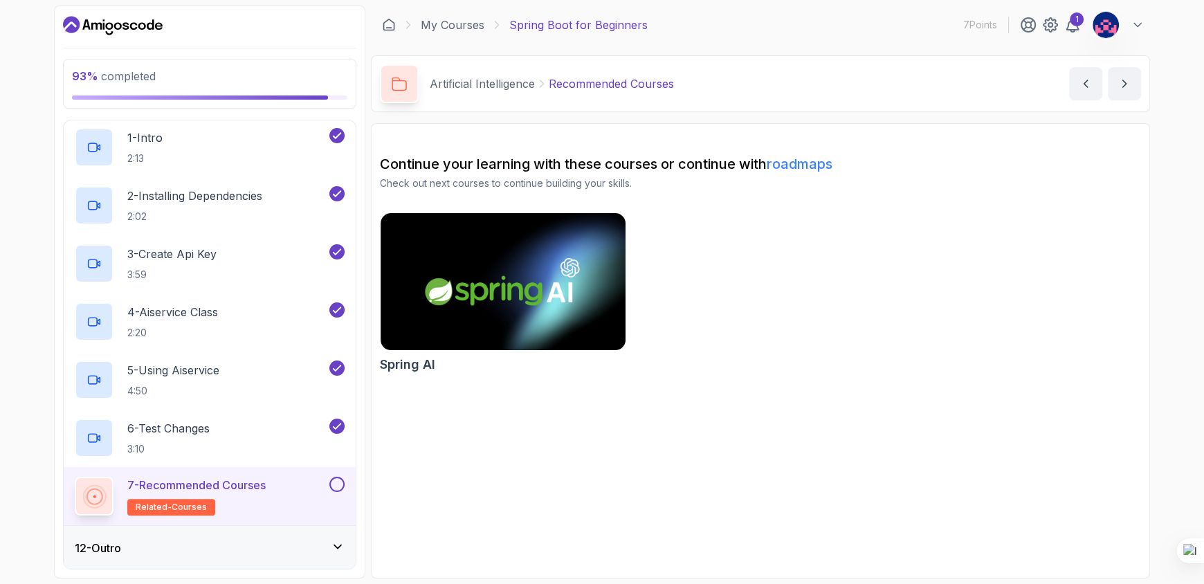
click at [332, 486] on button at bounding box center [336, 484] width 15 height 15
click at [229, 553] on div "12 - Outro" at bounding box center [210, 548] width 270 height 17
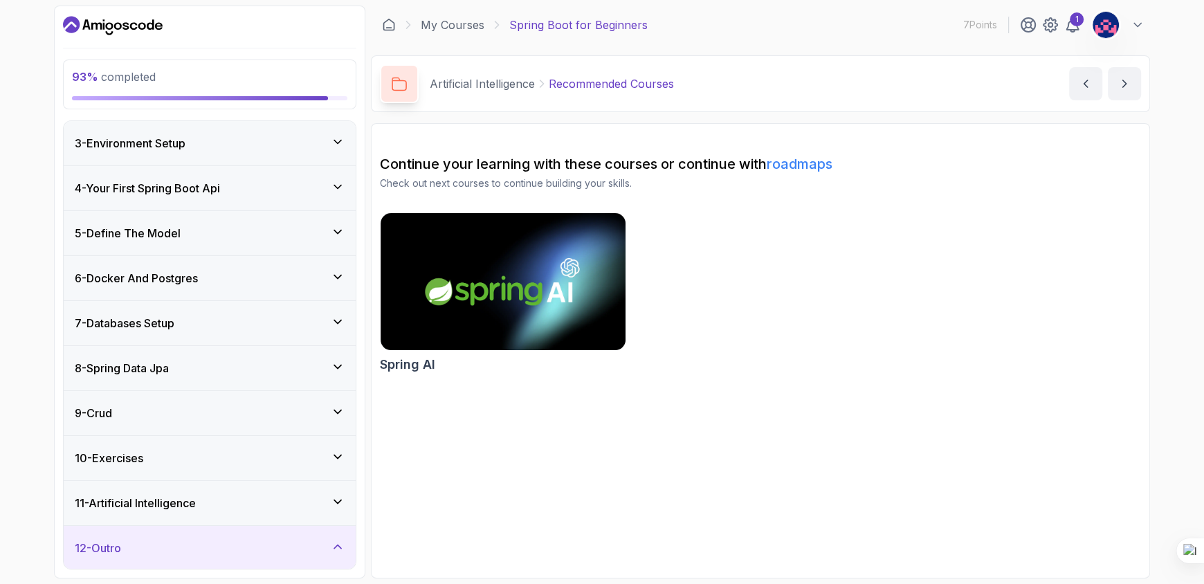
scroll to position [206, 0]
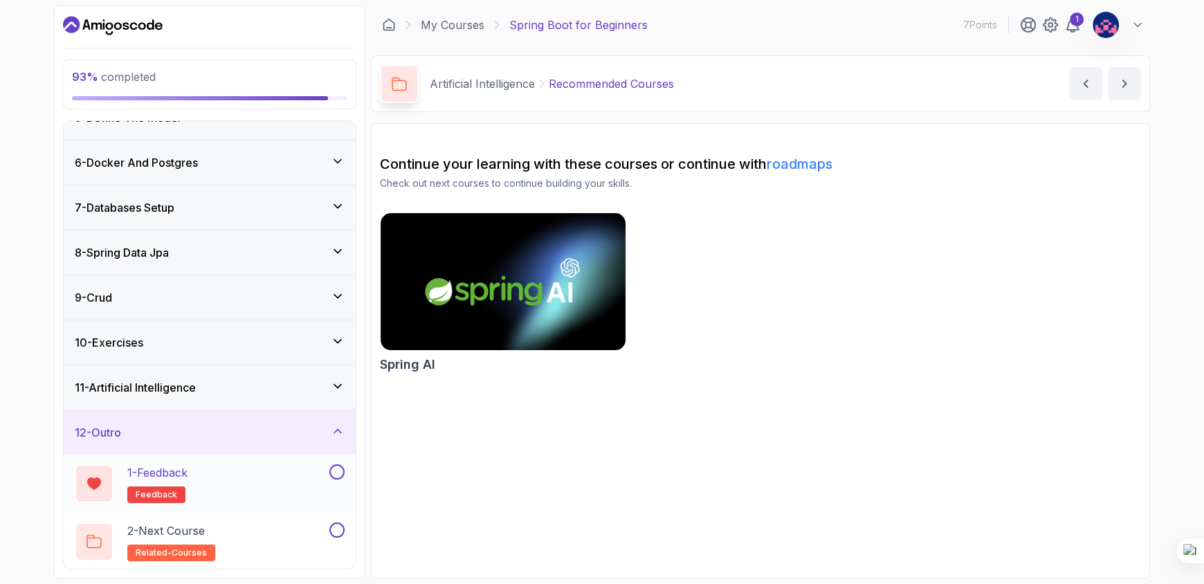
click at [174, 468] on p "1 - Feedback" at bounding box center [157, 472] width 60 height 17
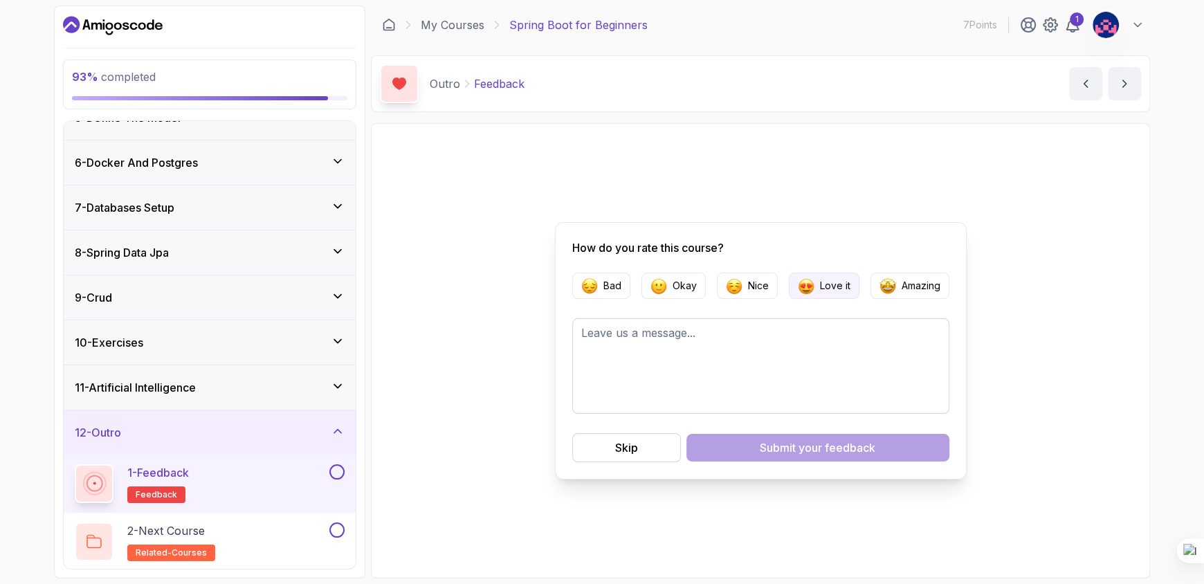
click at [829, 295] on button "Love it" at bounding box center [824, 286] width 71 height 26
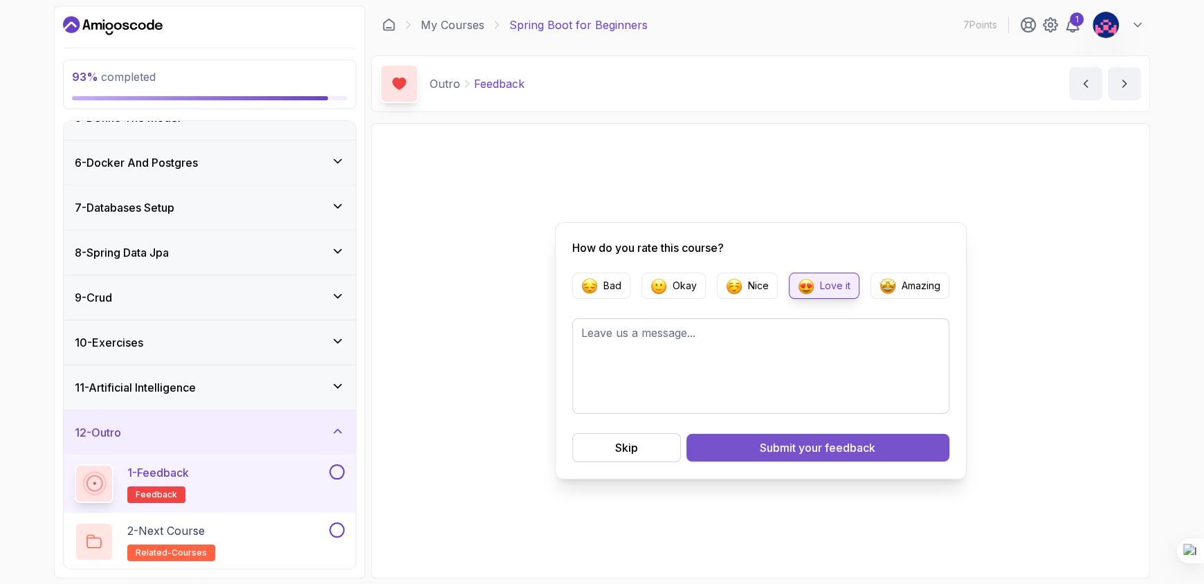
click at [761, 455] on div "Submit your feedback" at bounding box center [818, 447] width 116 height 17
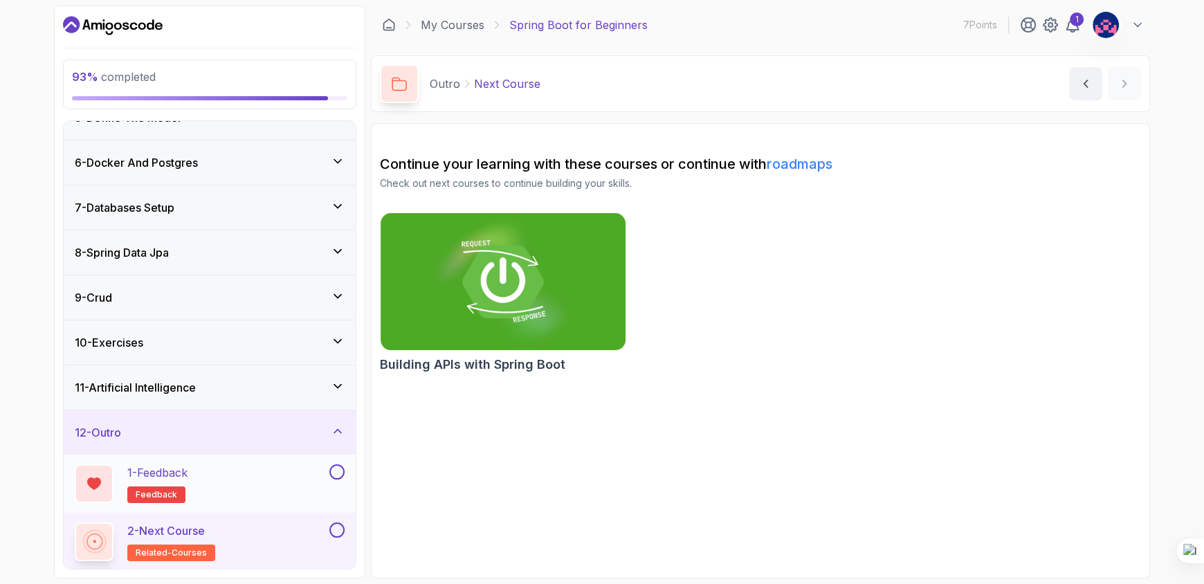
click at [333, 473] on button at bounding box center [336, 471] width 15 height 15
click at [334, 471] on button at bounding box center [336, 471] width 15 height 15
click at [229, 488] on div "1 - Feedback feedback" at bounding box center [201, 483] width 252 height 39
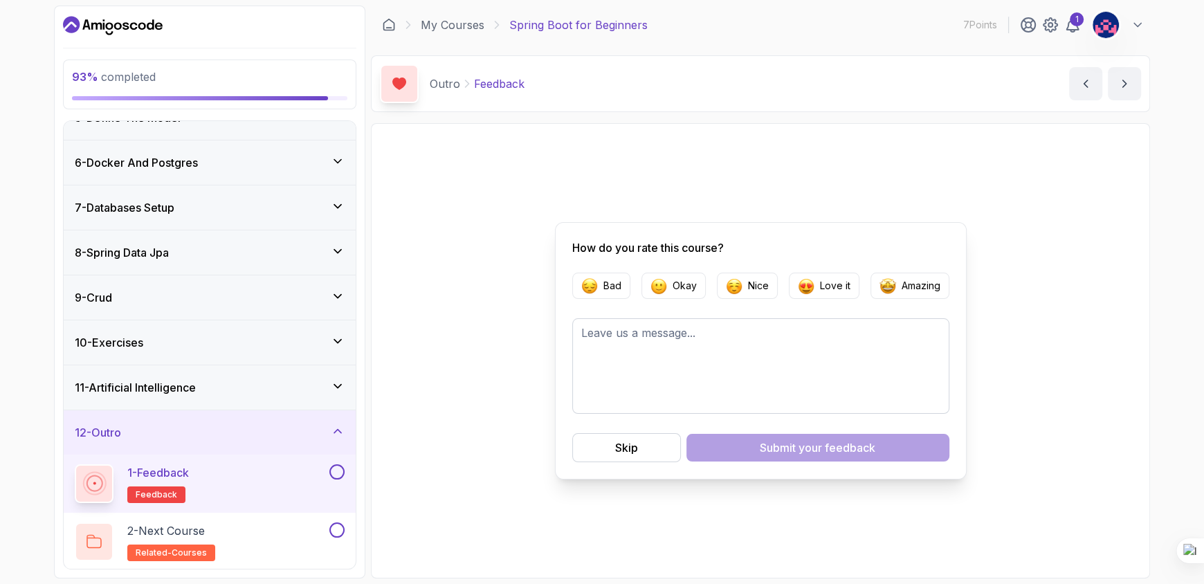
click at [338, 474] on button at bounding box center [336, 471] width 15 height 15
click at [337, 473] on button at bounding box center [336, 471] width 15 height 15
click at [279, 543] on div "2 - Next Course related-courses" at bounding box center [201, 541] width 252 height 39
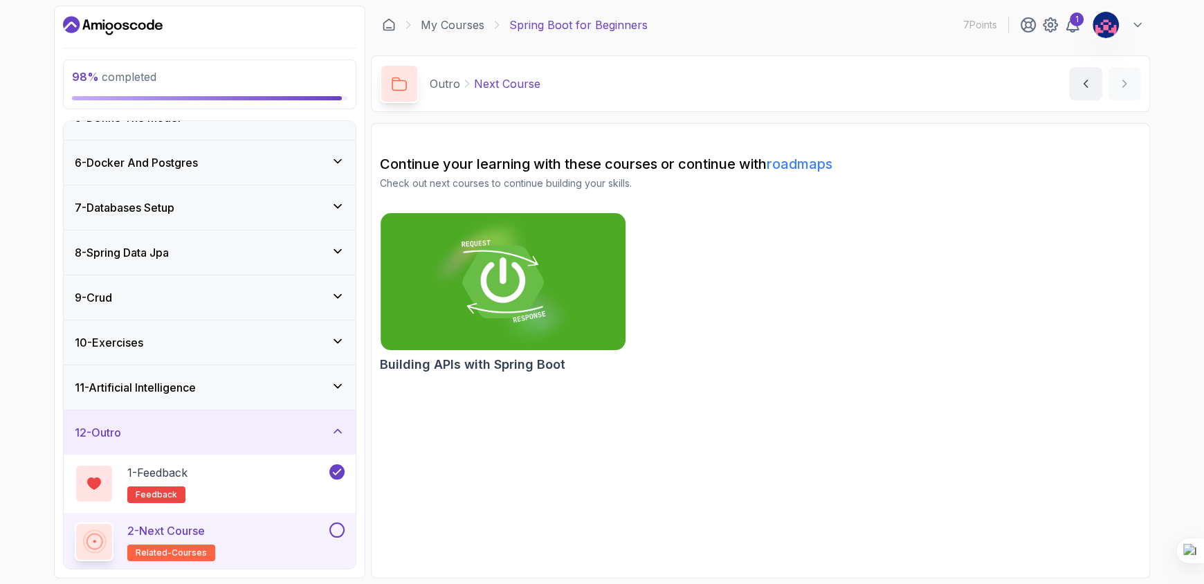
click at [336, 531] on button at bounding box center [336, 529] width 15 height 15
click at [1068, 27] on icon at bounding box center [1073, 25] width 12 height 14
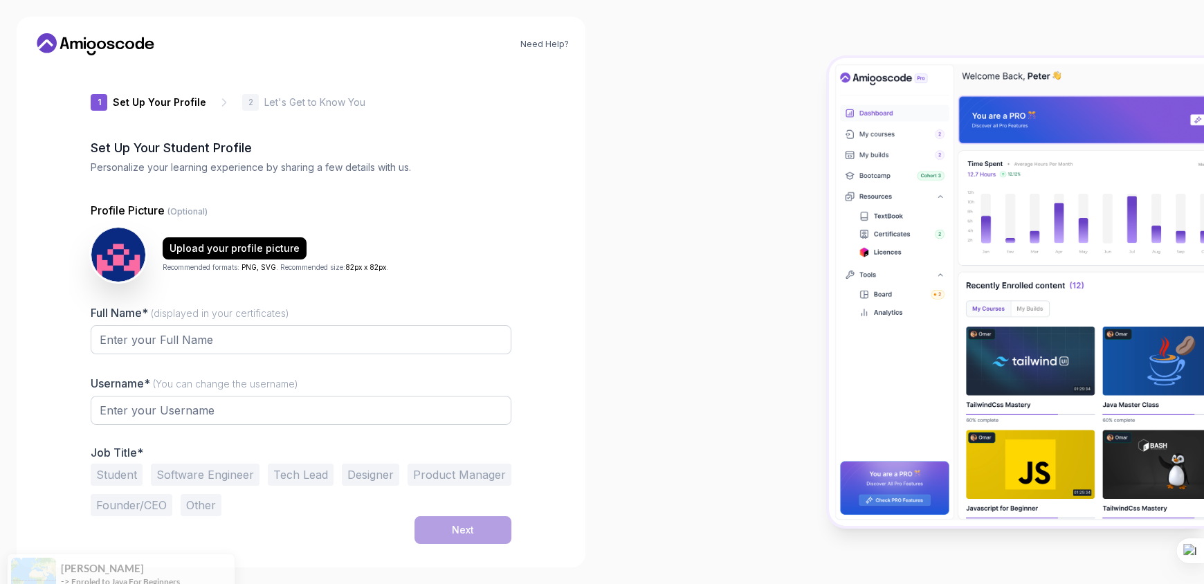
type input "happymustangcb887"
click at [349, 341] on input "Full Name* (displayed in your certificates)" at bounding box center [301, 339] width 421 height 29
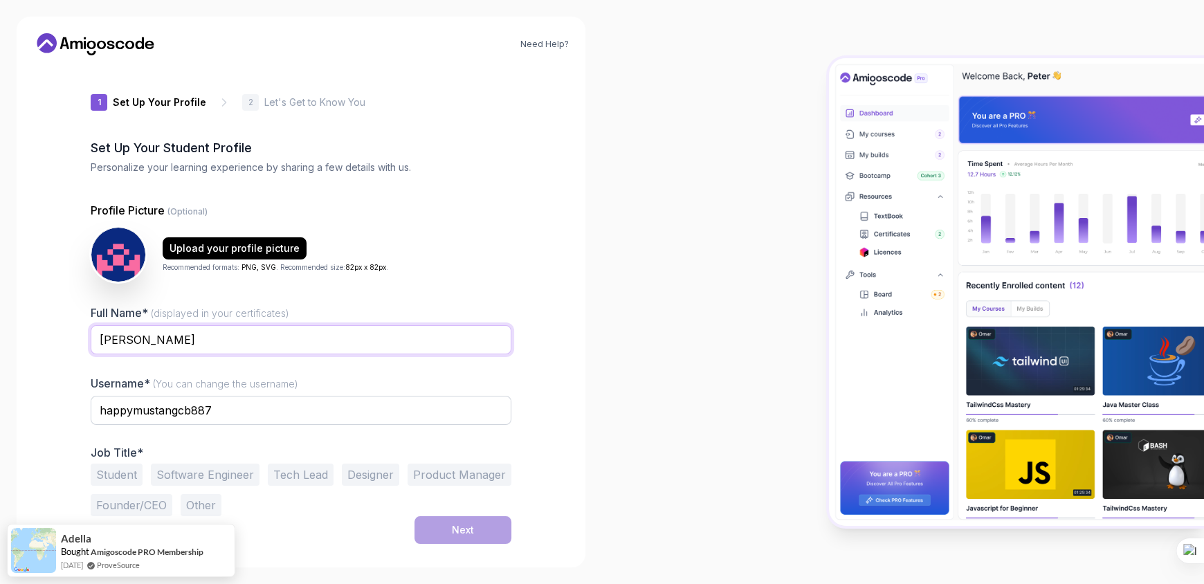
type input "[PERSON_NAME]"
click at [107, 471] on button "Student" at bounding box center [117, 475] width 52 height 22
click at [446, 526] on button "Next" at bounding box center [463, 530] width 97 height 28
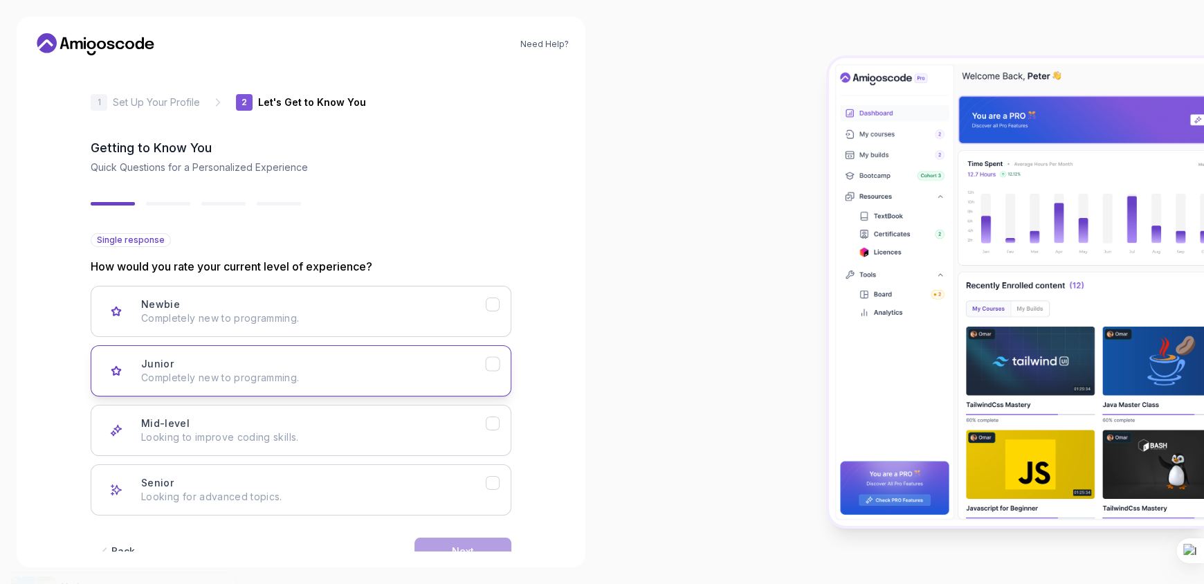
click at [262, 364] on div "Junior Completely new to programming." at bounding box center [313, 371] width 345 height 28
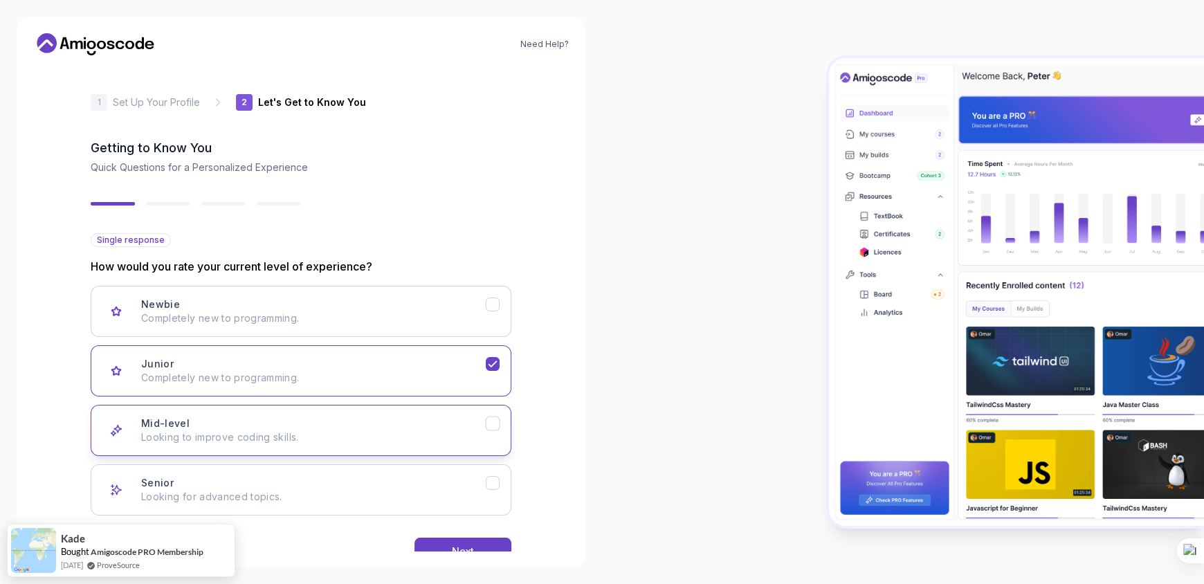
scroll to position [35, 0]
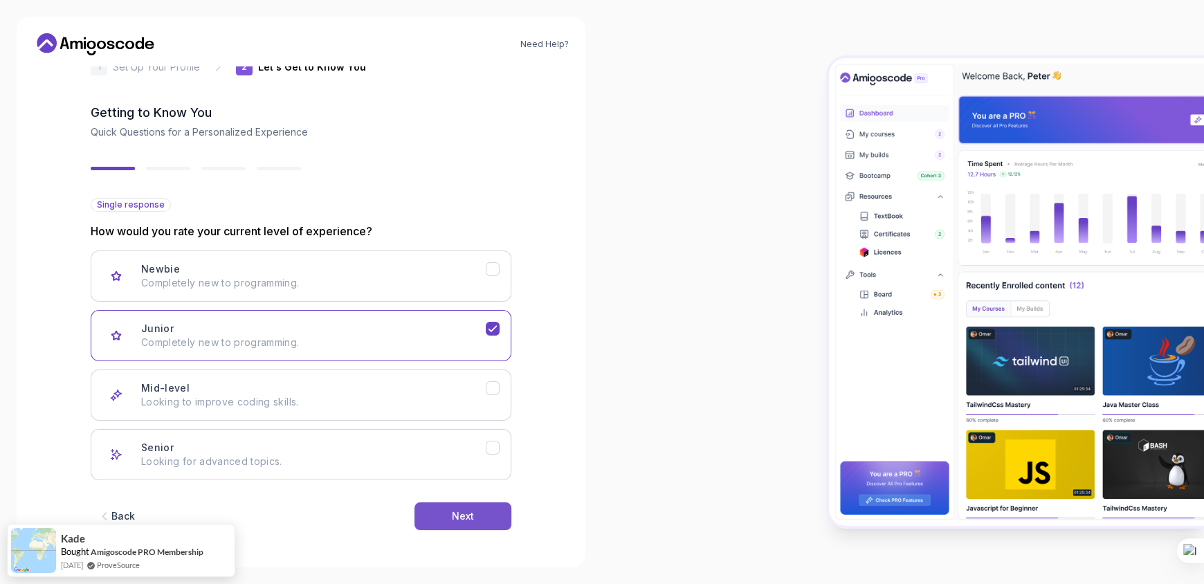
click at [485, 516] on button "Next" at bounding box center [463, 516] width 97 height 28
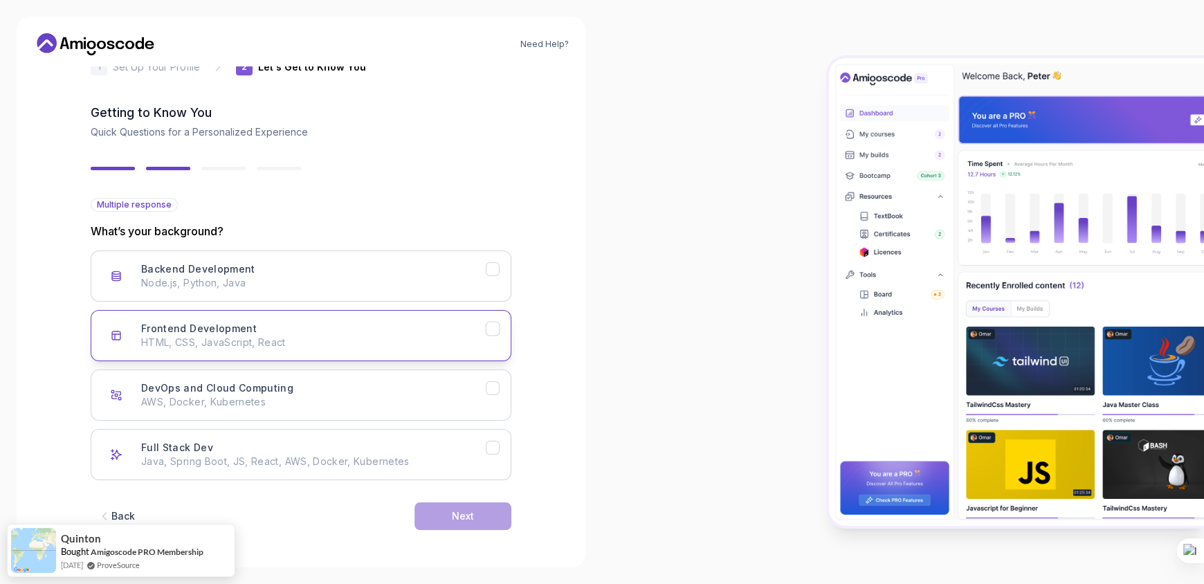
click at [342, 347] on p "HTML, CSS, JavaScript, React" at bounding box center [313, 343] width 345 height 14
click at [304, 284] on p "Node.js, Python, Java" at bounding box center [313, 283] width 345 height 14
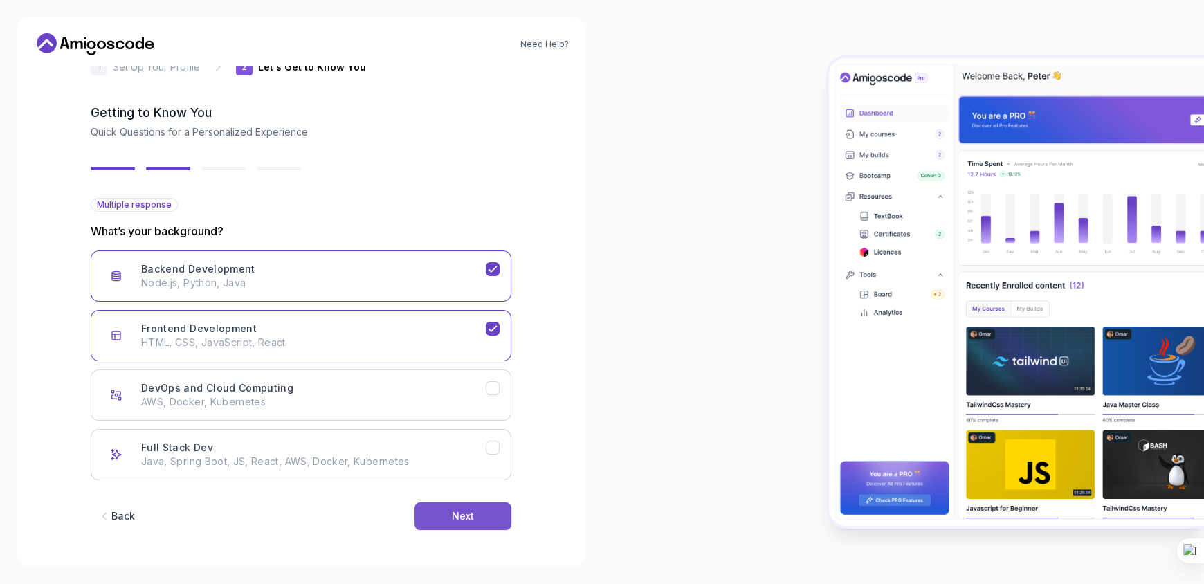
click at [440, 520] on button "Next" at bounding box center [463, 516] width 97 height 28
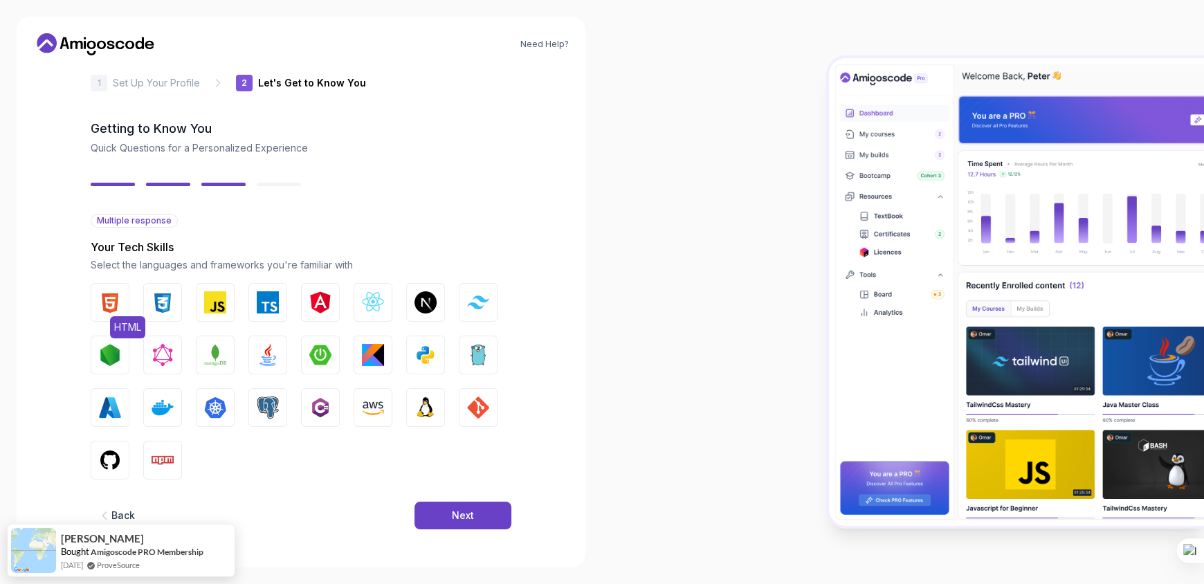
click at [107, 300] on img "button" at bounding box center [110, 302] width 22 height 22
click at [161, 304] on img "button" at bounding box center [163, 302] width 22 height 22
click at [212, 304] on img "button" at bounding box center [215, 302] width 22 height 22
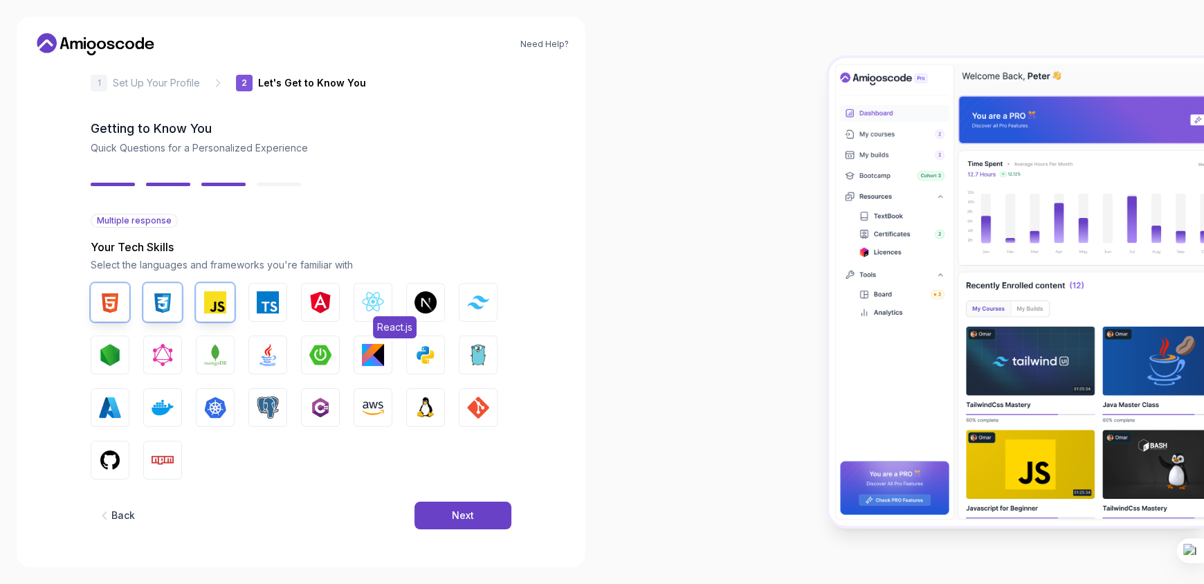
click at [367, 299] on img "button" at bounding box center [373, 302] width 22 height 22
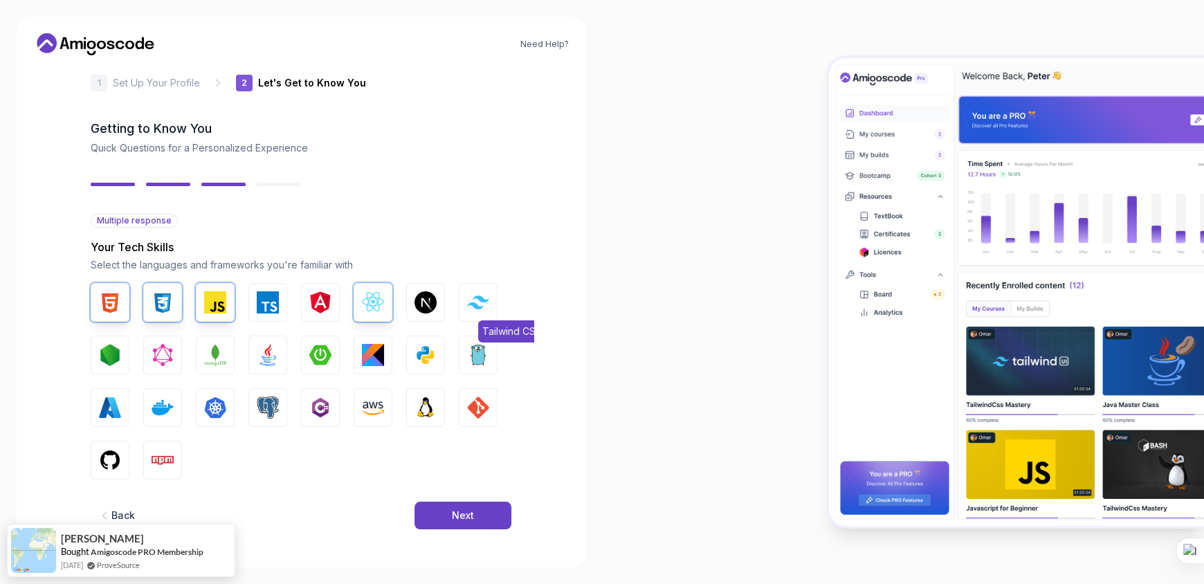
click at [480, 296] on img "button" at bounding box center [478, 301] width 22 height 13
click at [102, 351] on img "button" at bounding box center [110, 355] width 22 height 22
click at [215, 358] on img "button" at bounding box center [215, 355] width 22 height 22
click at [275, 356] on img "button" at bounding box center [268, 355] width 22 height 22
click at [467, 410] on img "button" at bounding box center [478, 408] width 22 height 22
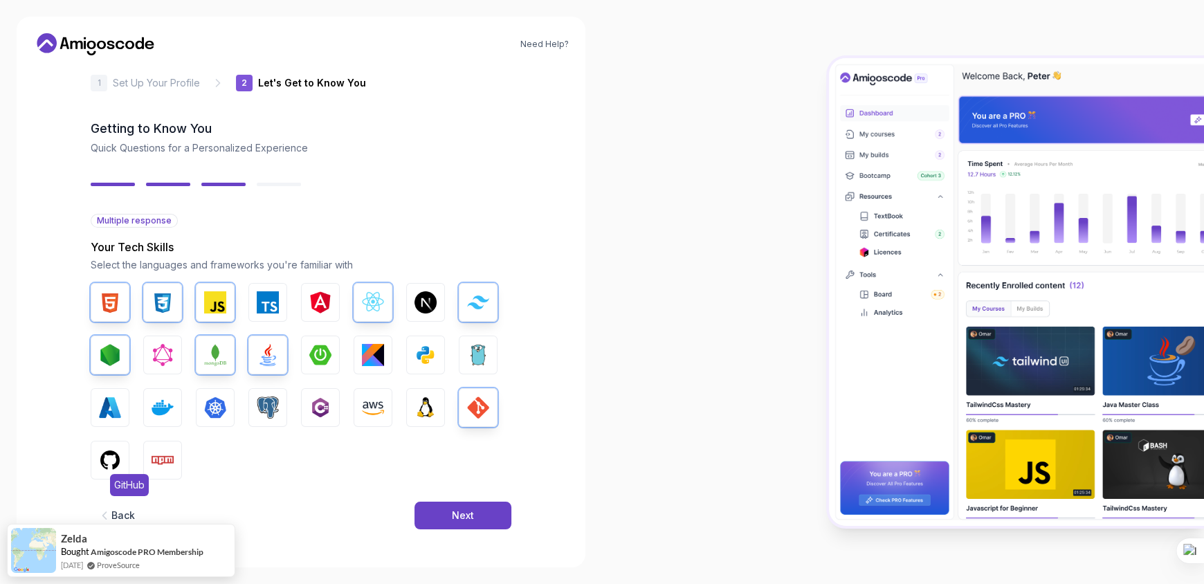
click at [115, 460] on img "button" at bounding box center [110, 460] width 22 height 22
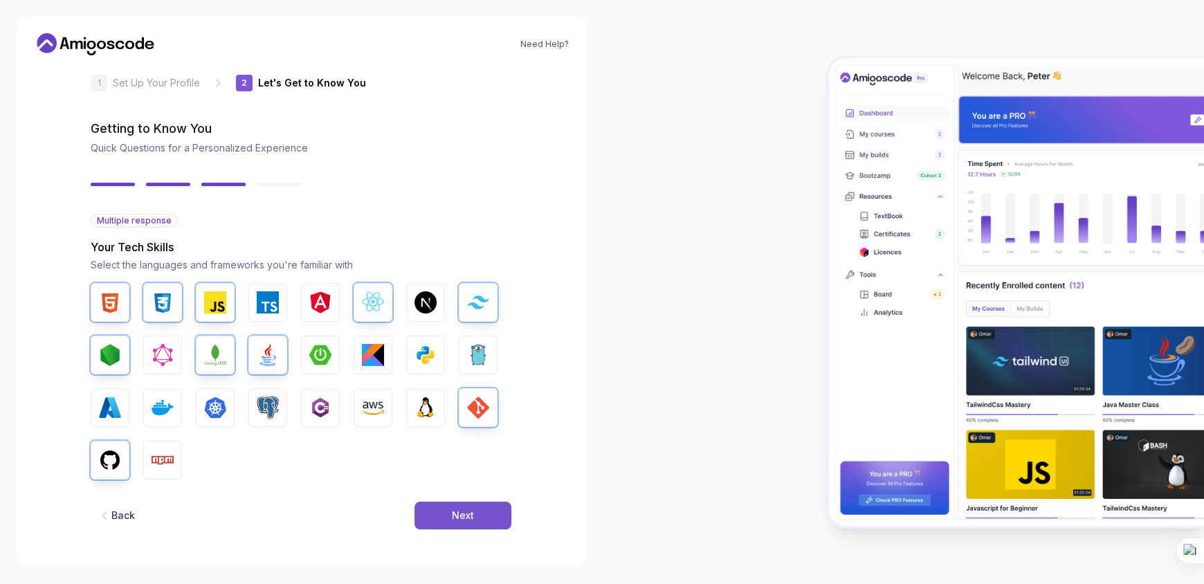
click at [438, 514] on button "Next" at bounding box center [463, 516] width 97 height 28
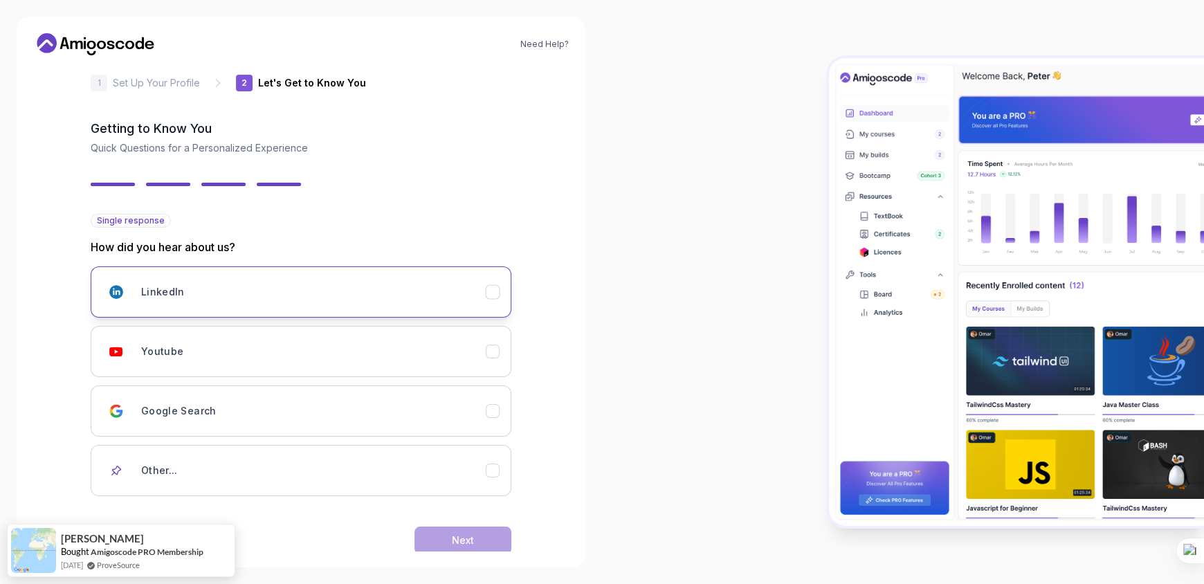
scroll to position [44, 0]
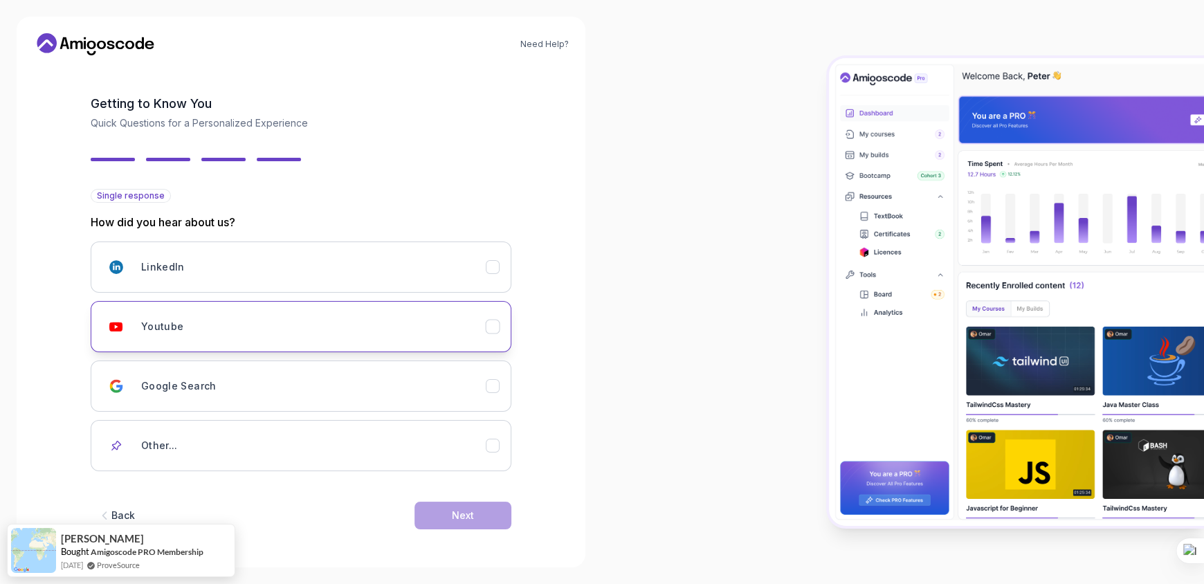
click at [233, 325] on div "Youtube" at bounding box center [313, 327] width 345 height 28
click at [437, 521] on button "Next" at bounding box center [463, 516] width 97 height 28
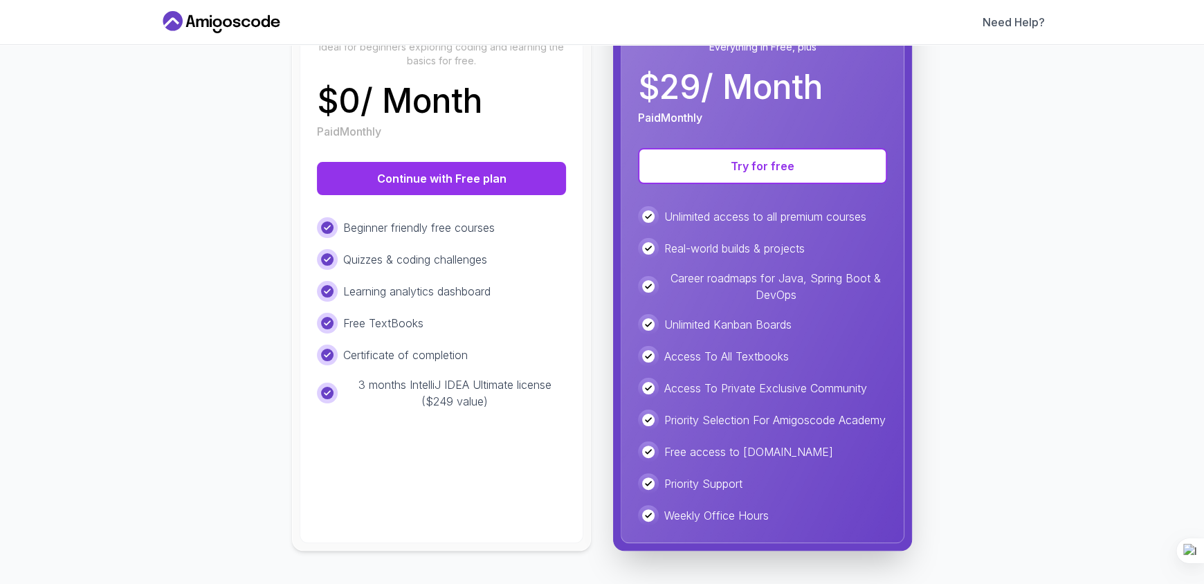
scroll to position [0, 0]
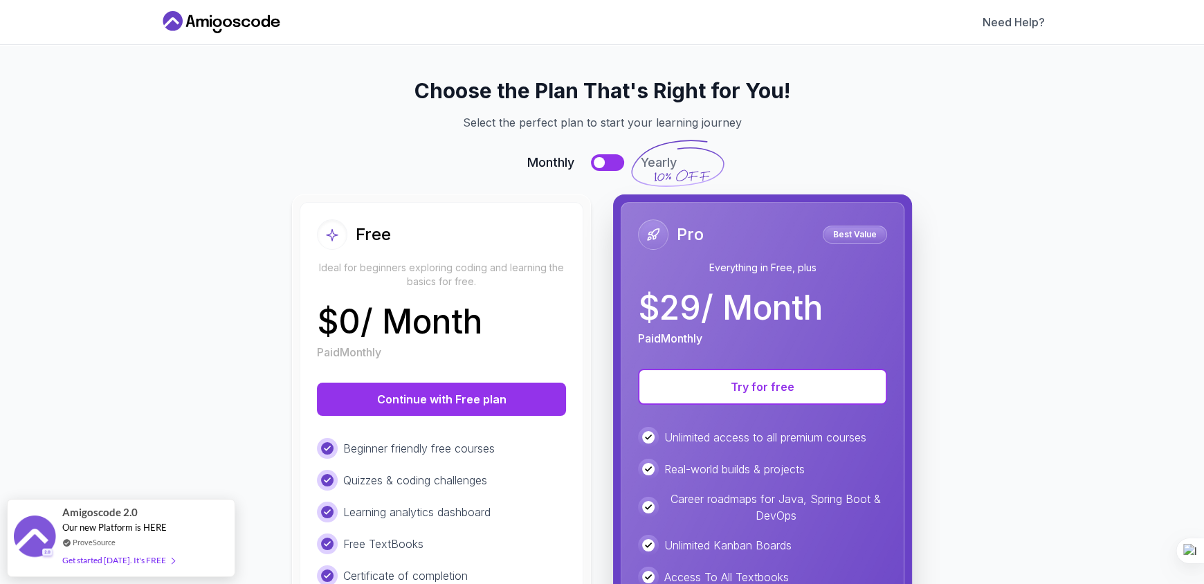
click at [345, 257] on div "Free Ideal for beginners exploring coding and learning the basics for free." at bounding box center [441, 253] width 249 height 69
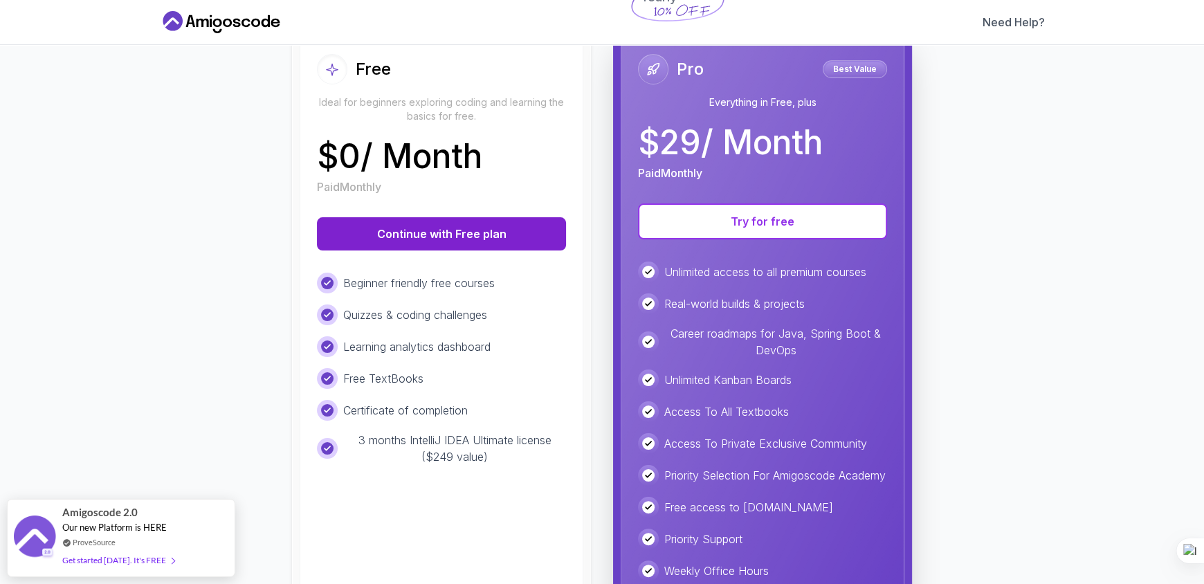
click at [345, 221] on button "Continue with Free plan" at bounding box center [441, 233] width 249 height 33
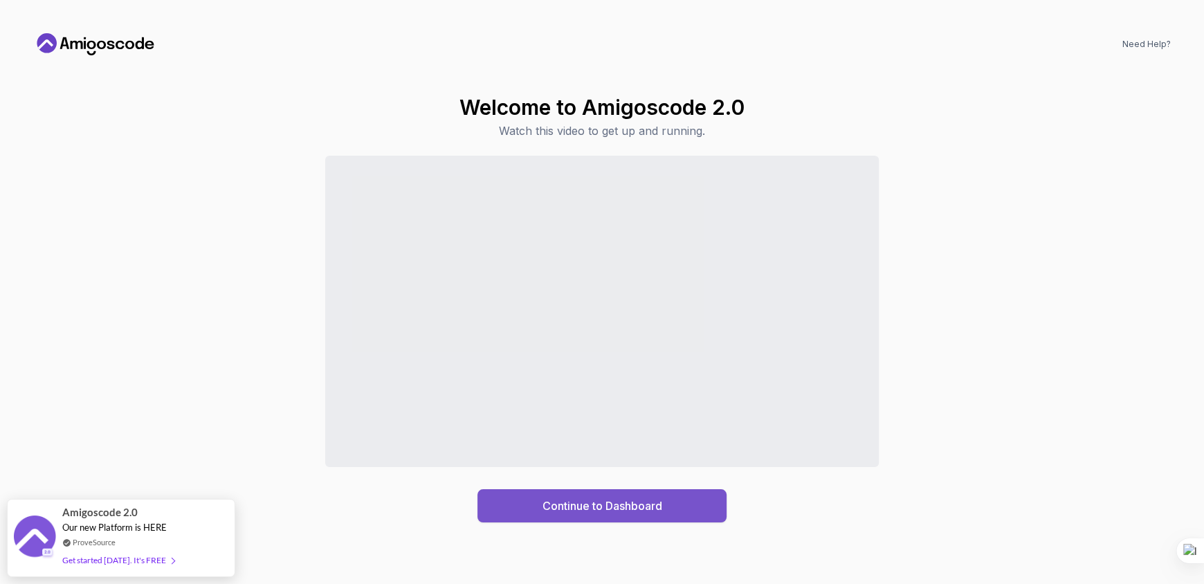
click at [484, 504] on button "Continue to Dashboard" at bounding box center [601, 505] width 249 height 33
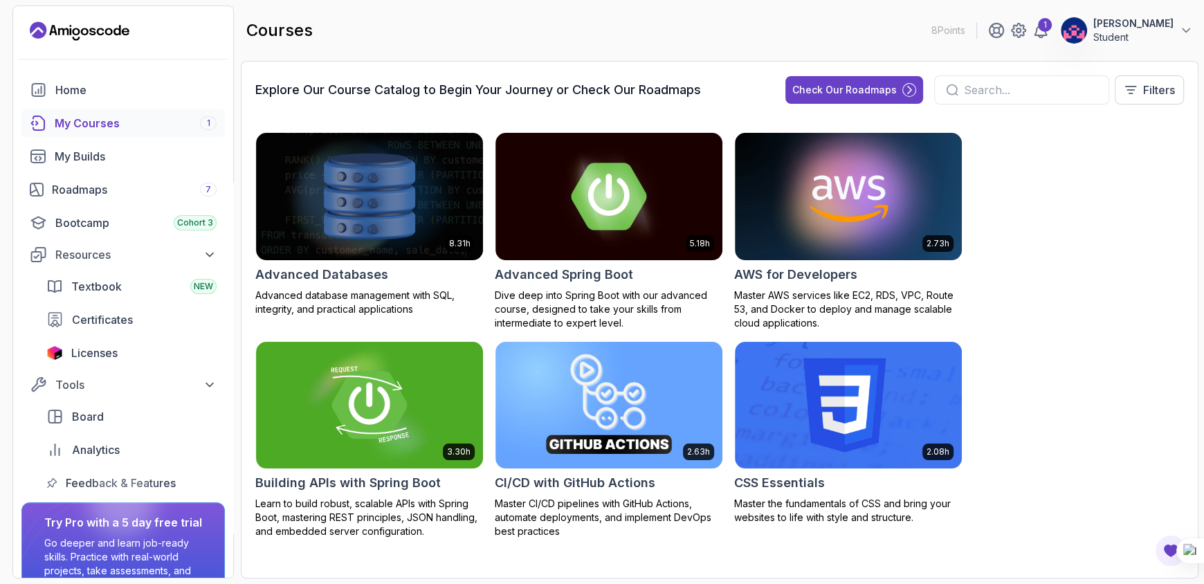
click at [125, 125] on div "My Courses 1" at bounding box center [136, 123] width 162 height 17
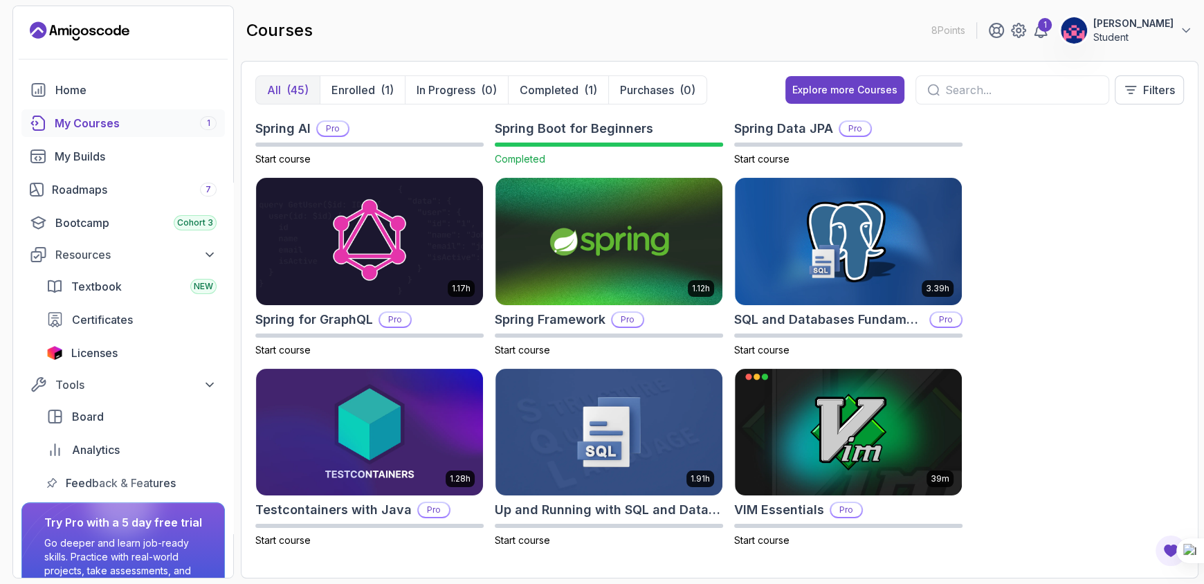
scroll to position [2167, 0]
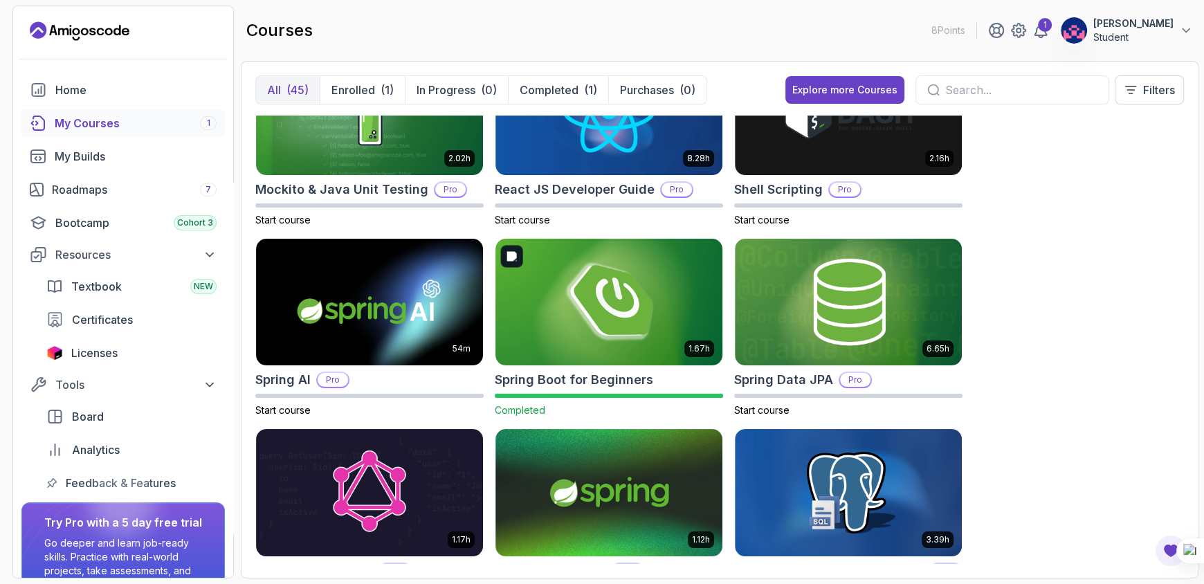
click at [595, 322] on img at bounding box center [609, 302] width 238 height 134
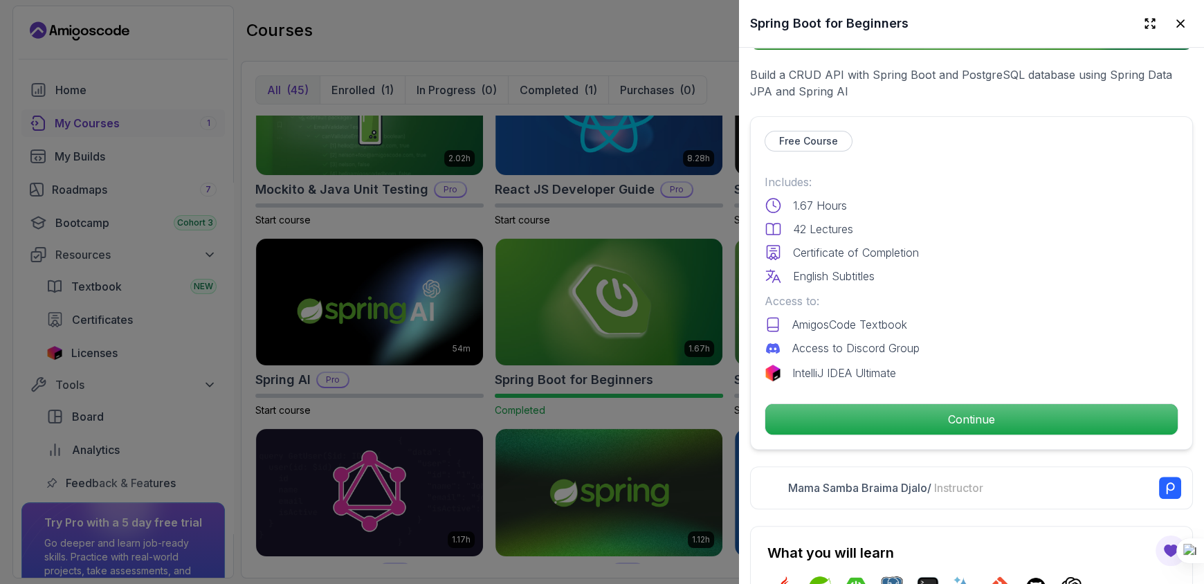
scroll to position [272, 0]
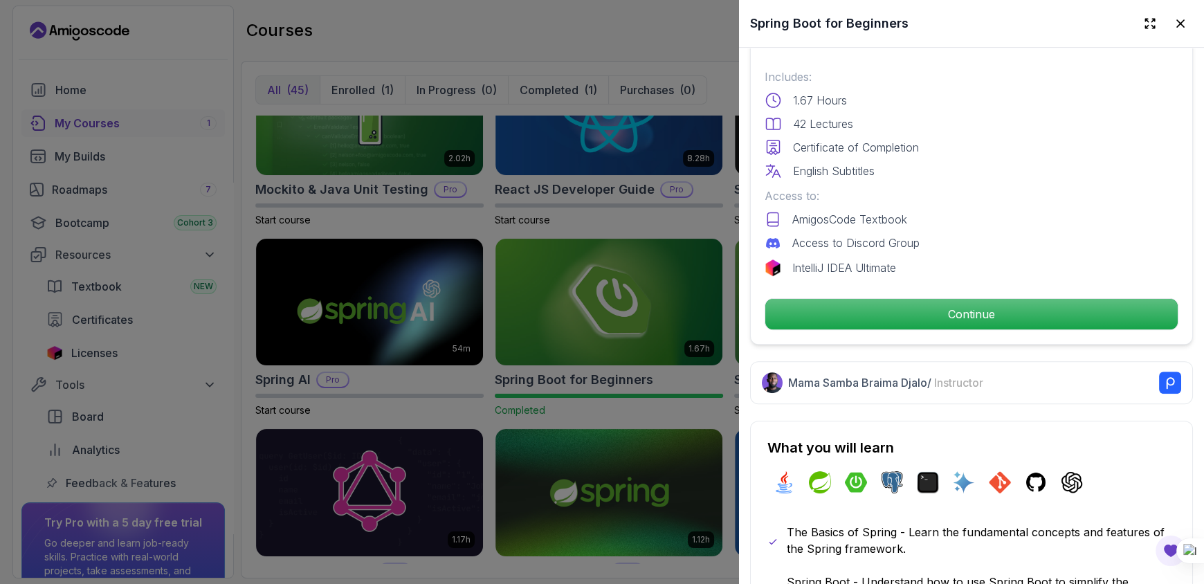
scroll to position [363, 0]
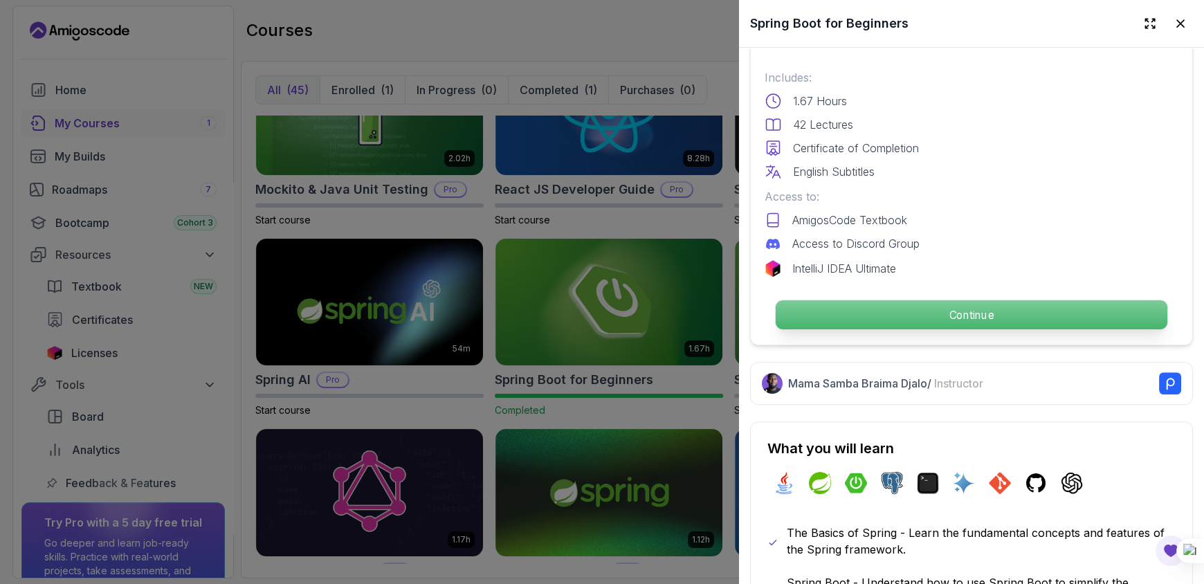
click at [931, 311] on p "Continue" at bounding box center [972, 314] width 392 height 29
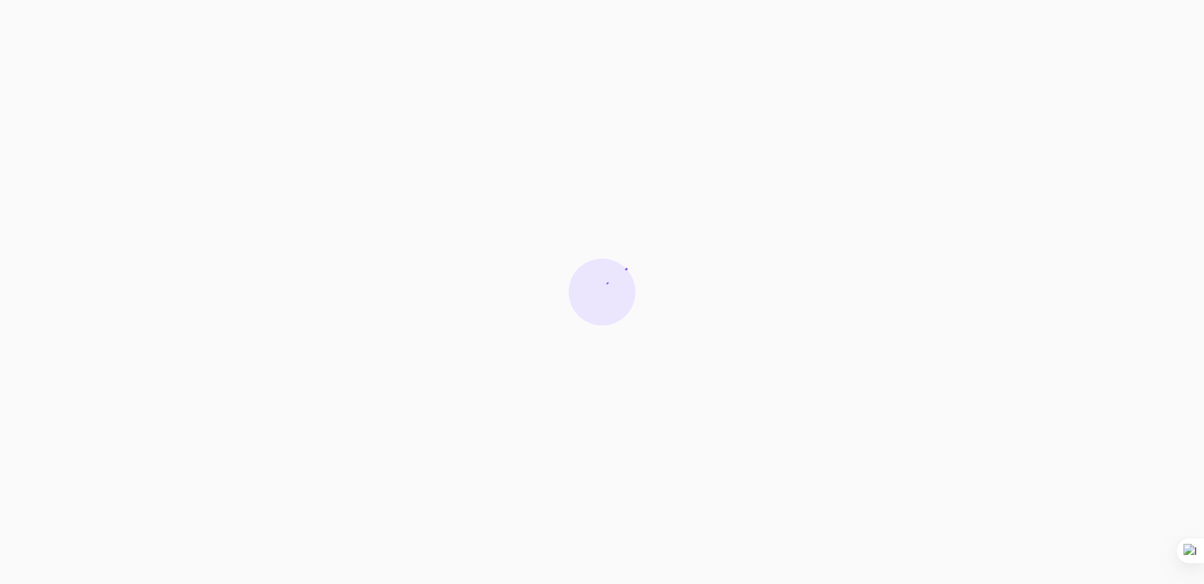
click at [931, 311] on html at bounding box center [602, 292] width 1204 height 584
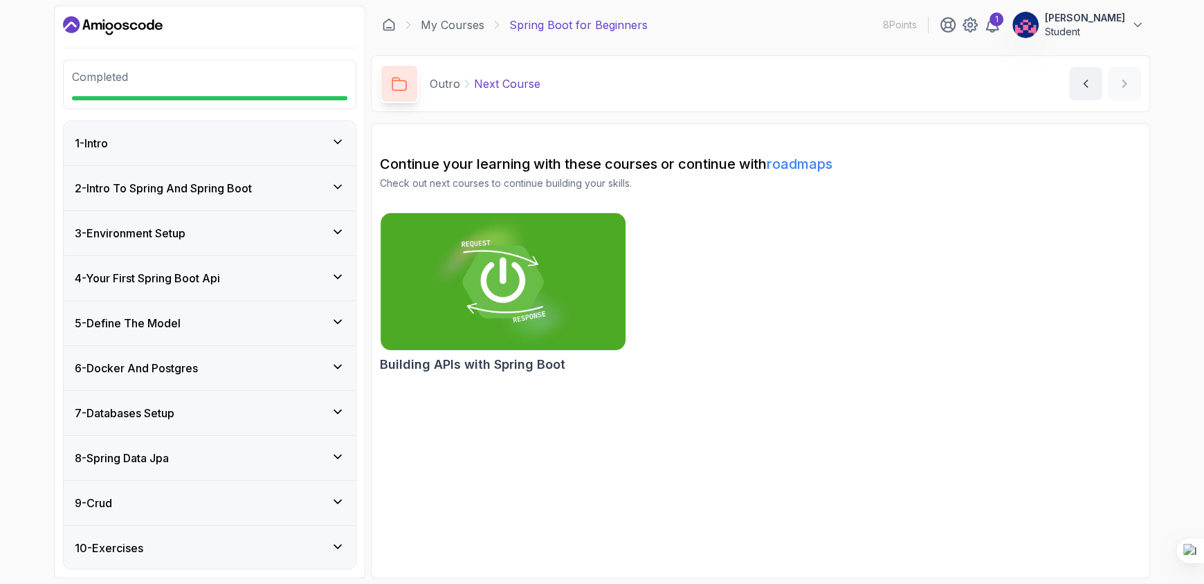
click at [93, 75] on span "Completed" at bounding box center [100, 77] width 56 height 14
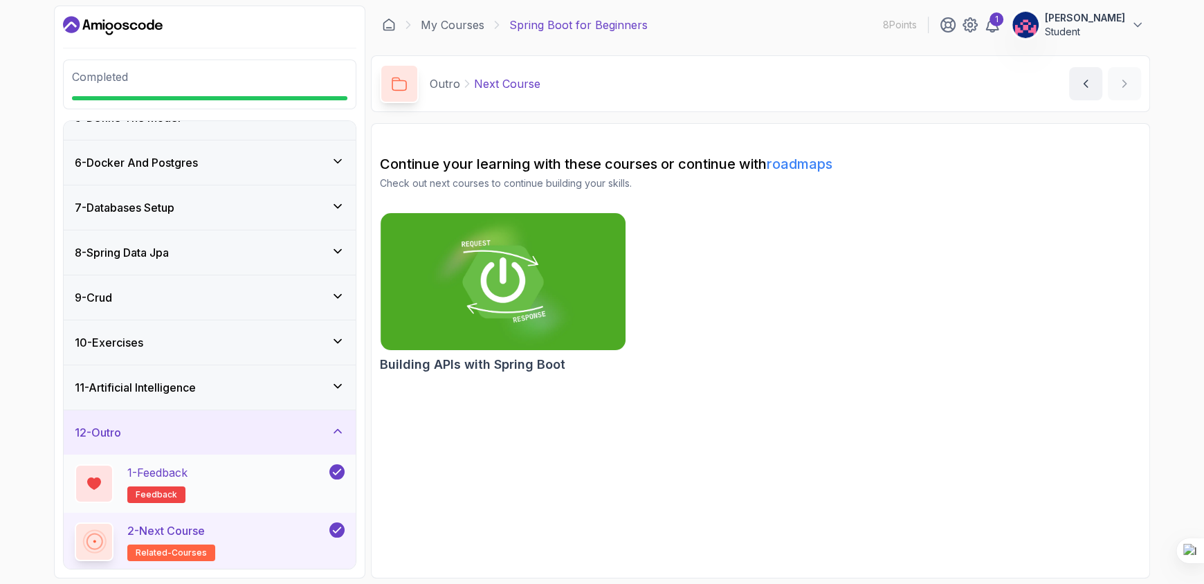
click at [153, 474] on p "1 - Feedback" at bounding box center [157, 472] width 60 height 17
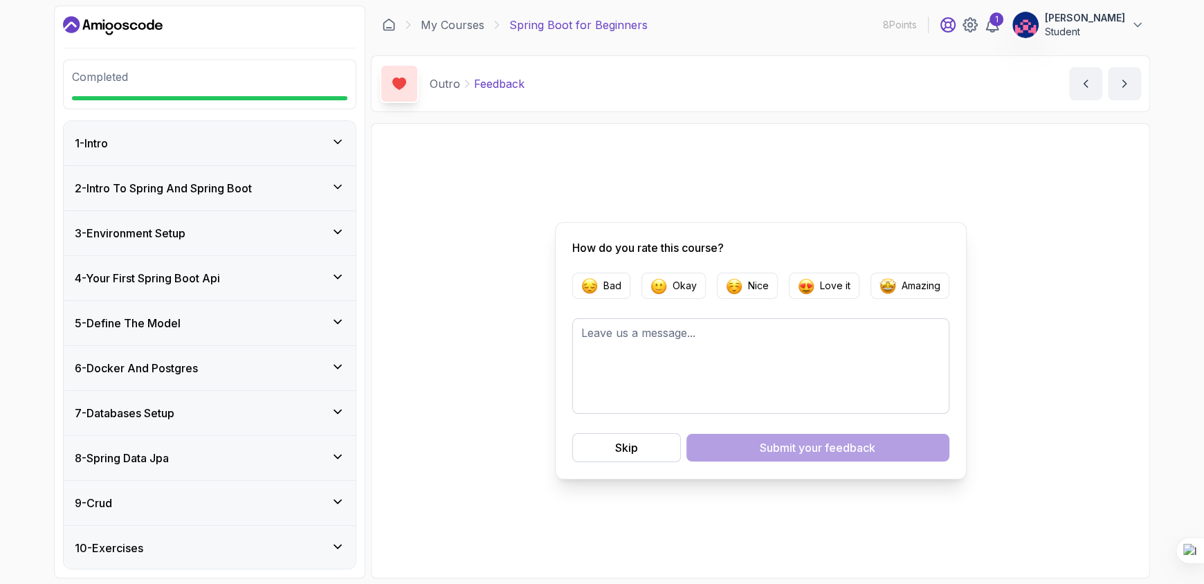
click at [941, 26] on icon at bounding box center [948, 25] width 14 height 14
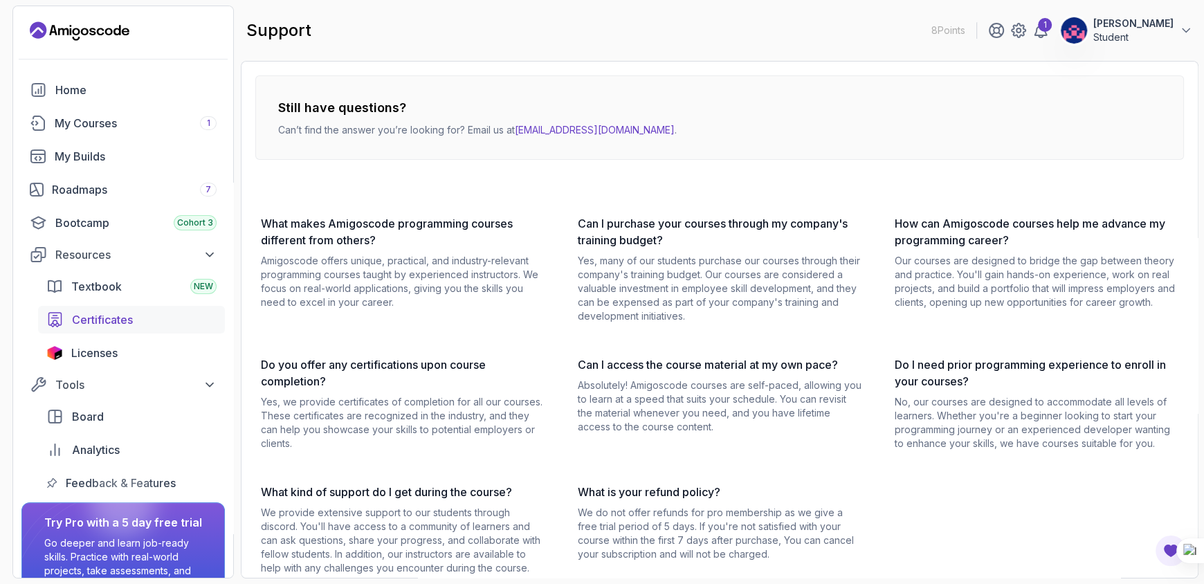
click at [103, 319] on span "Certificates" at bounding box center [102, 319] width 61 height 17
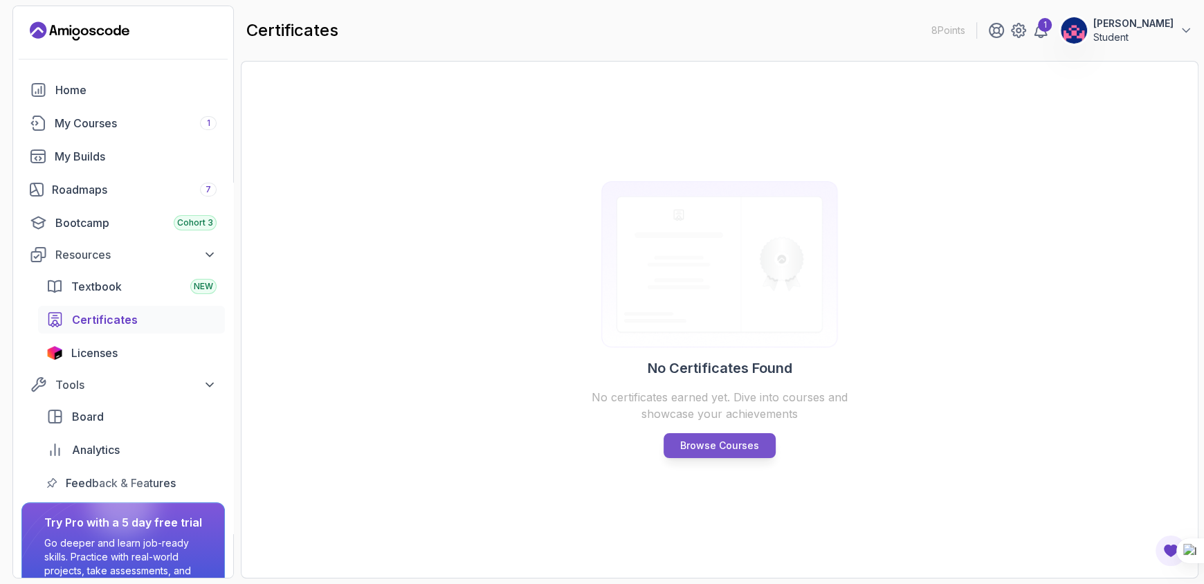
click at [693, 455] on link "Browse Courses" at bounding box center [720, 445] width 112 height 25
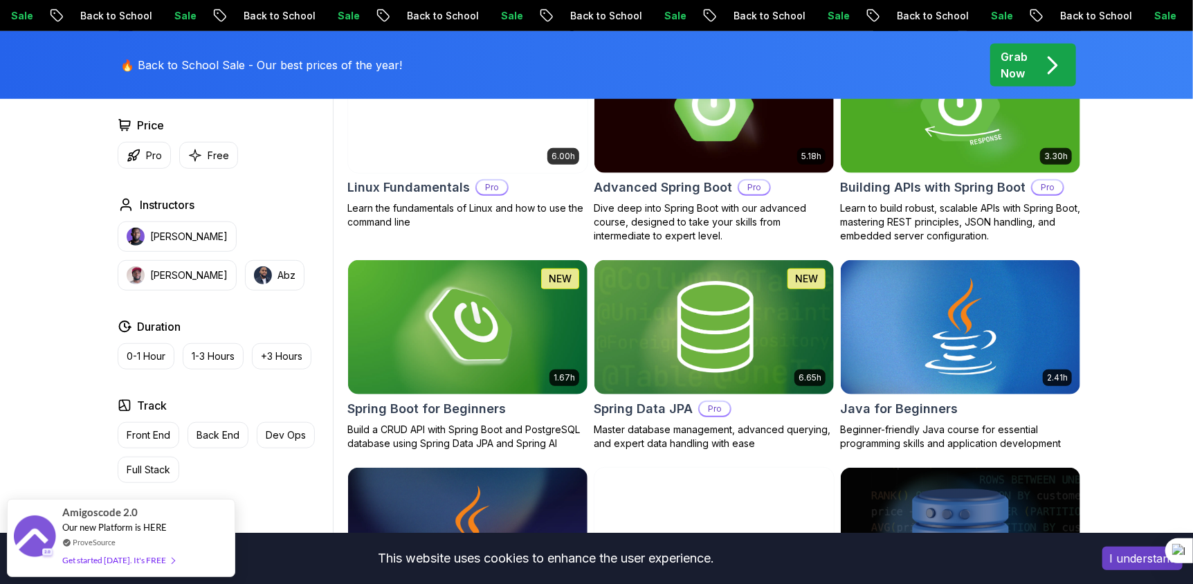
scroll to position [496, 0]
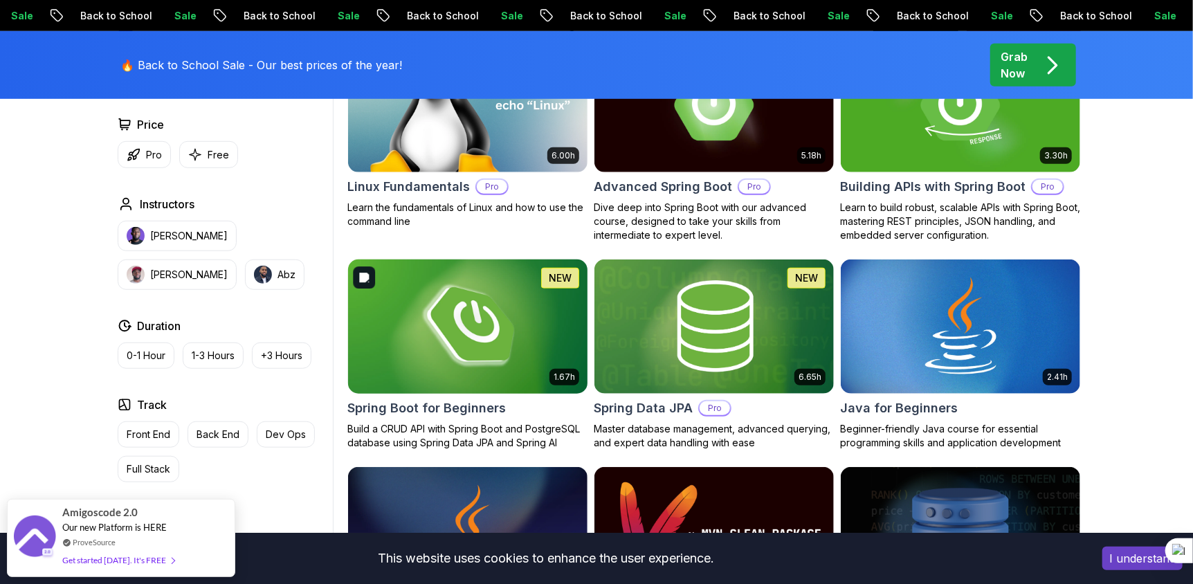
click at [424, 348] on img at bounding box center [467, 326] width 251 height 140
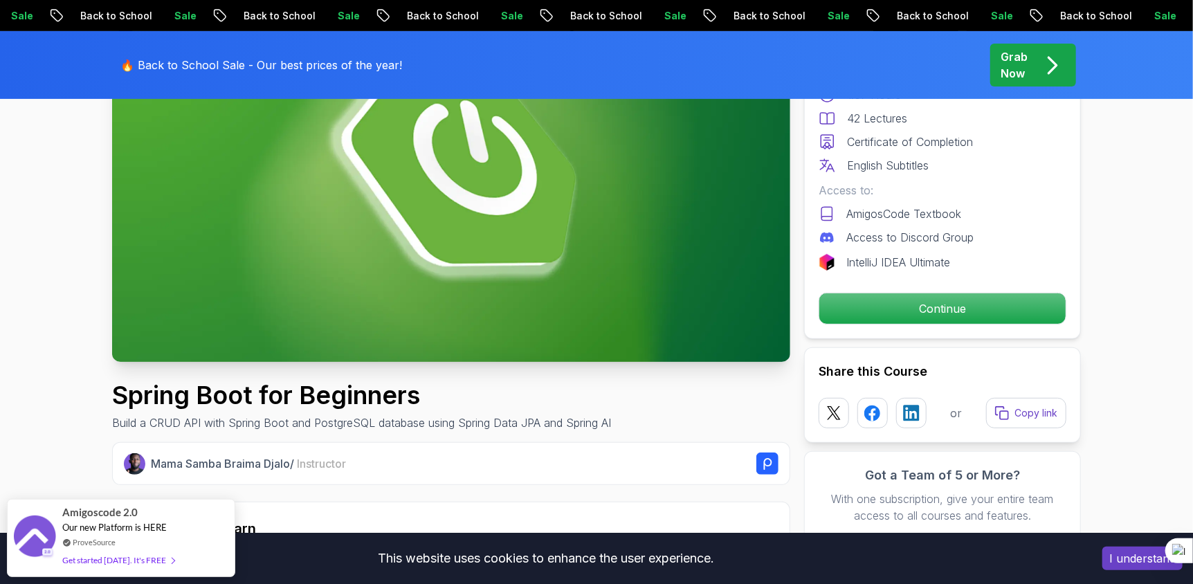
scroll to position [204, 0]
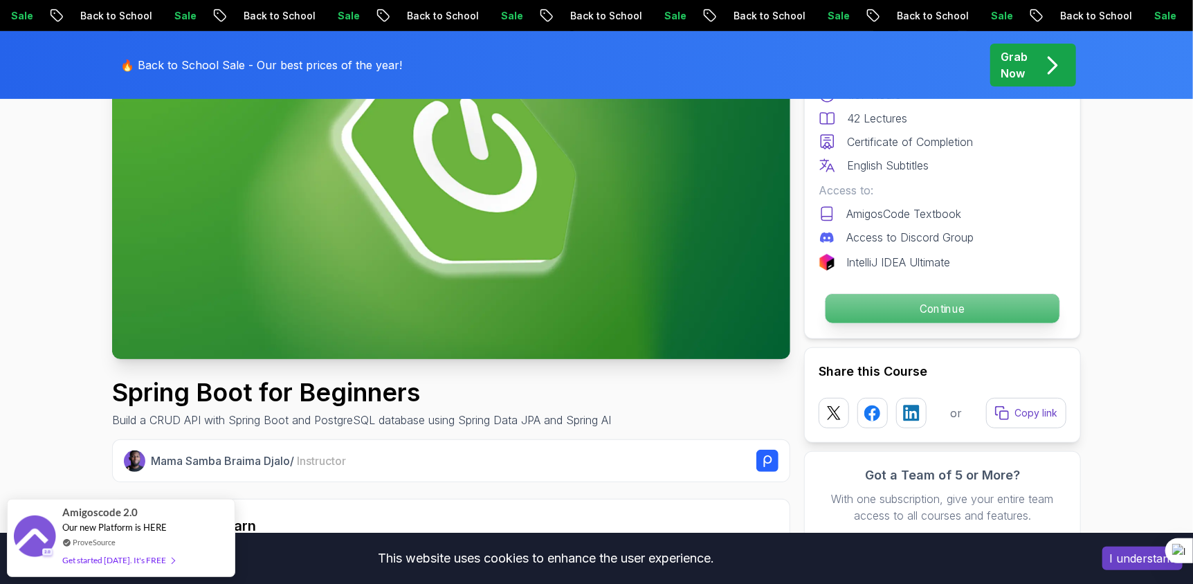
click at [923, 304] on p "Continue" at bounding box center [943, 308] width 234 height 29
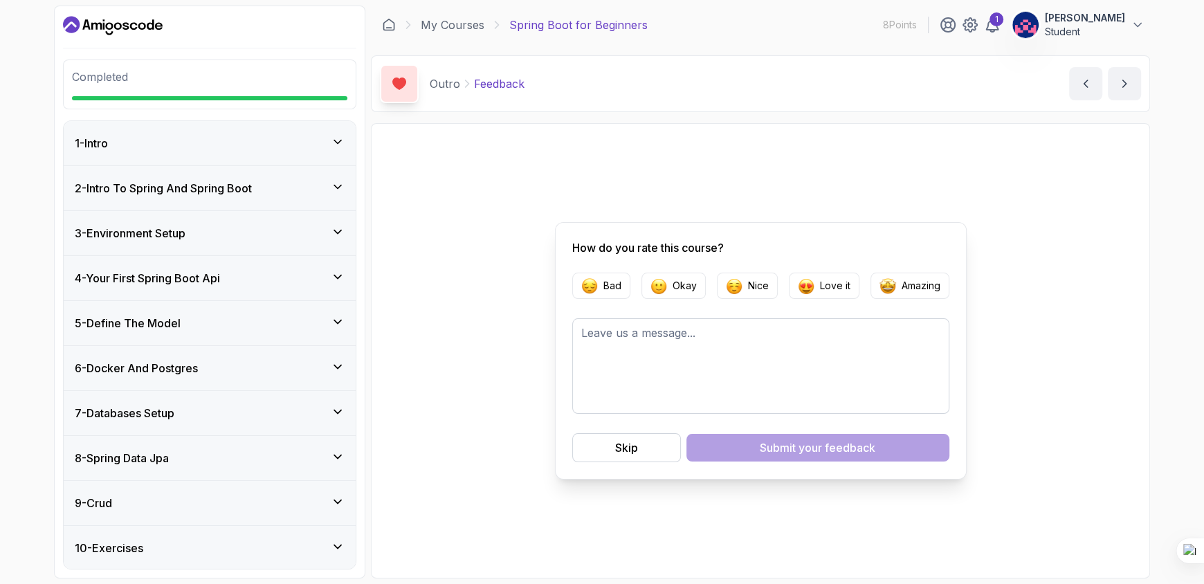
click at [1111, 21] on p "[PERSON_NAME]" at bounding box center [1085, 18] width 80 height 14
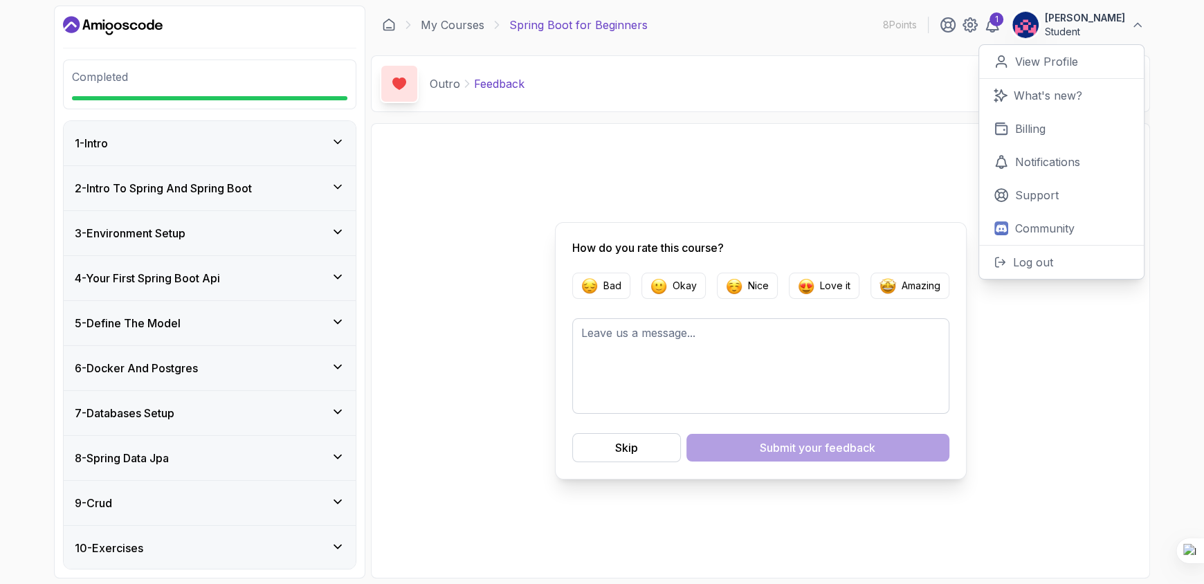
click at [859, 138] on div "How do you rate this course? Bad Okay Nice Love it Amazing Skip Submit your fee…" at bounding box center [760, 350] width 761 height 437
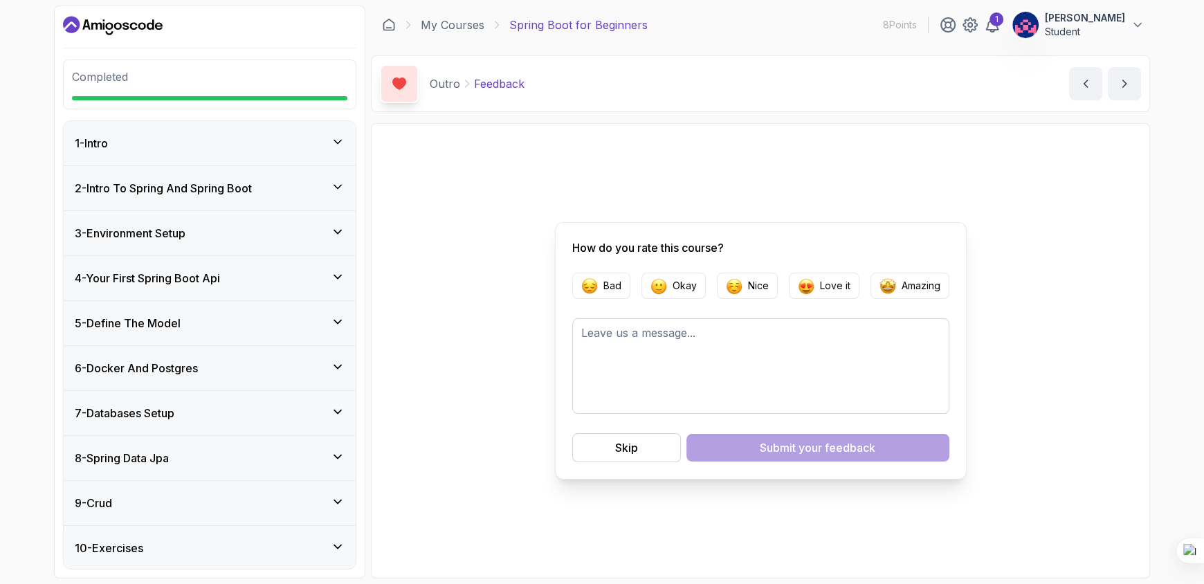
scroll to position [206, 0]
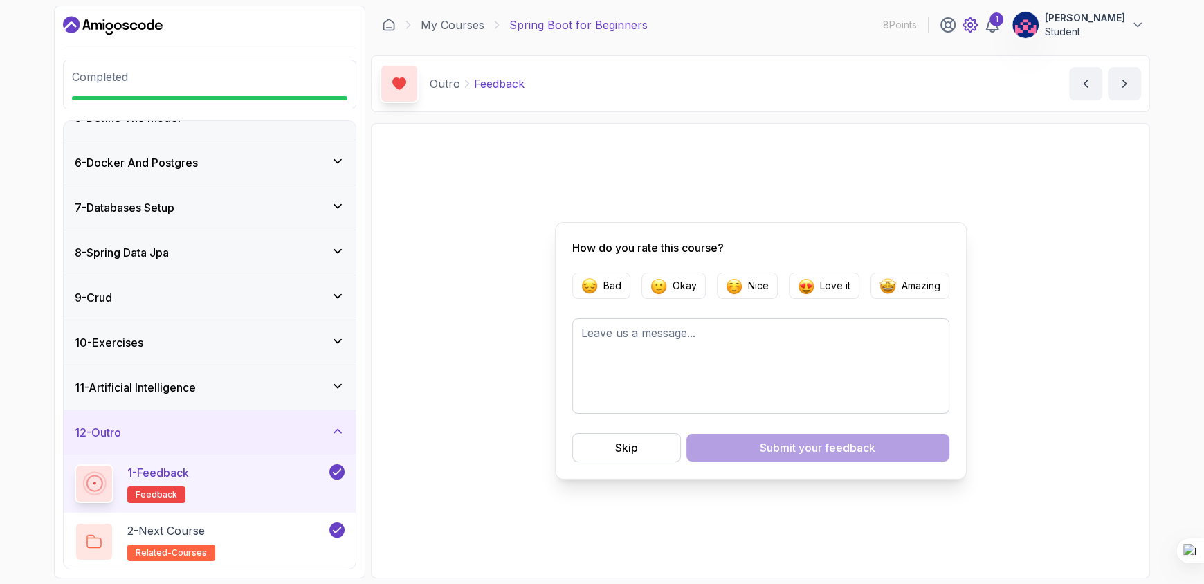
click at [963, 29] on icon at bounding box center [970, 25] width 14 height 14
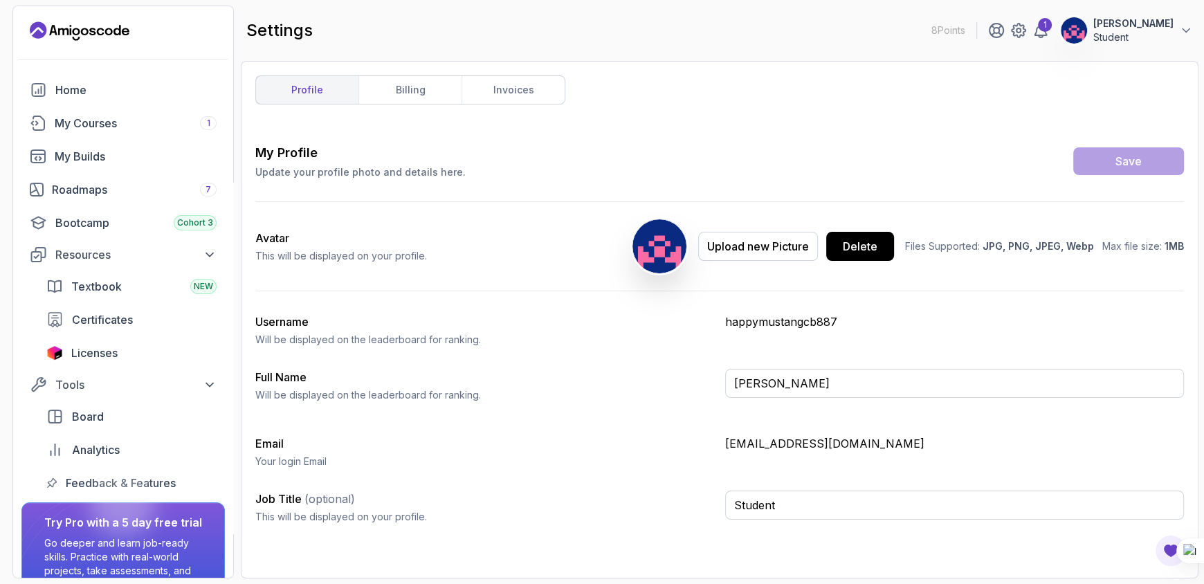
drag, startPoint x: 132, startPoint y: 30, endPoint x: 46, endPoint y: 31, distance: 85.8
click at [46, 31] on div "8 Points 1 [PERSON_NAME] Student" at bounding box center [123, 31] width 220 height 22
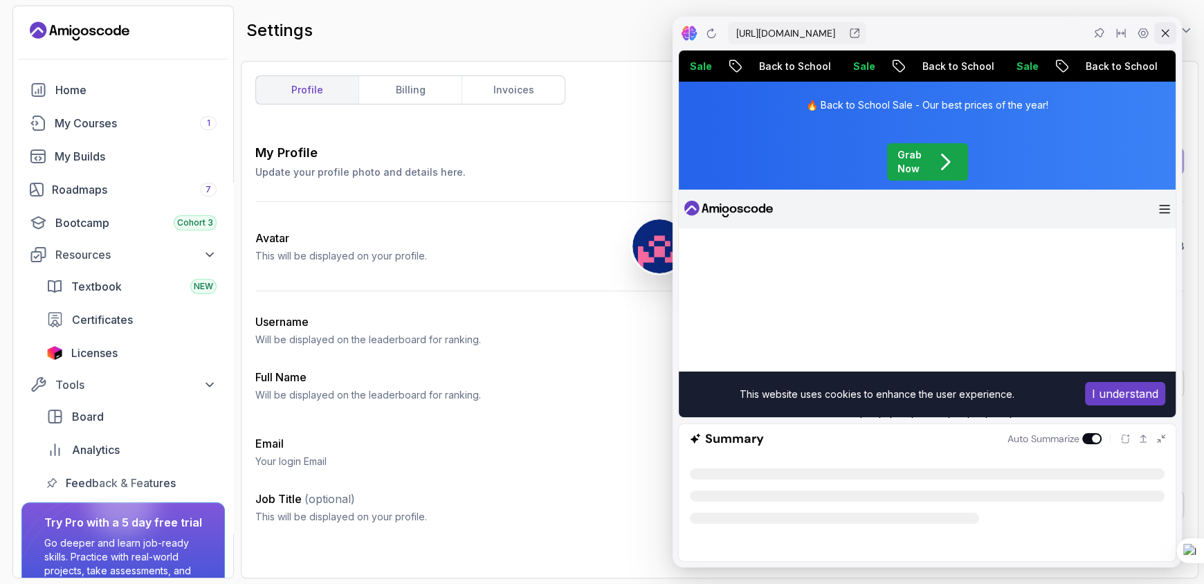
click at [1165, 33] on icon at bounding box center [1166, 34] width 8 height 8
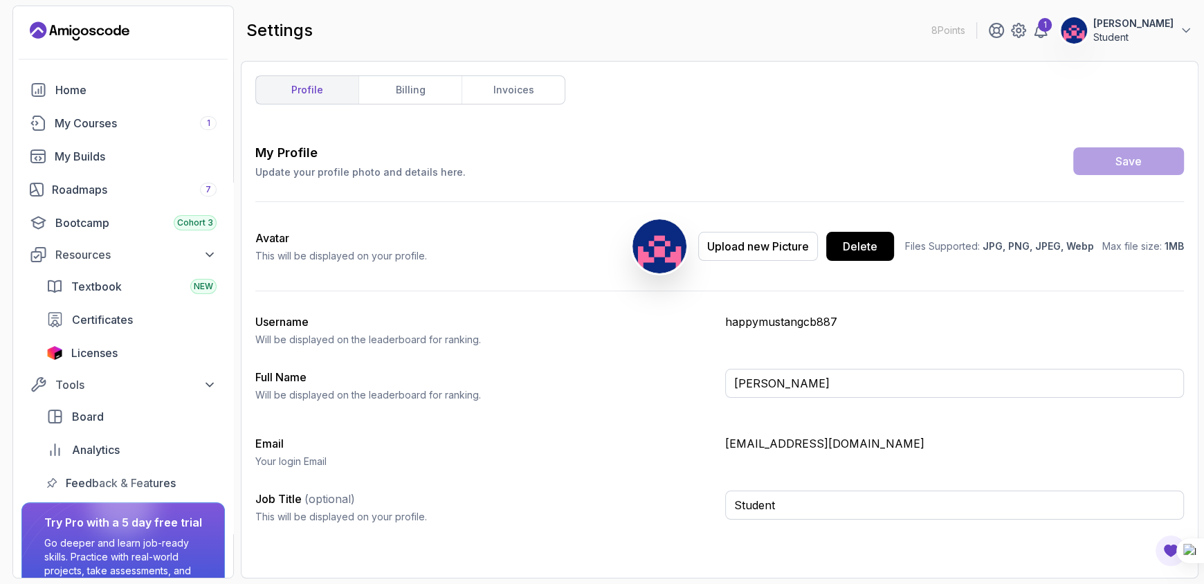
click at [293, 379] on label "Full Name" at bounding box center [280, 377] width 51 height 14
click at [725, 379] on input "[PERSON_NAME]" at bounding box center [954, 383] width 459 height 29
click at [481, 450] on h3 "Email" at bounding box center [484, 443] width 459 height 17
click at [124, 126] on div "My Courses 1" at bounding box center [136, 123] width 162 height 17
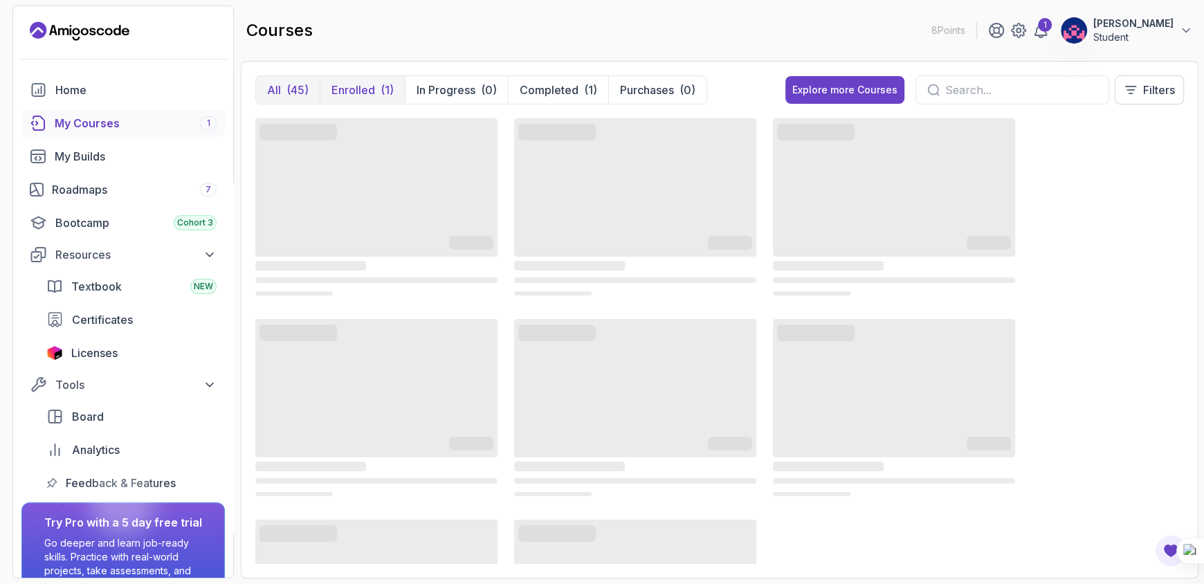
click at [355, 87] on p "Enrolled" at bounding box center [353, 90] width 44 height 17
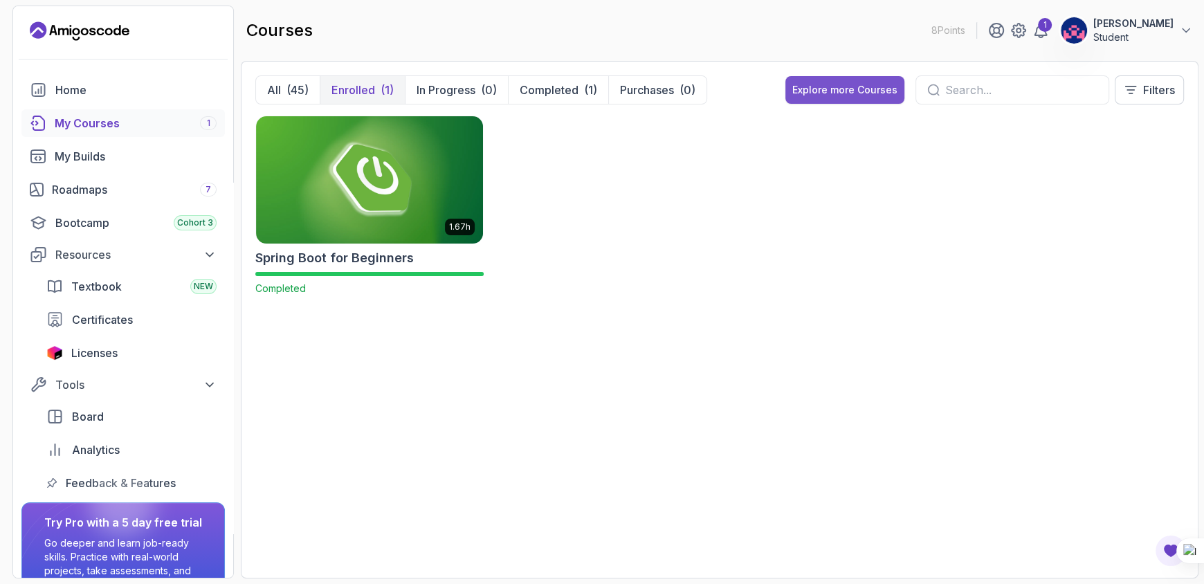
click at [823, 89] on div "Explore more Courses" at bounding box center [844, 90] width 105 height 14
click at [565, 94] on p "Completed" at bounding box center [549, 90] width 59 height 17
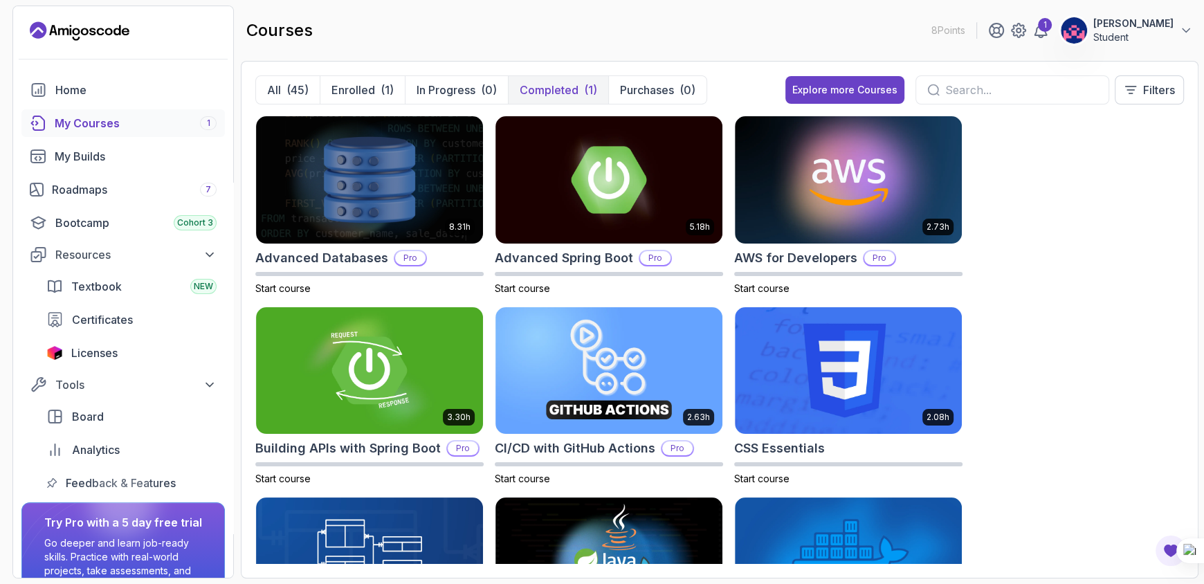
click at [577, 96] on button "Completed (1)" at bounding box center [558, 90] width 100 height 28
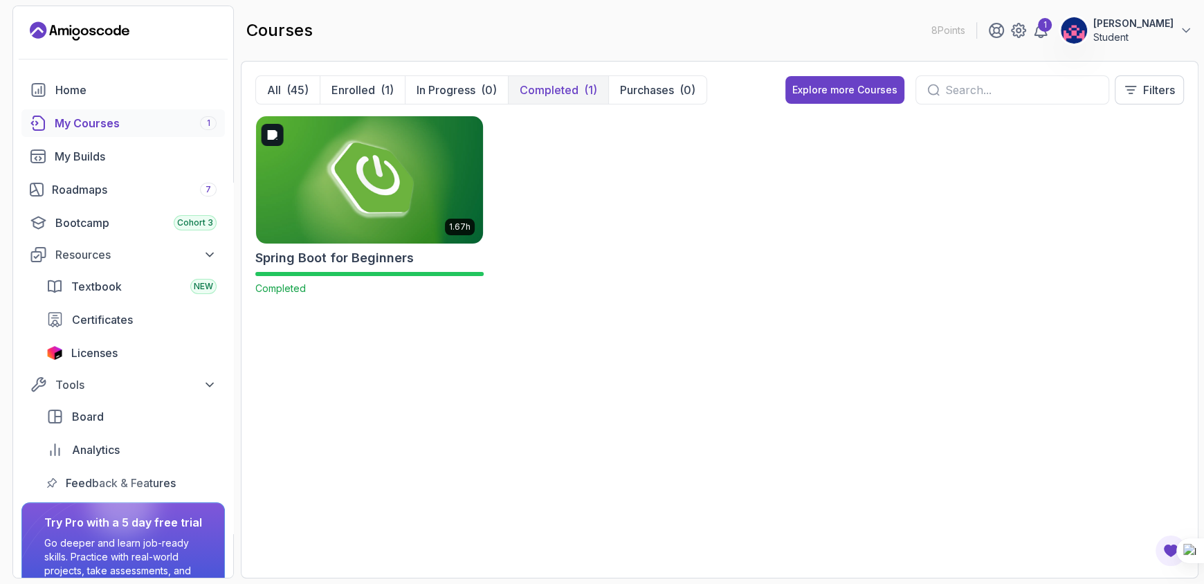
click at [334, 172] on img at bounding box center [370, 180] width 238 height 134
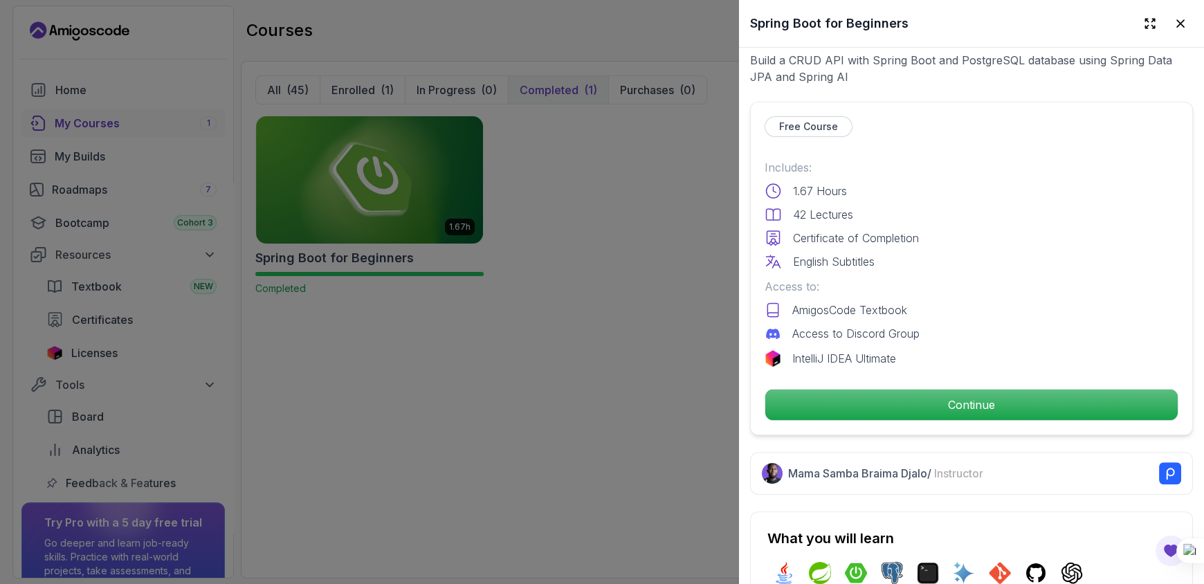
scroll to position [279, 0]
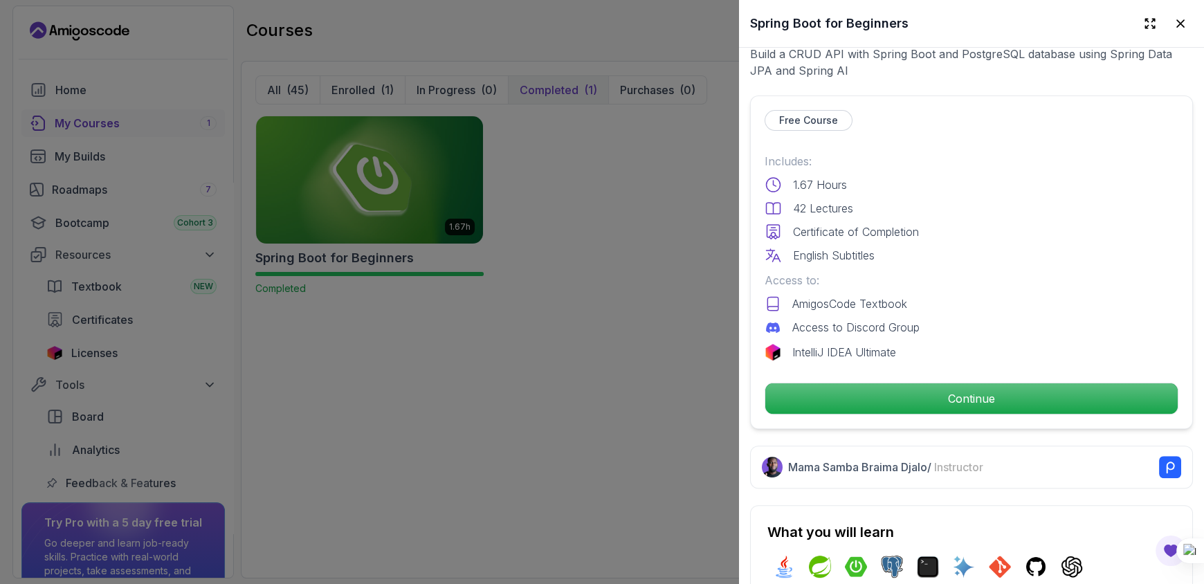
click at [837, 226] on p "Certificate of Completion" at bounding box center [856, 232] width 126 height 17
click at [774, 225] on icon at bounding box center [773, 232] width 17 height 17
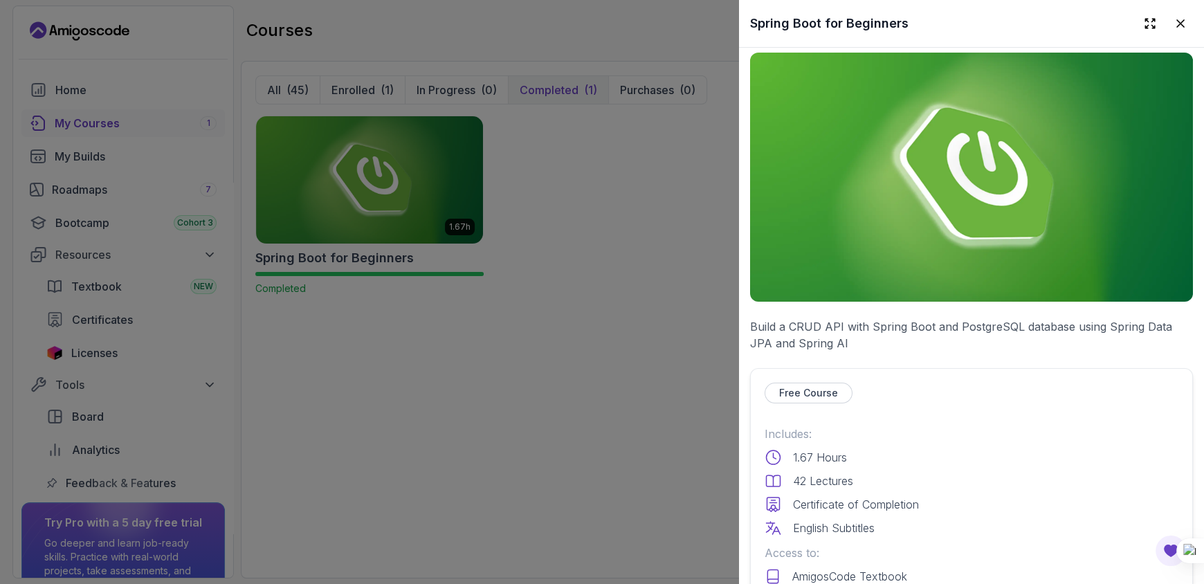
scroll to position [0, 0]
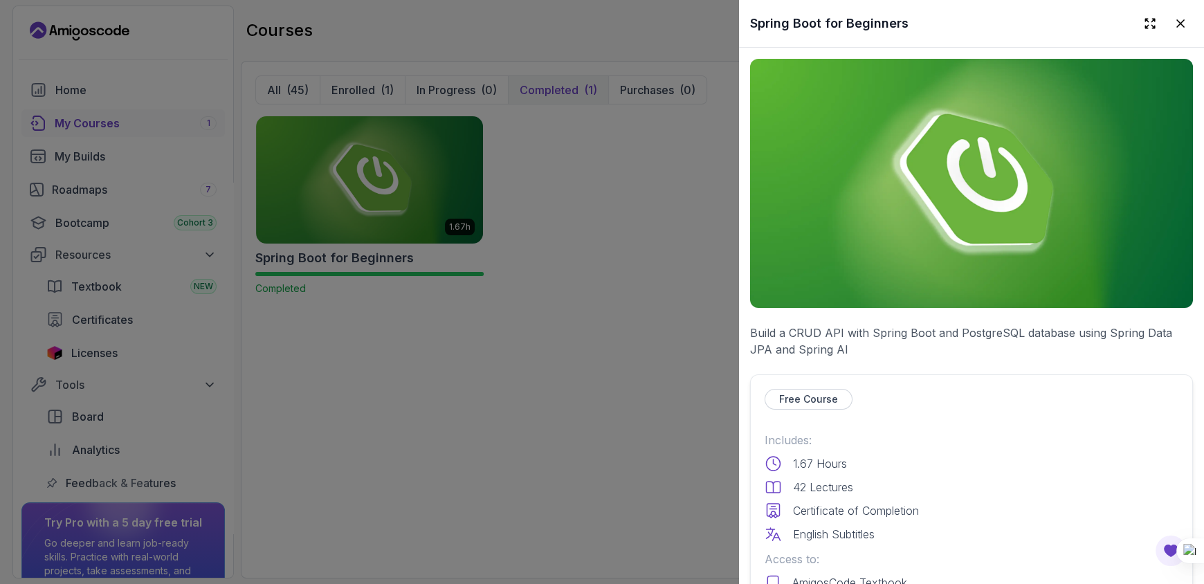
click at [585, 239] on div at bounding box center [602, 292] width 1204 height 584
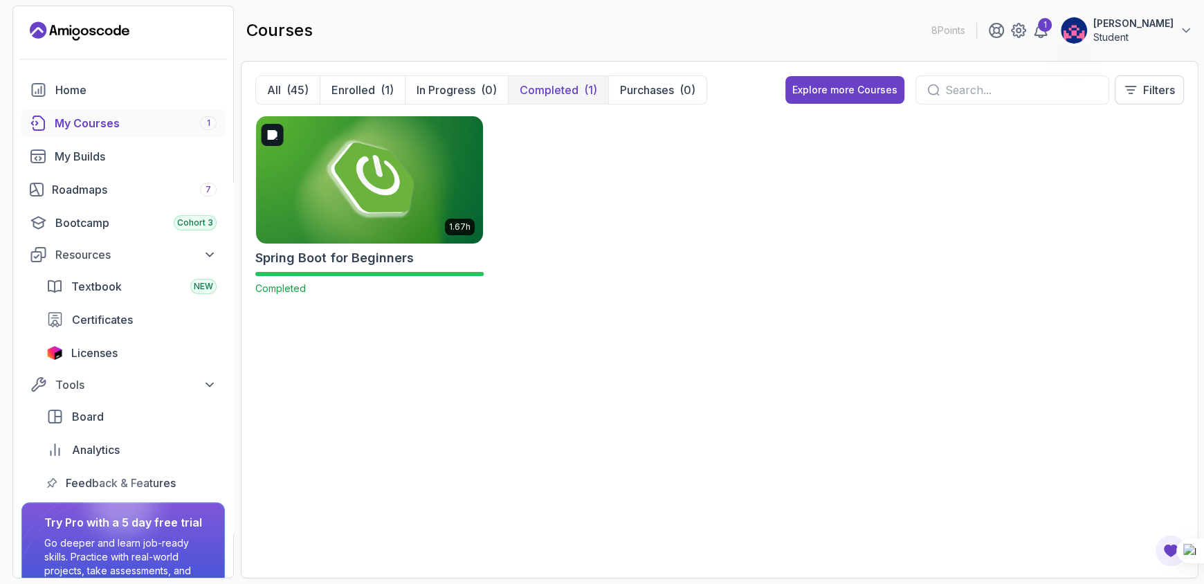
click at [361, 160] on img at bounding box center [370, 180] width 238 height 134
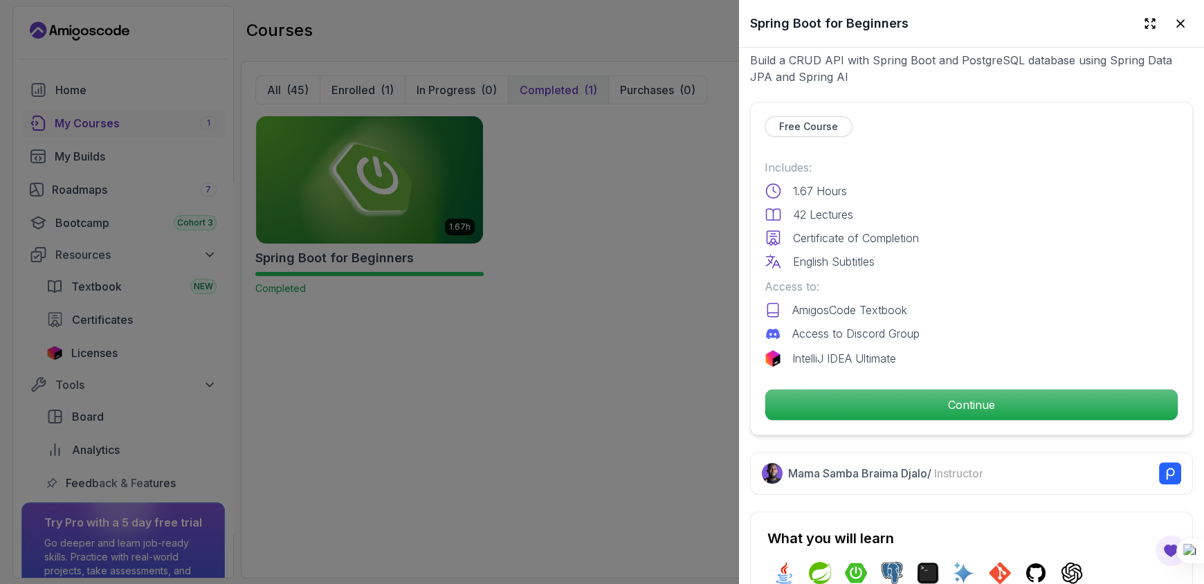
scroll to position [131, 0]
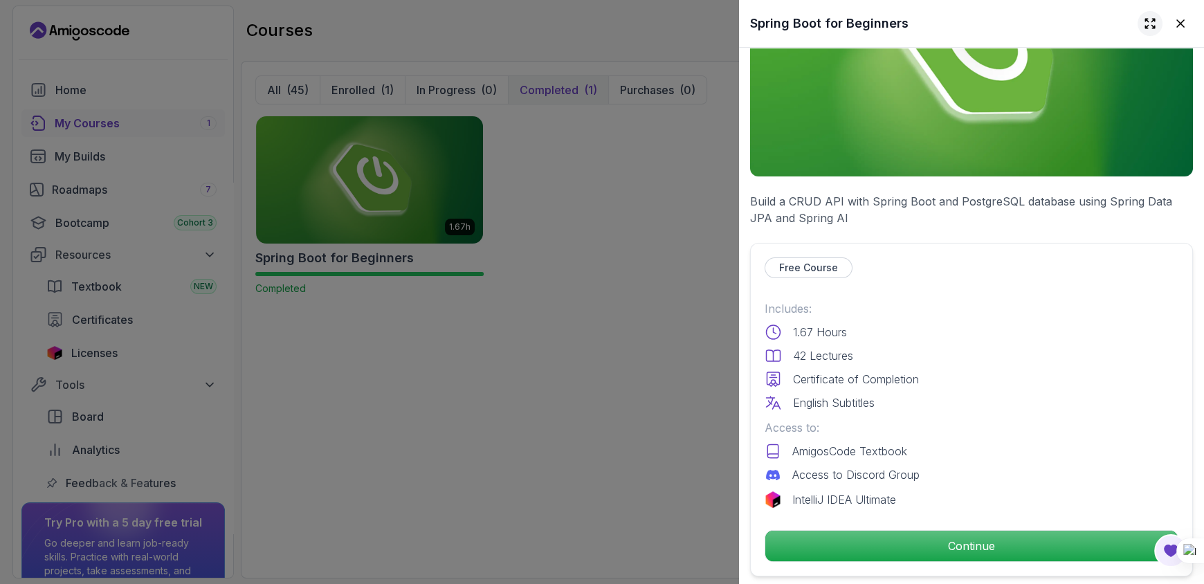
click at [1143, 26] on icon at bounding box center [1150, 24] width 14 height 14
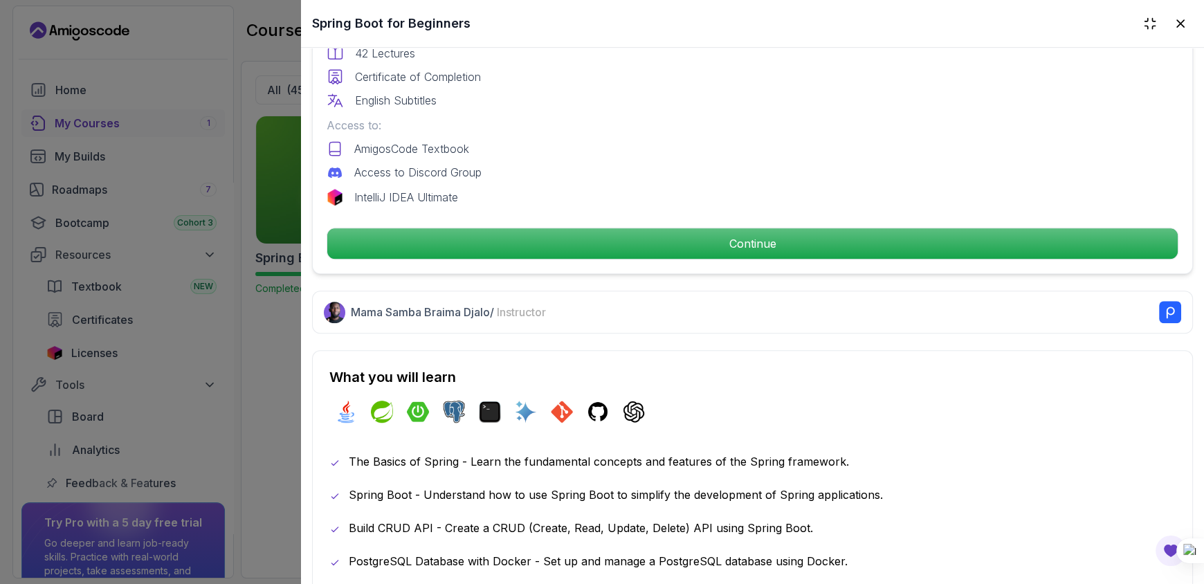
scroll to position [664, 0]
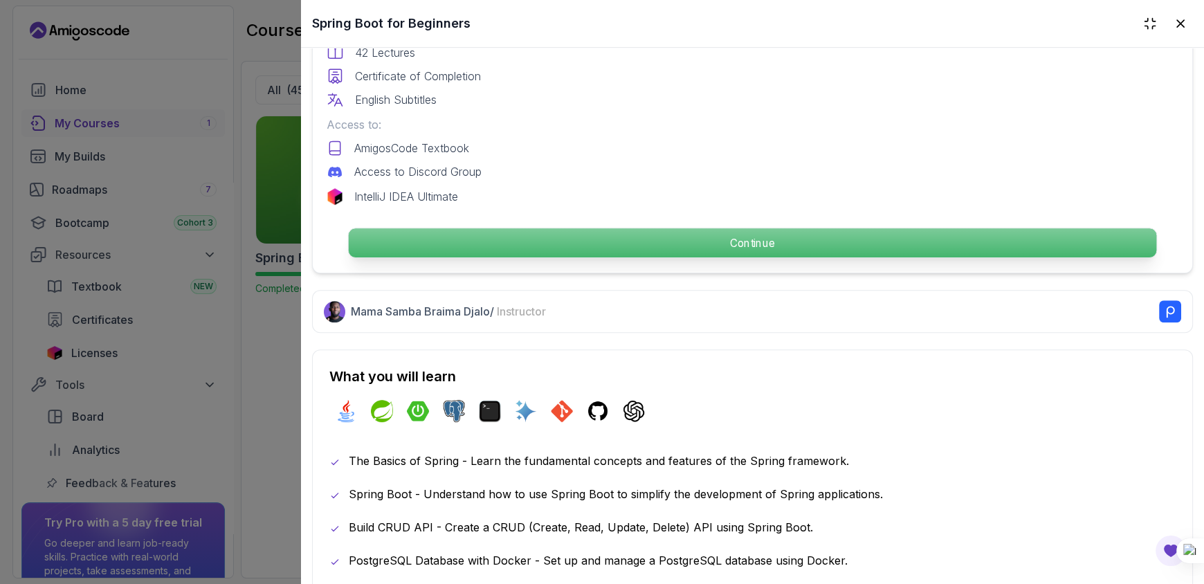
click at [655, 248] on p "Continue" at bounding box center [753, 242] width 808 height 29
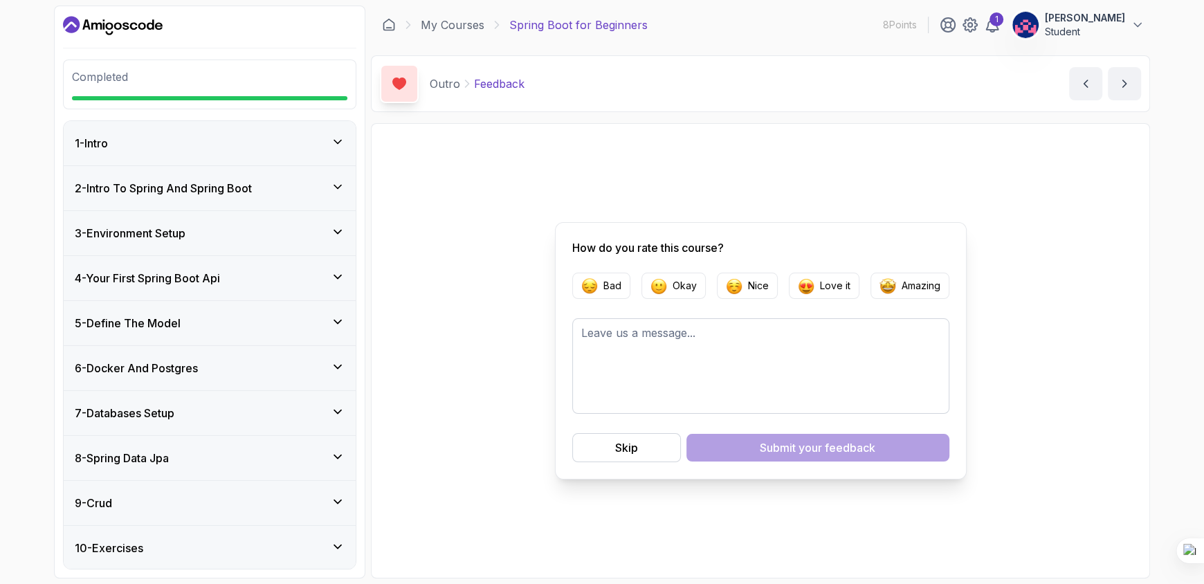
scroll to position [206, 0]
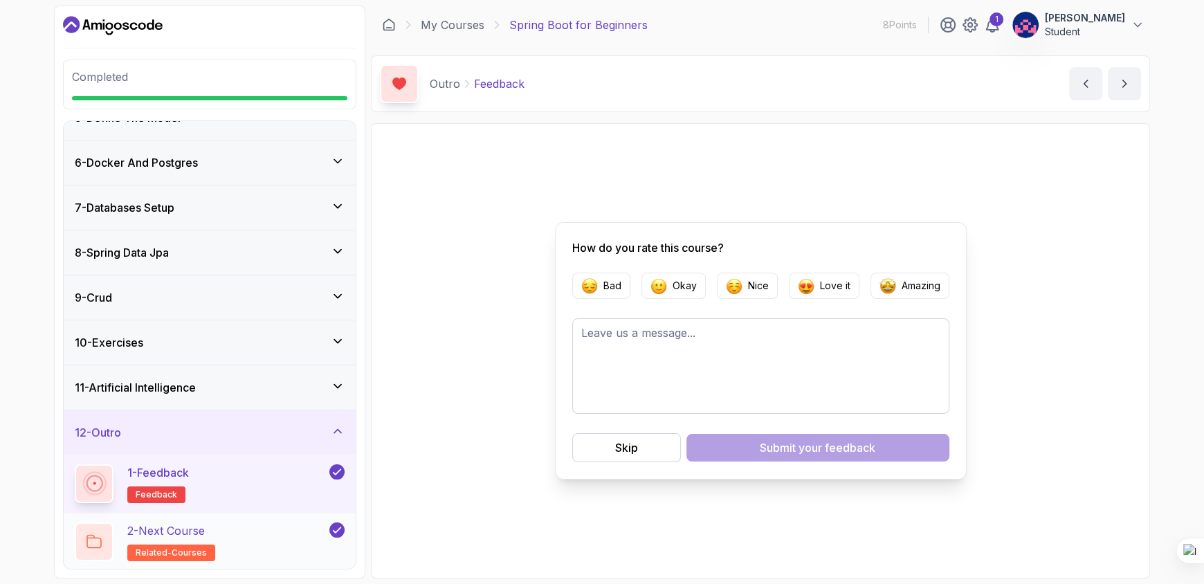
click at [143, 528] on p "2 - Next Course" at bounding box center [166, 530] width 78 height 17
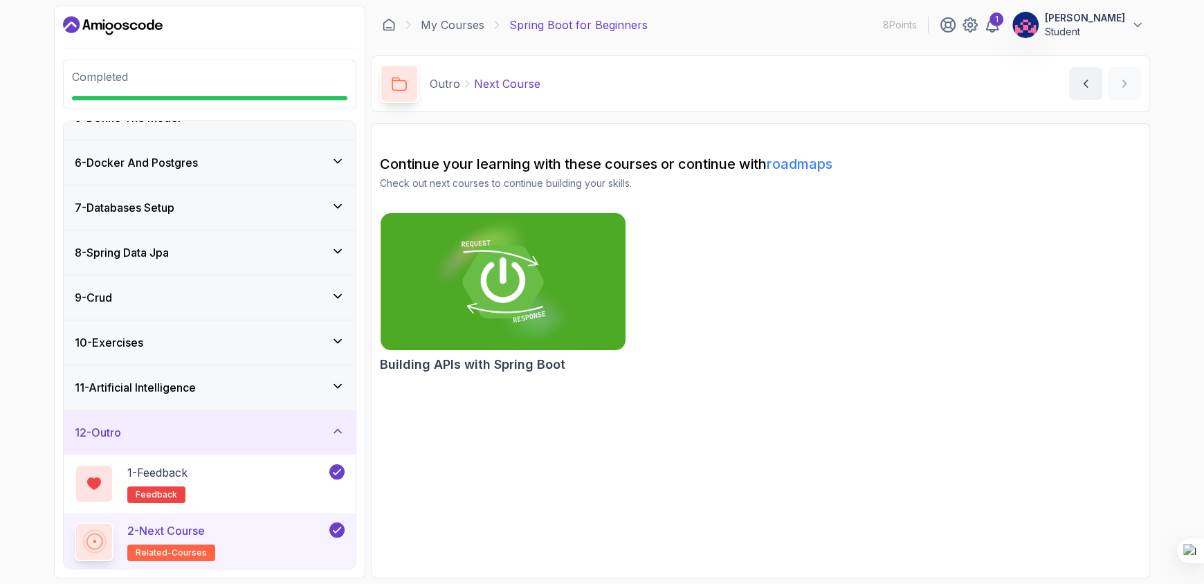
click at [190, 354] on div "10 - Exercises" at bounding box center [210, 342] width 292 height 44
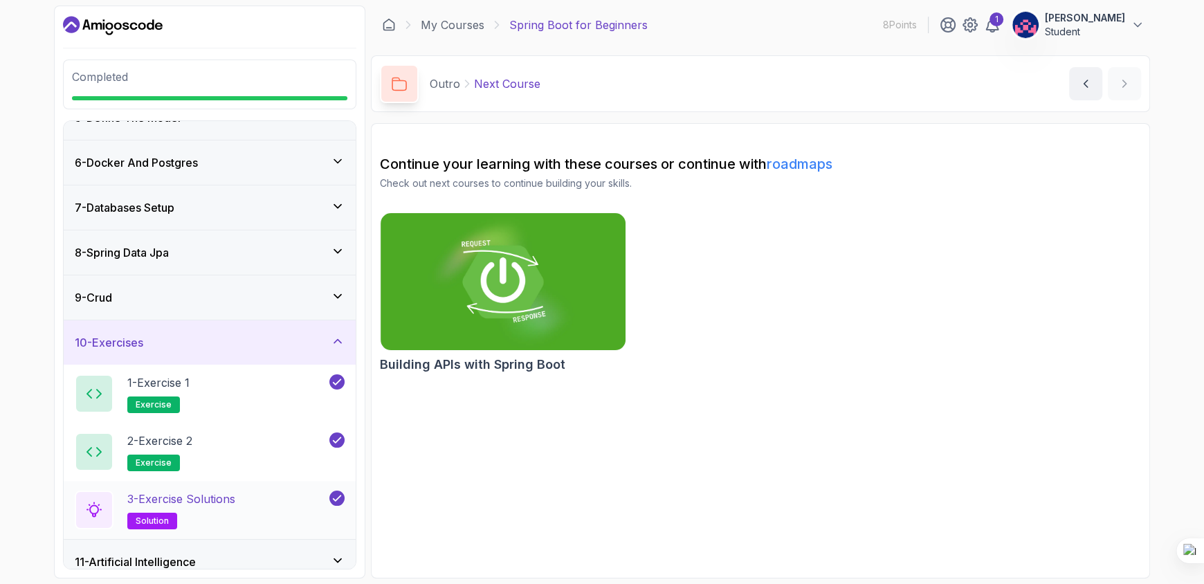
click at [223, 502] on p "3 - Exercise Solutions" at bounding box center [181, 499] width 108 height 17
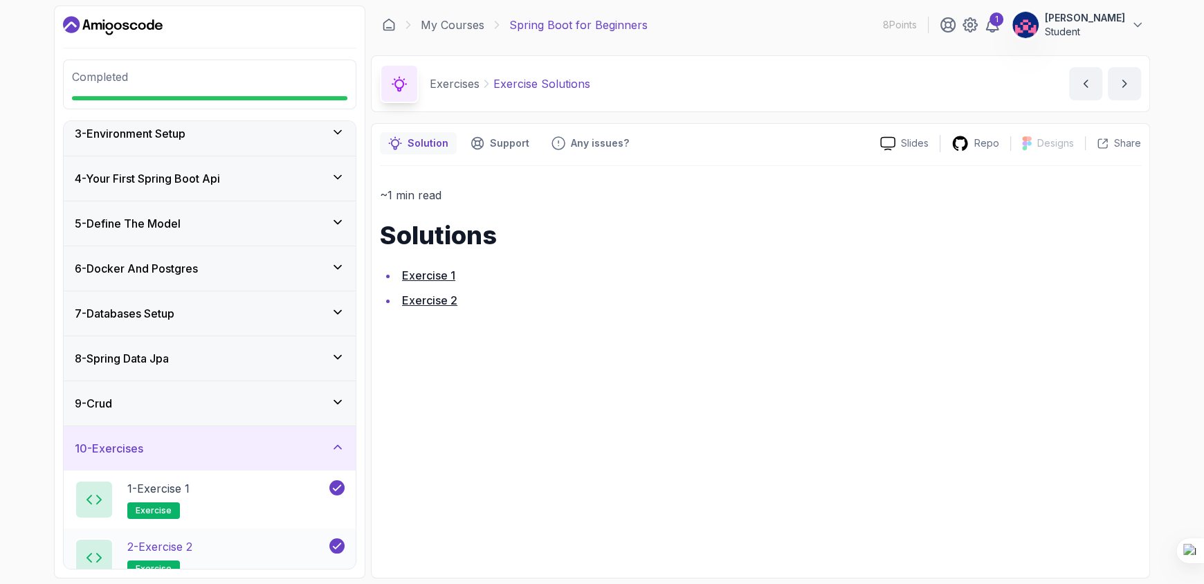
scroll to position [156, 0]
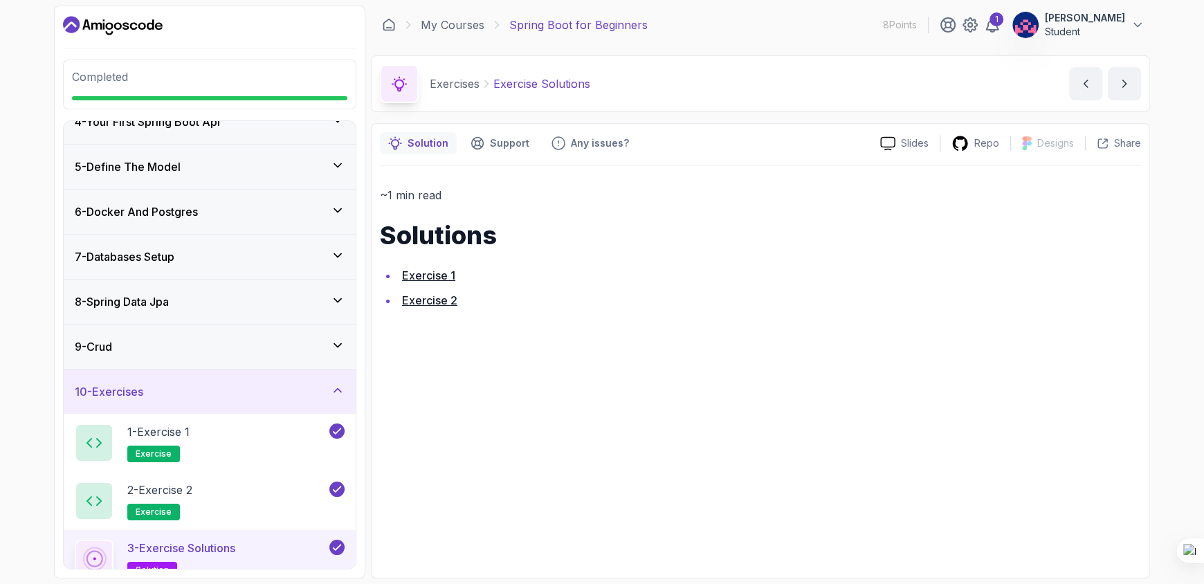
click at [165, 351] on div "9 - Crud" at bounding box center [210, 346] width 270 height 17
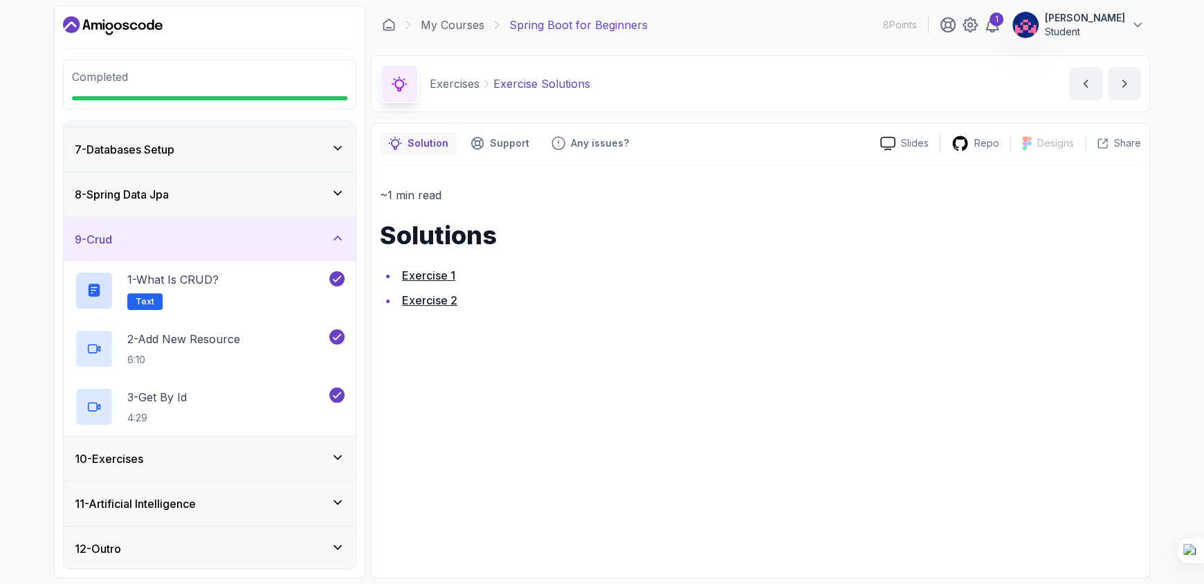
scroll to position [0, 0]
